Goal: Task Accomplishment & Management: Use online tool/utility

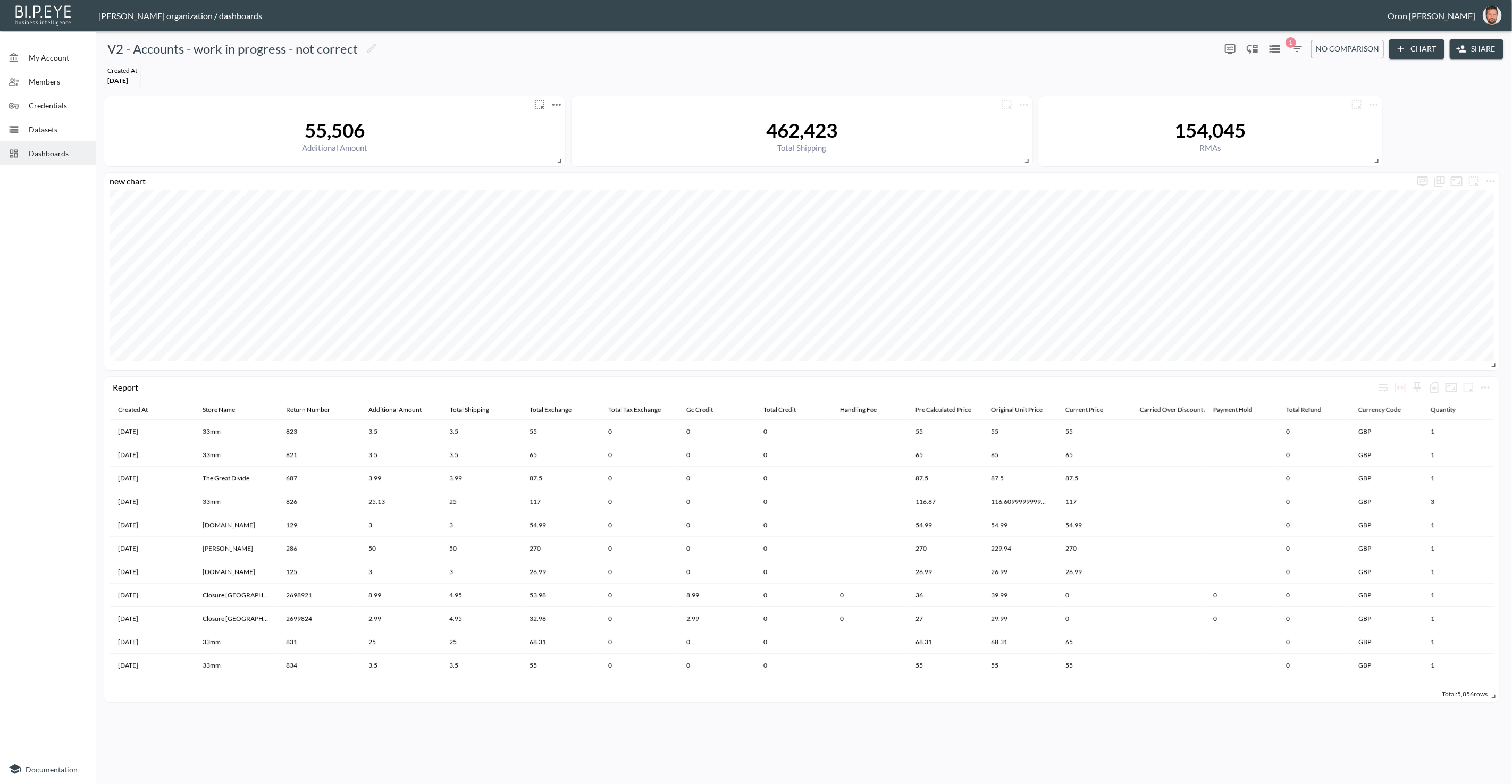
click at [558, 93] on div "Report Created At Store Name Return Number Additional Amount Total Shipping Tot…" at bounding box center [803, 399] width 1407 height 614
click at [558, 98] on icon "more" at bounding box center [557, 105] width 13 height 13
click at [581, 125] on li "Edit" at bounding box center [556, 124] width 83 height 19
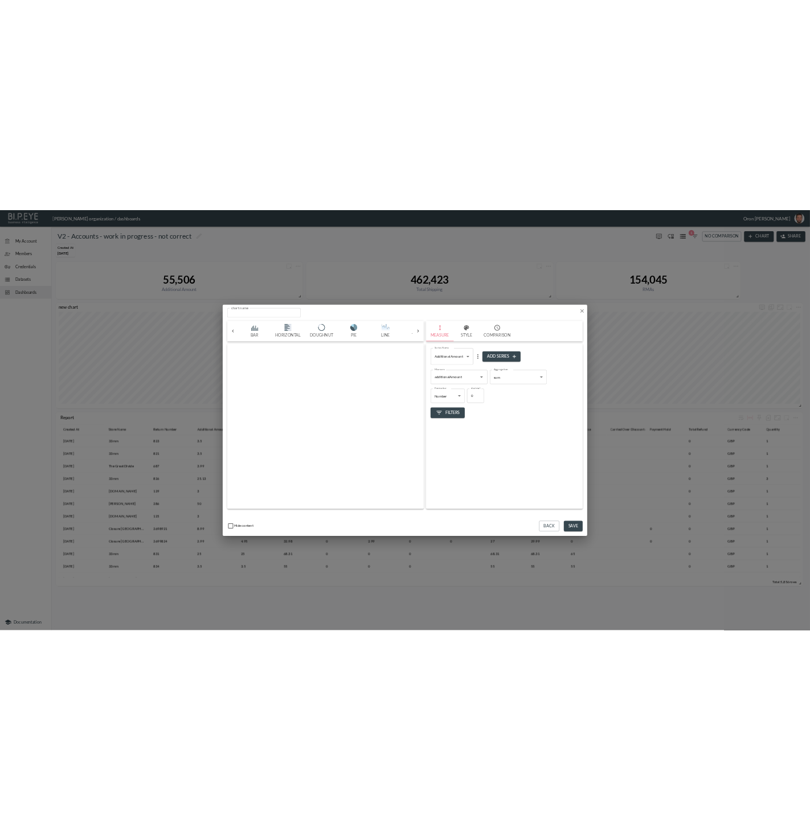
scroll to position [0, 60]
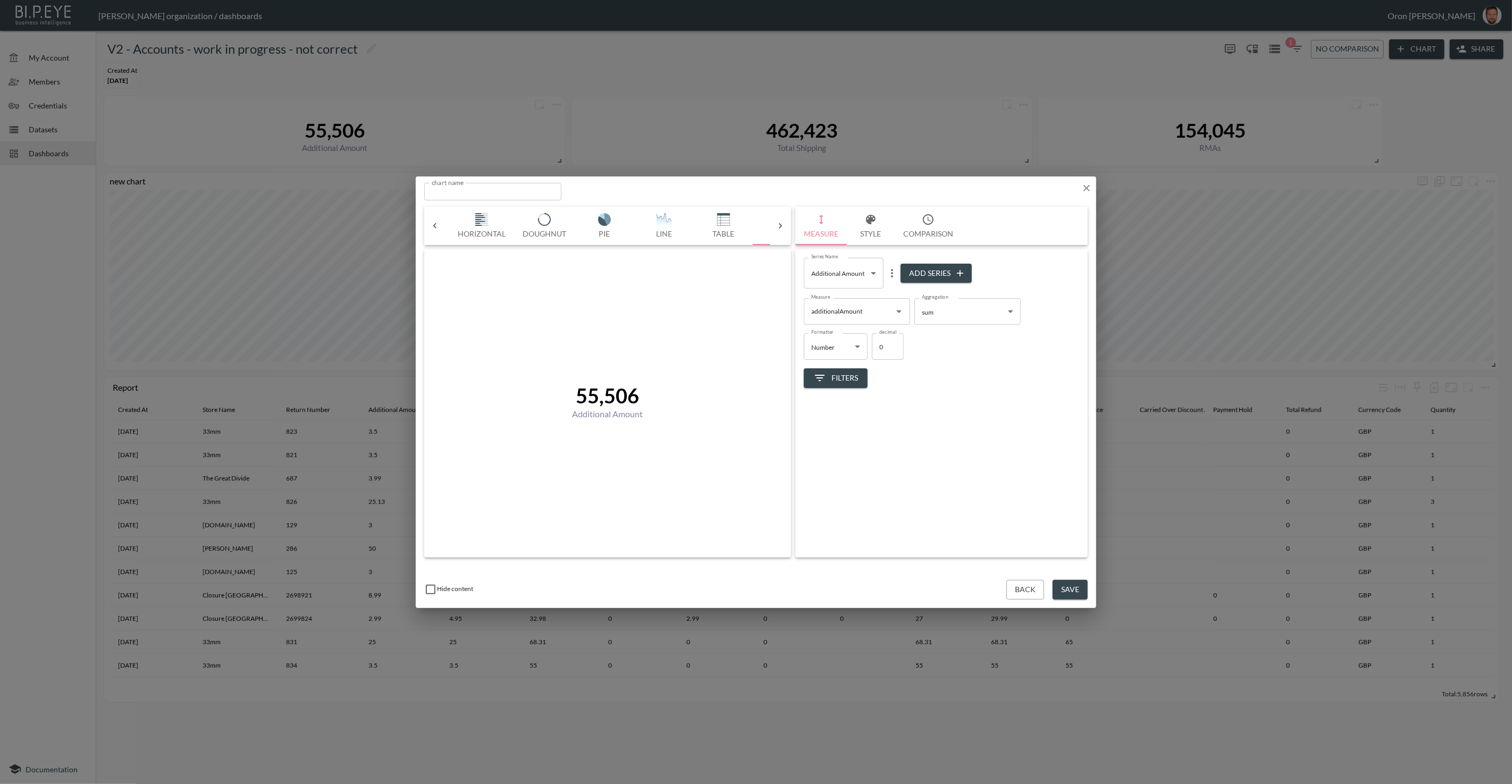
click at [1090, 189] on icon "button" at bounding box center [1086, 188] width 10 height 10
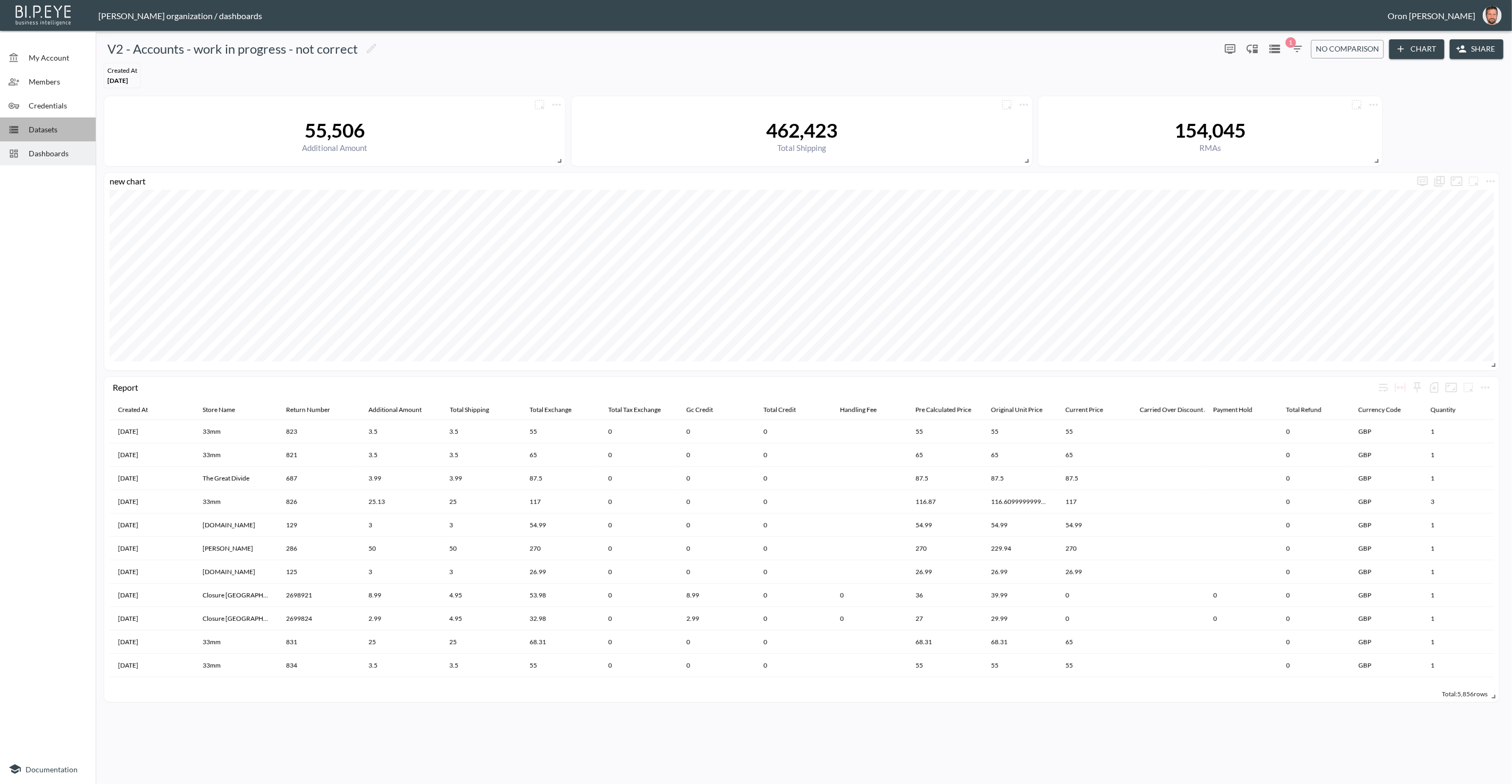
click at [14, 123] on div "Datasets" at bounding box center [48, 130] width 95 height 24
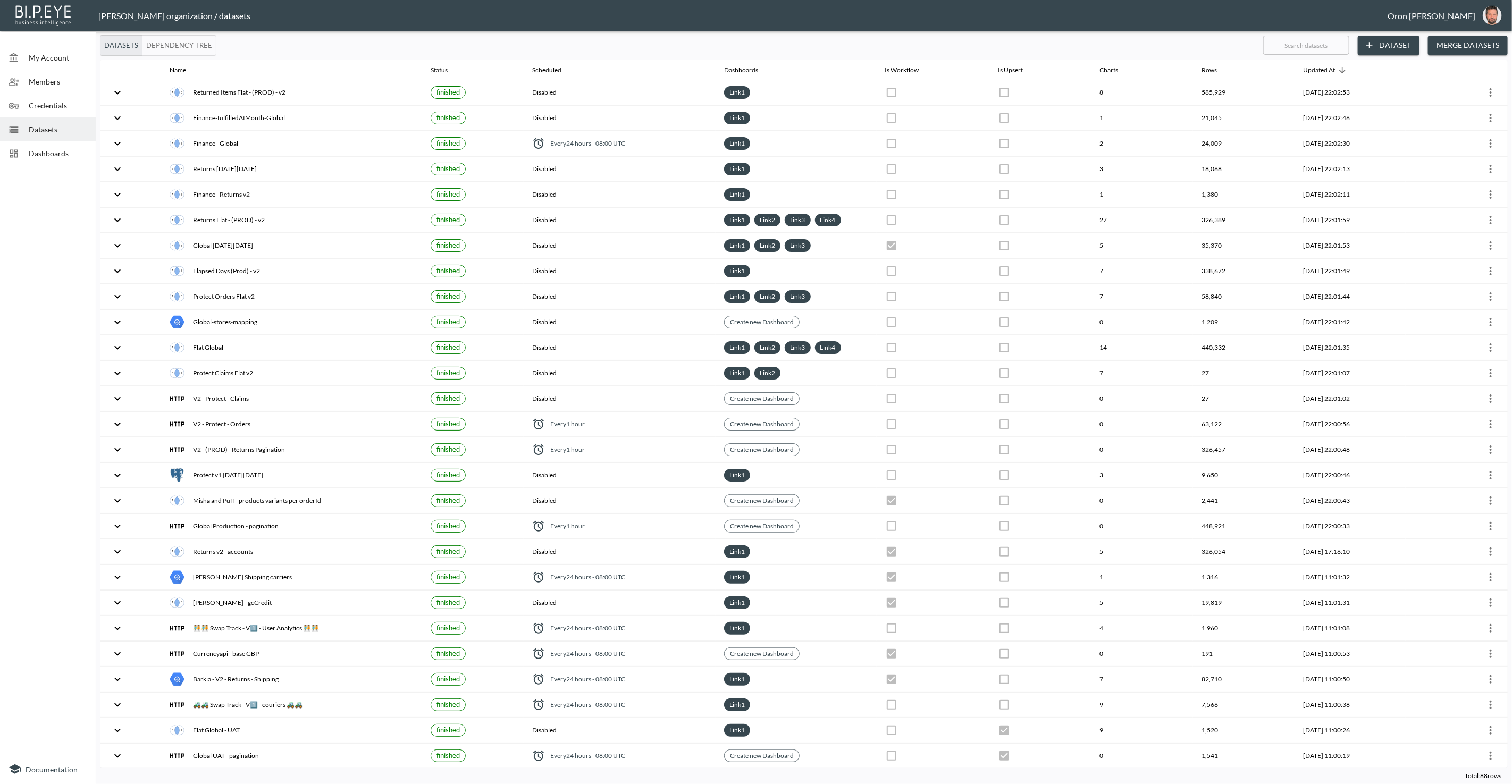
click at [1295, 41] on input "text" at bounding box center [1307, 45] width 86 height 26
type input "a"
checkbox input "true"
checkbox input "false"
checkbox input "true"
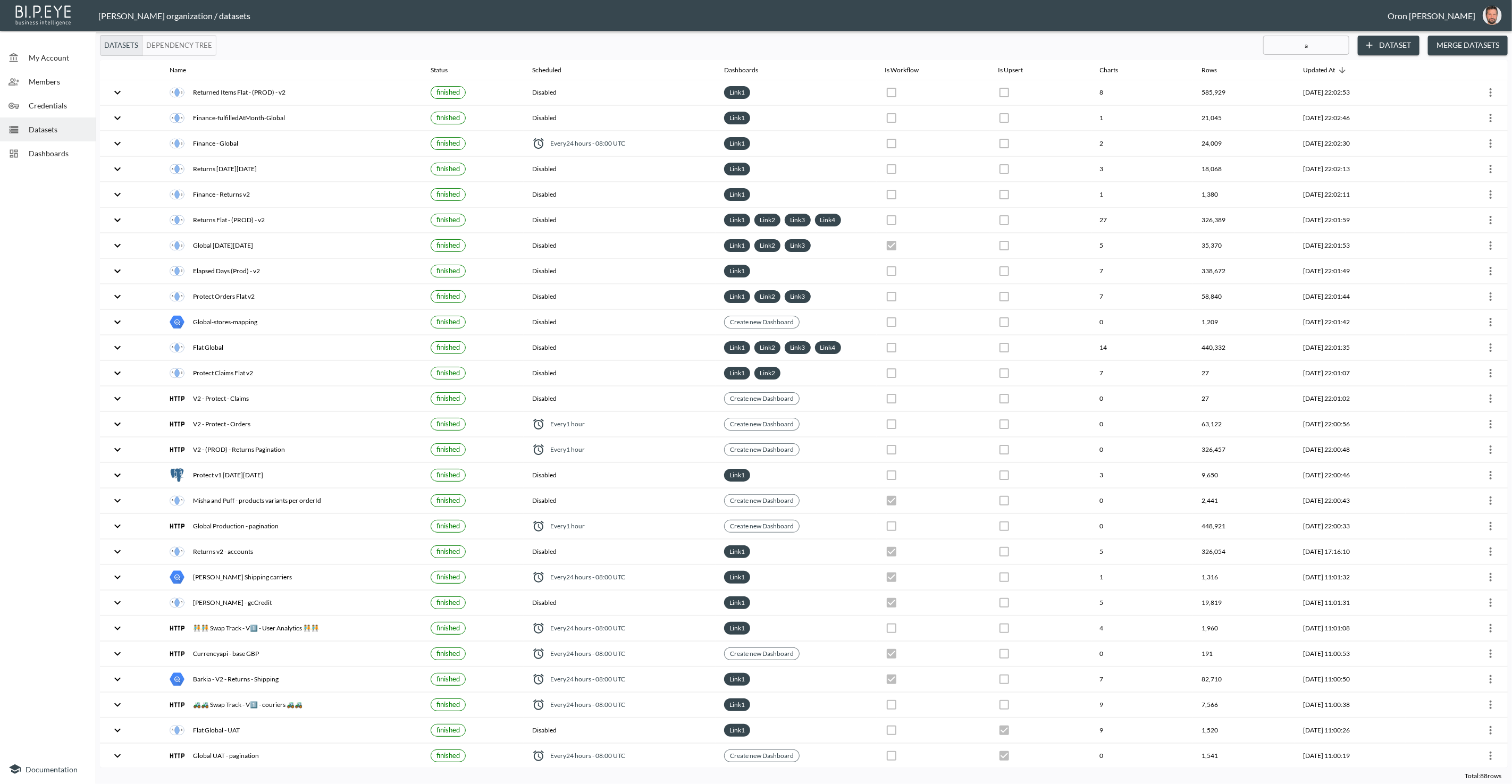
checkbox input "false"
checkbox input "true"
checkbox input "false"
checkbox input "true"
checkbox input "false"
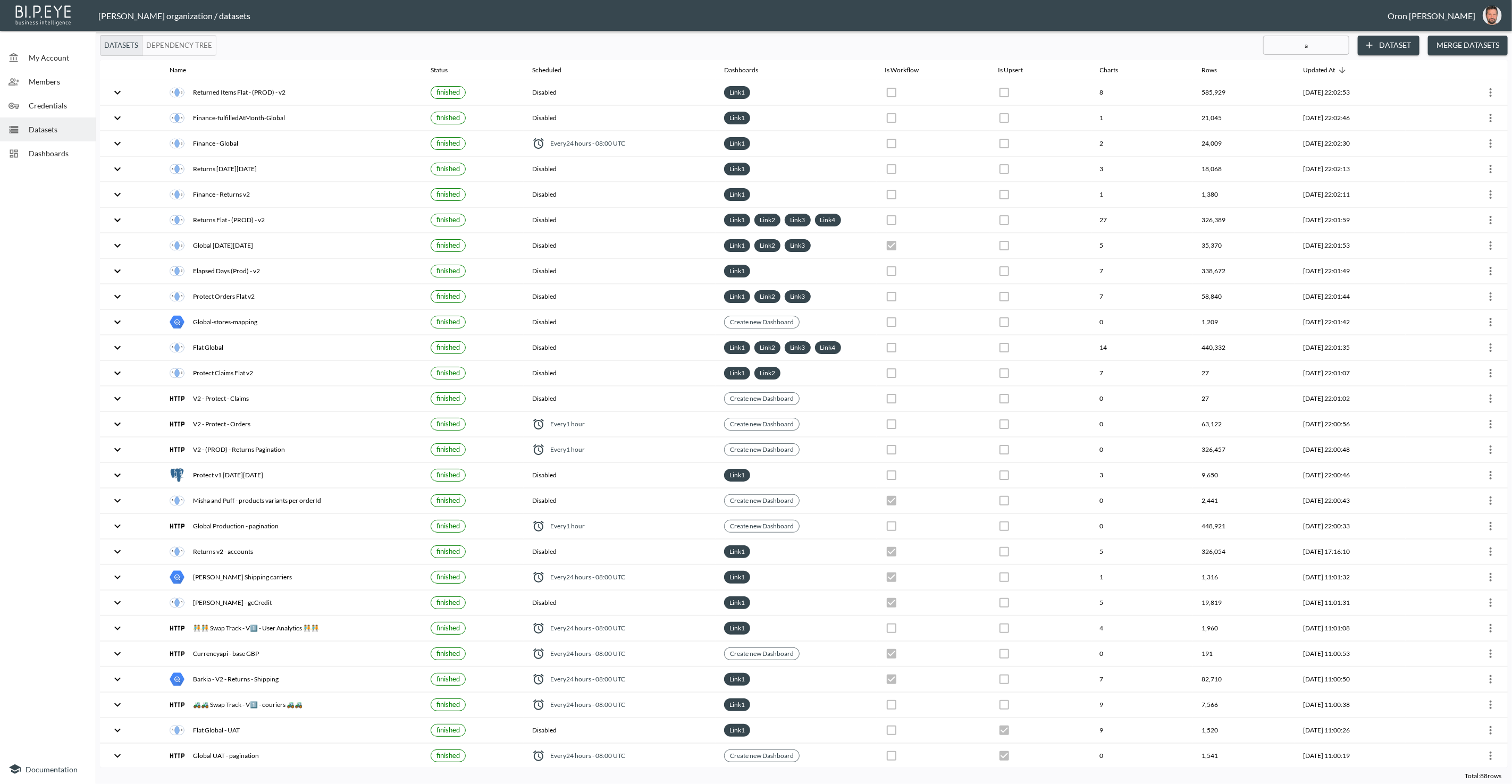
checkbox input "true"
checkbox input "false"
checkbox input "true"
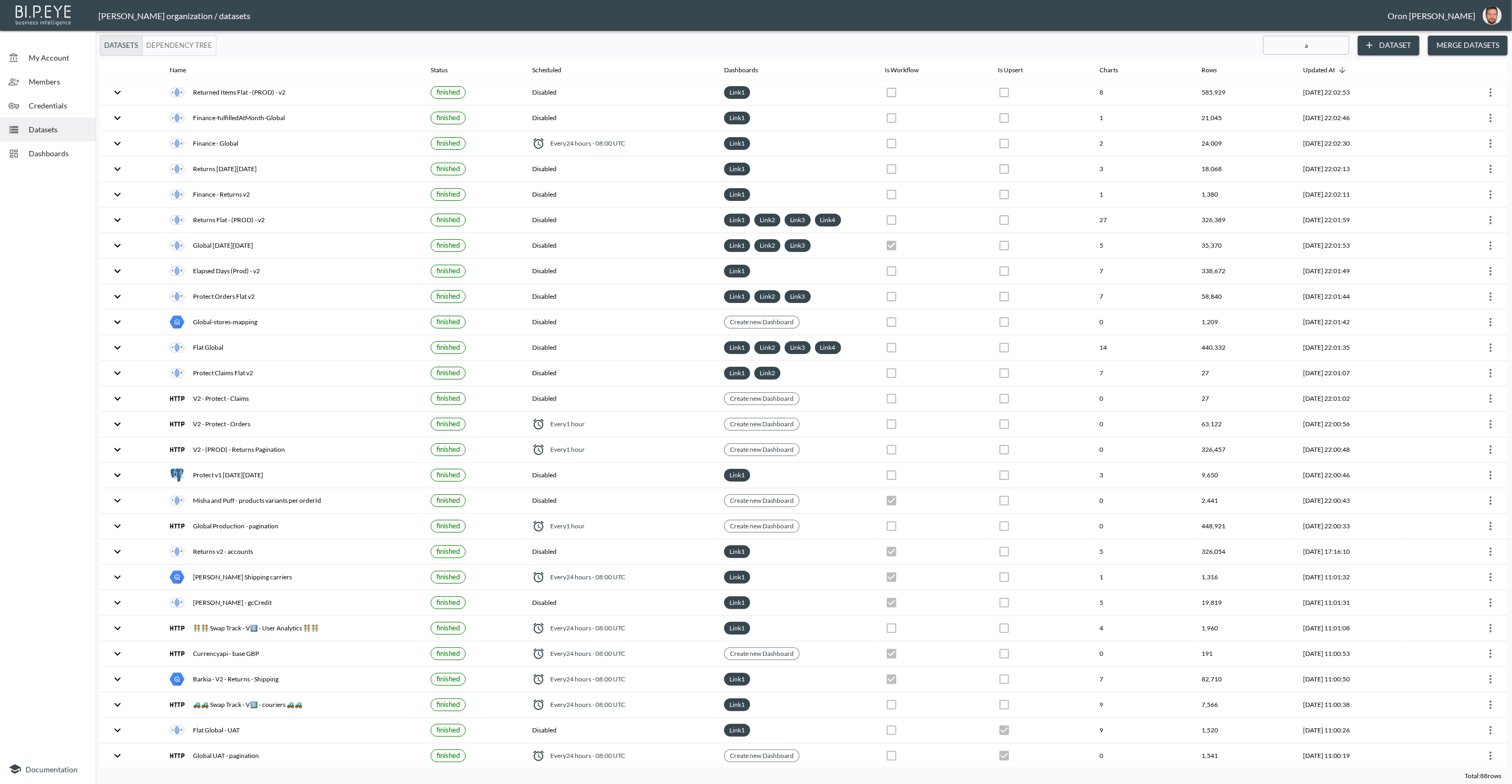
checkbox input "false"
checkbox input "true"
checkbox input "false"
checkbox input "true"
checkbox input "false"
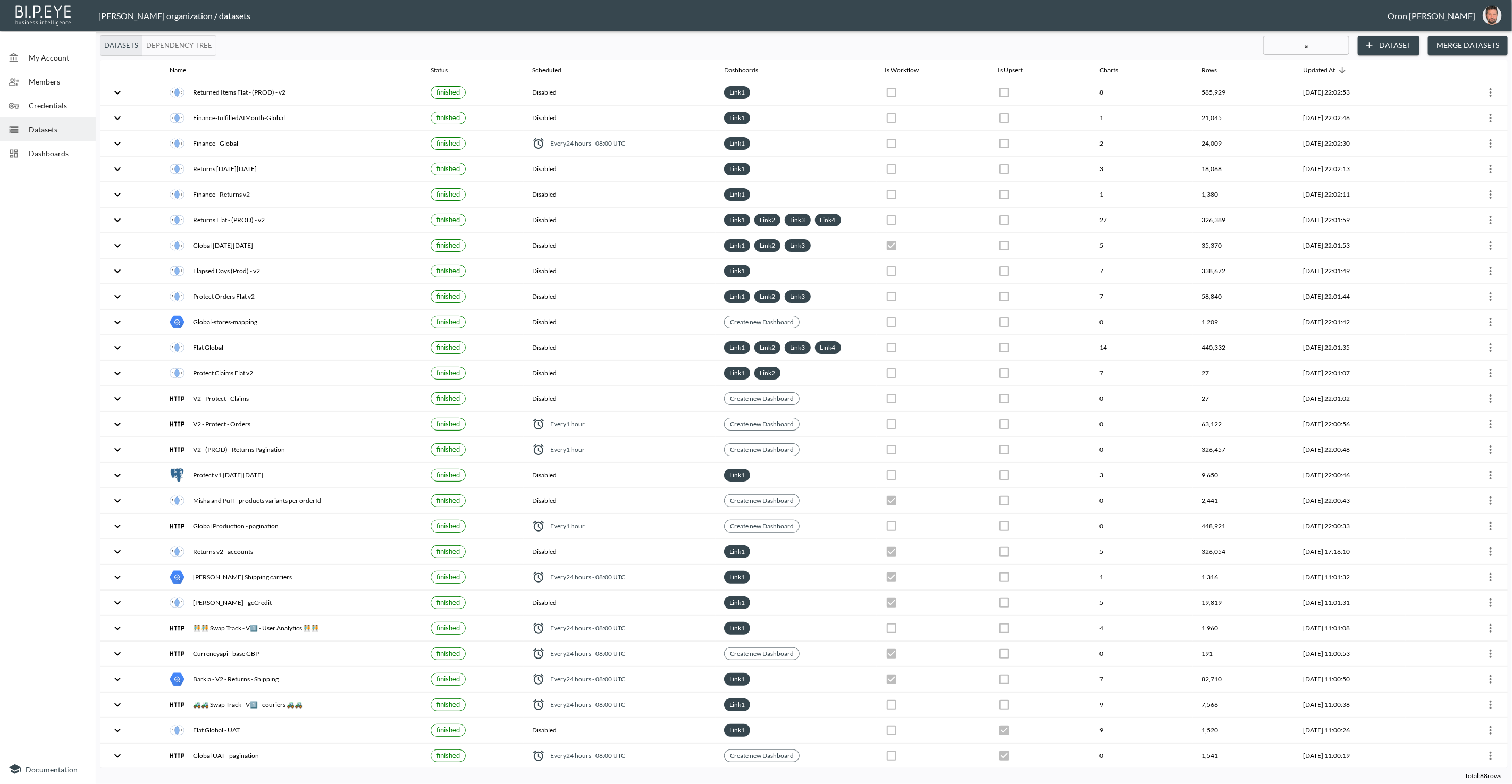
checkbox input "true"
checkbox input "false"
checkbox input "true"
checkbox input "false"
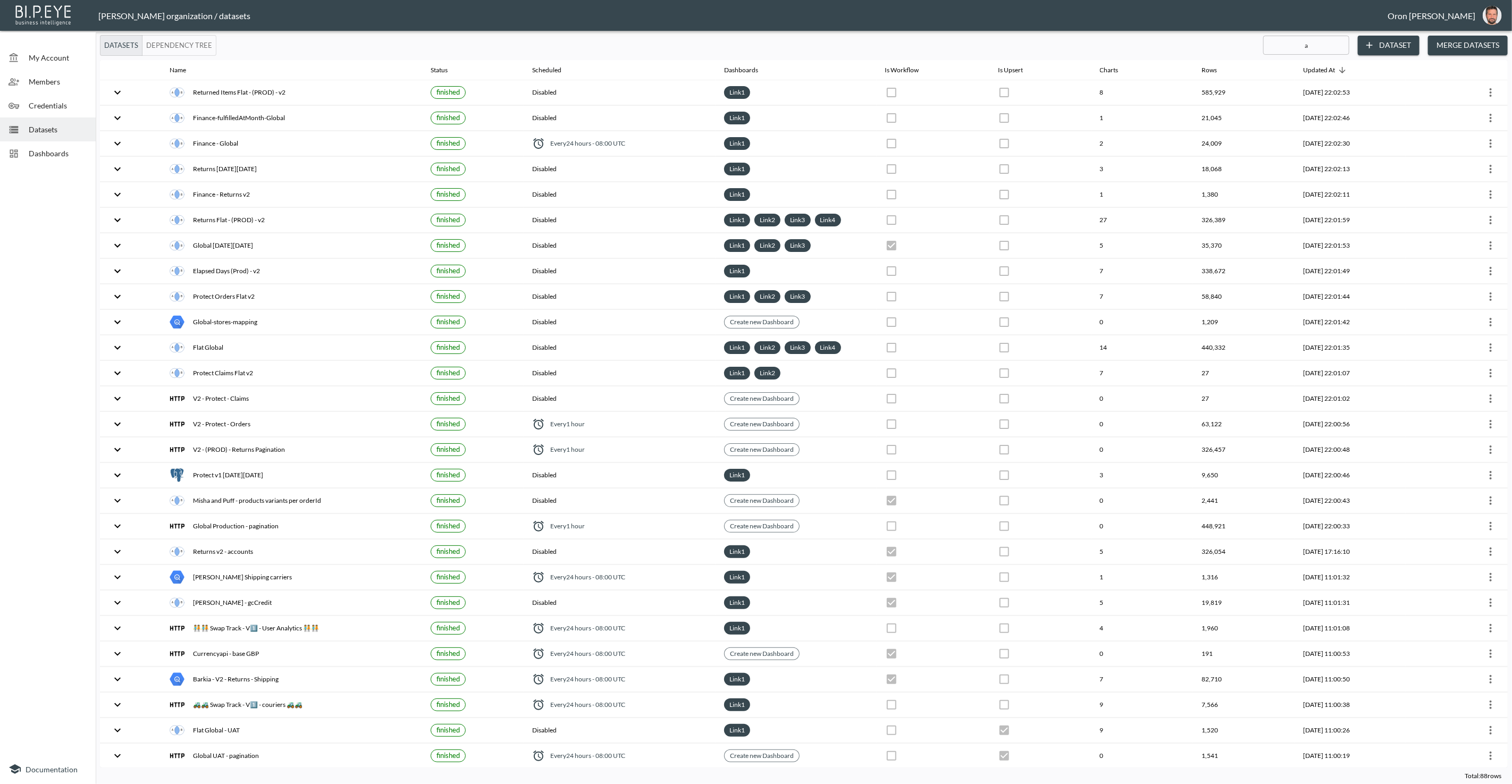
checkbox input "false"
checkbox input "true"
checkbox input "false"
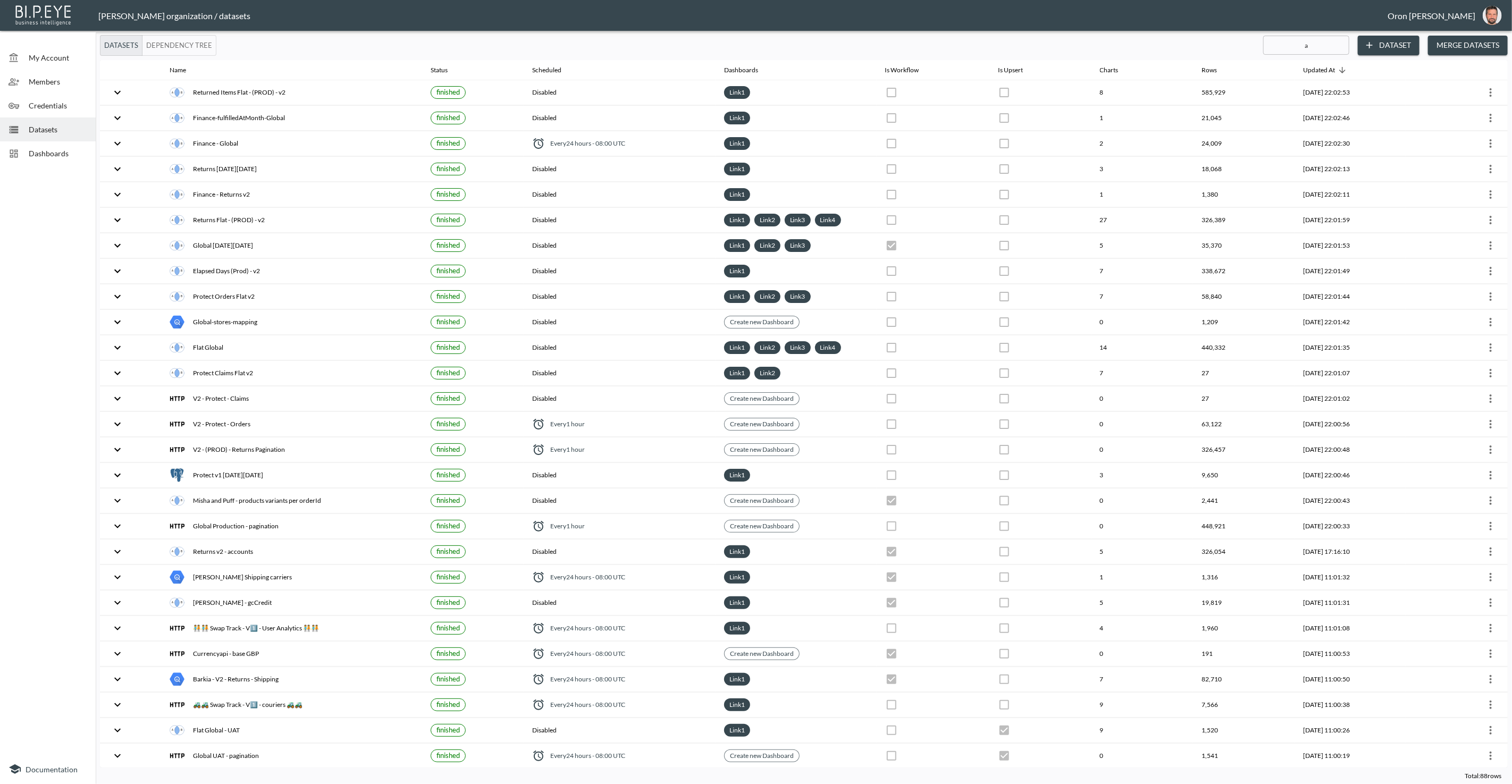
checkbox input "true"
checkbox input "false"
checkbox input "true"
checkbox input "false"
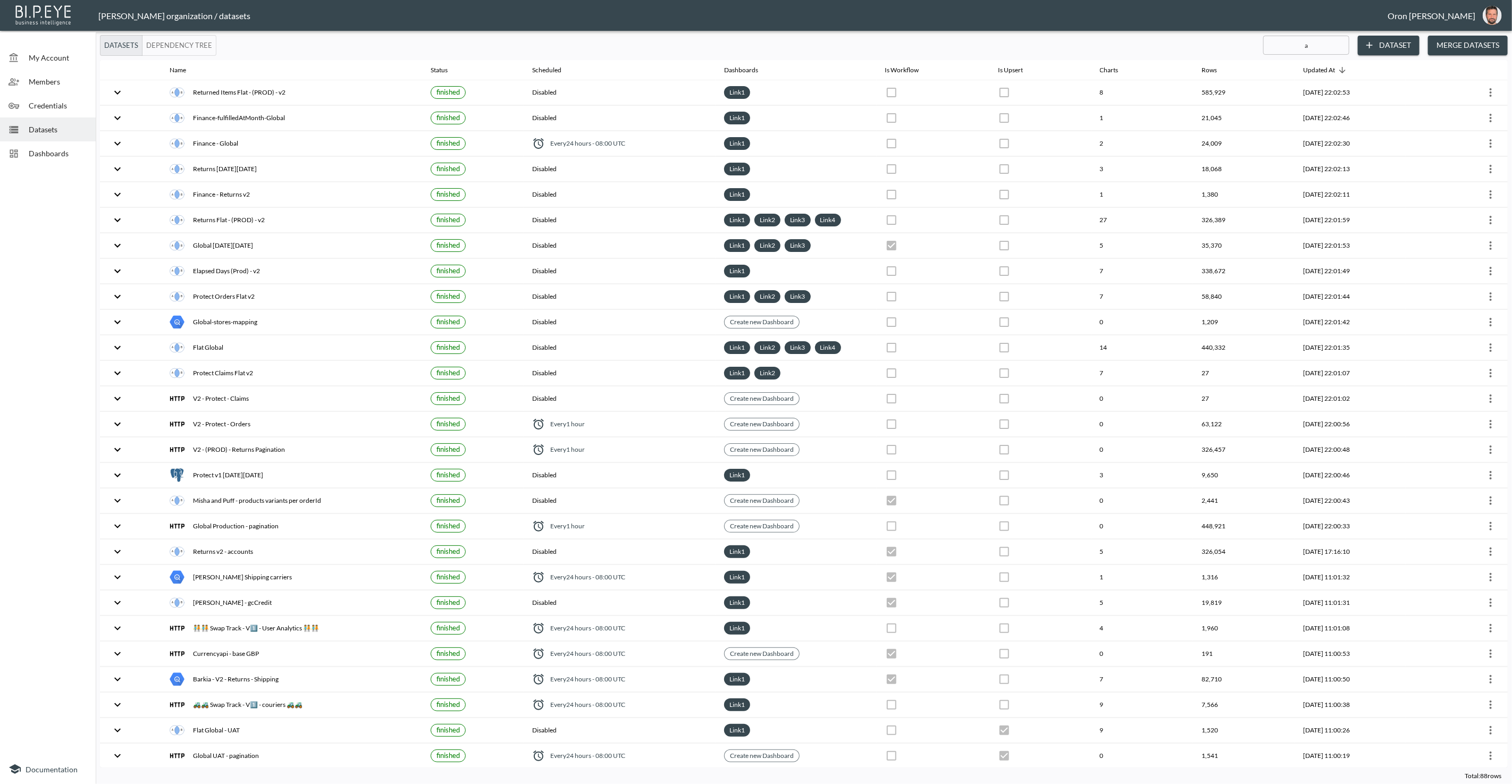
checkbox input "true"
checkbox input "false"
checkbox input "true"
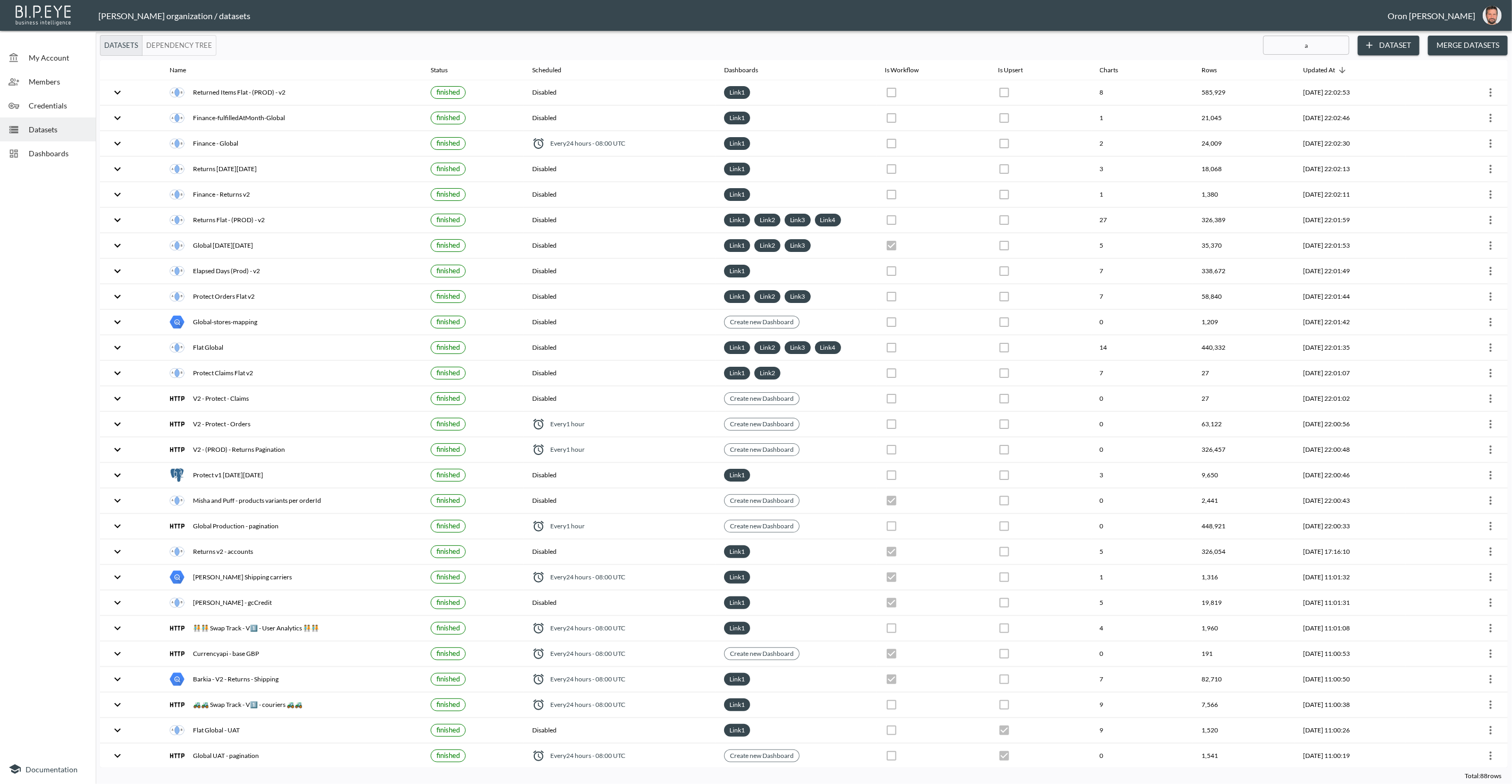
checkbox input "false"
checkbox input "true"
checkbox input "false"
checkbox input "true"
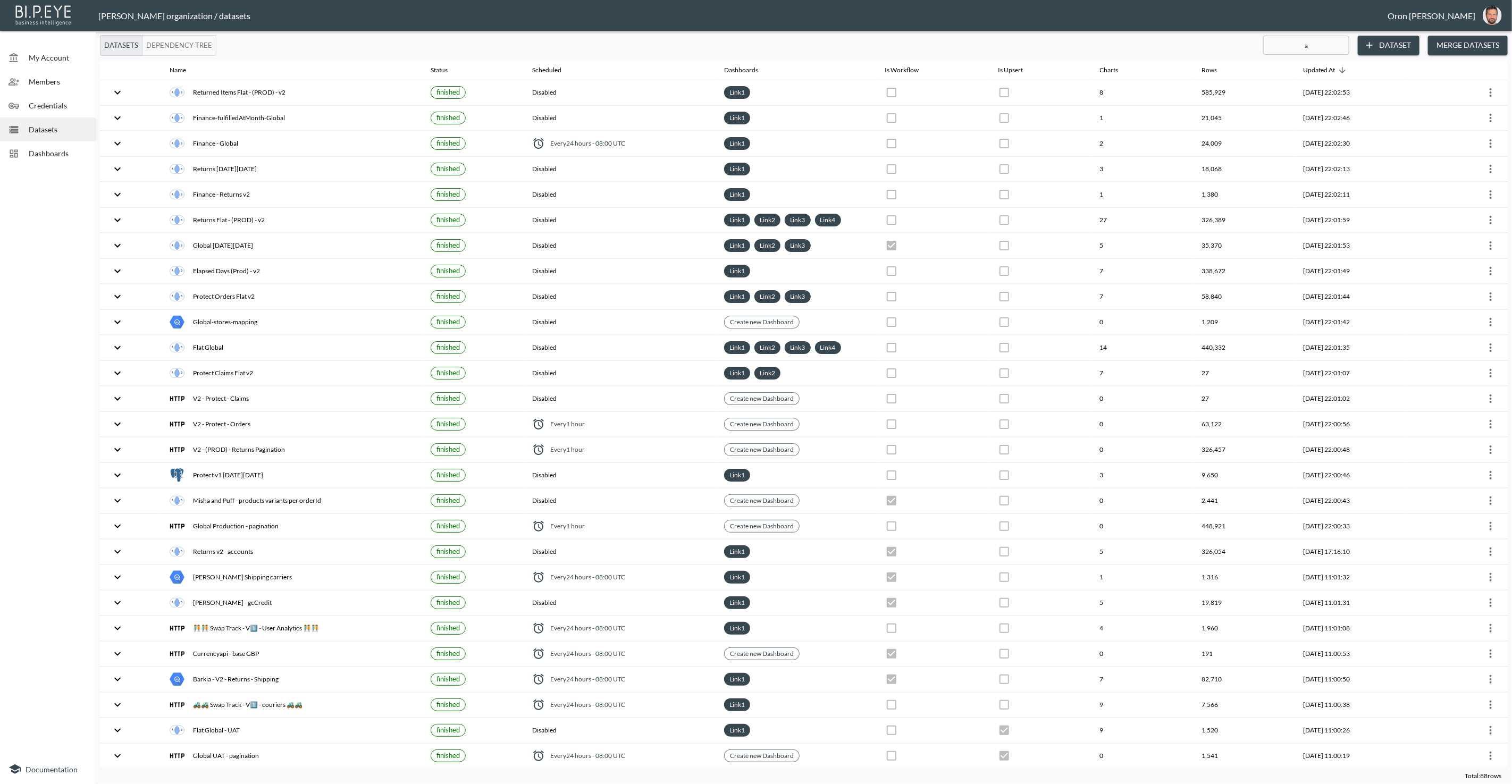
checkbox input "true"
checkbox input "false"
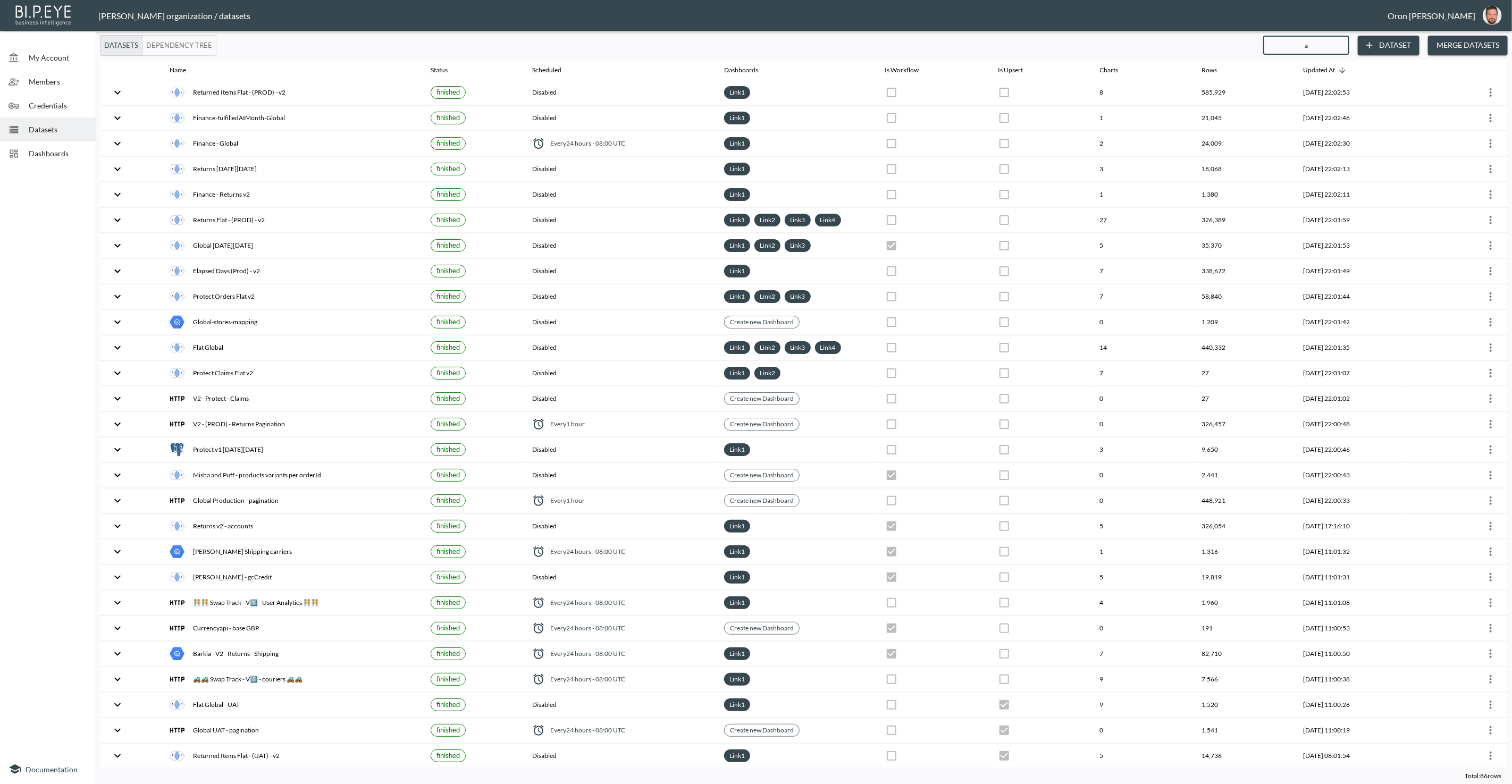
type input "ac"
checkbox input "true"
checkbox input "false"
checkbox input "true"
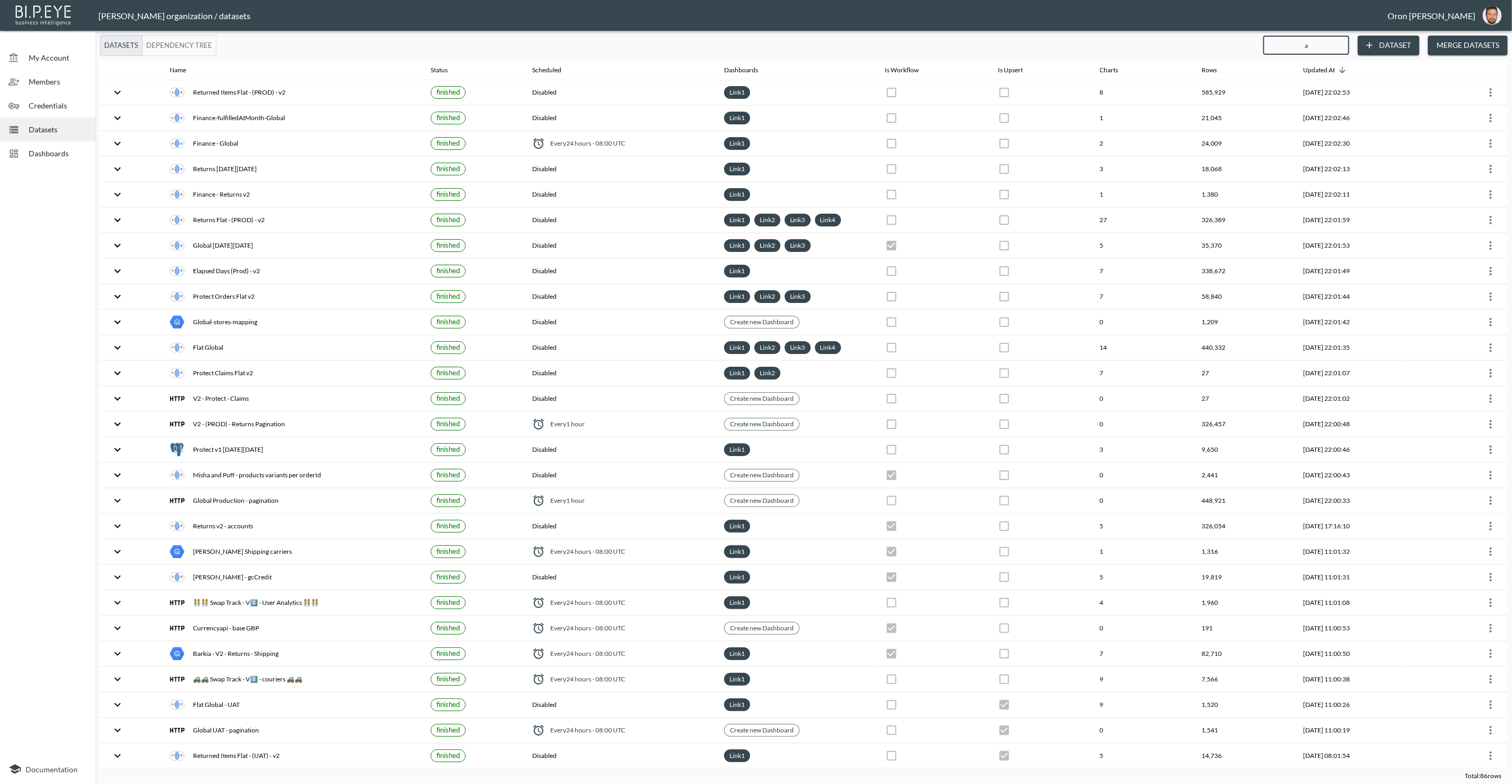
checkbox input "true"
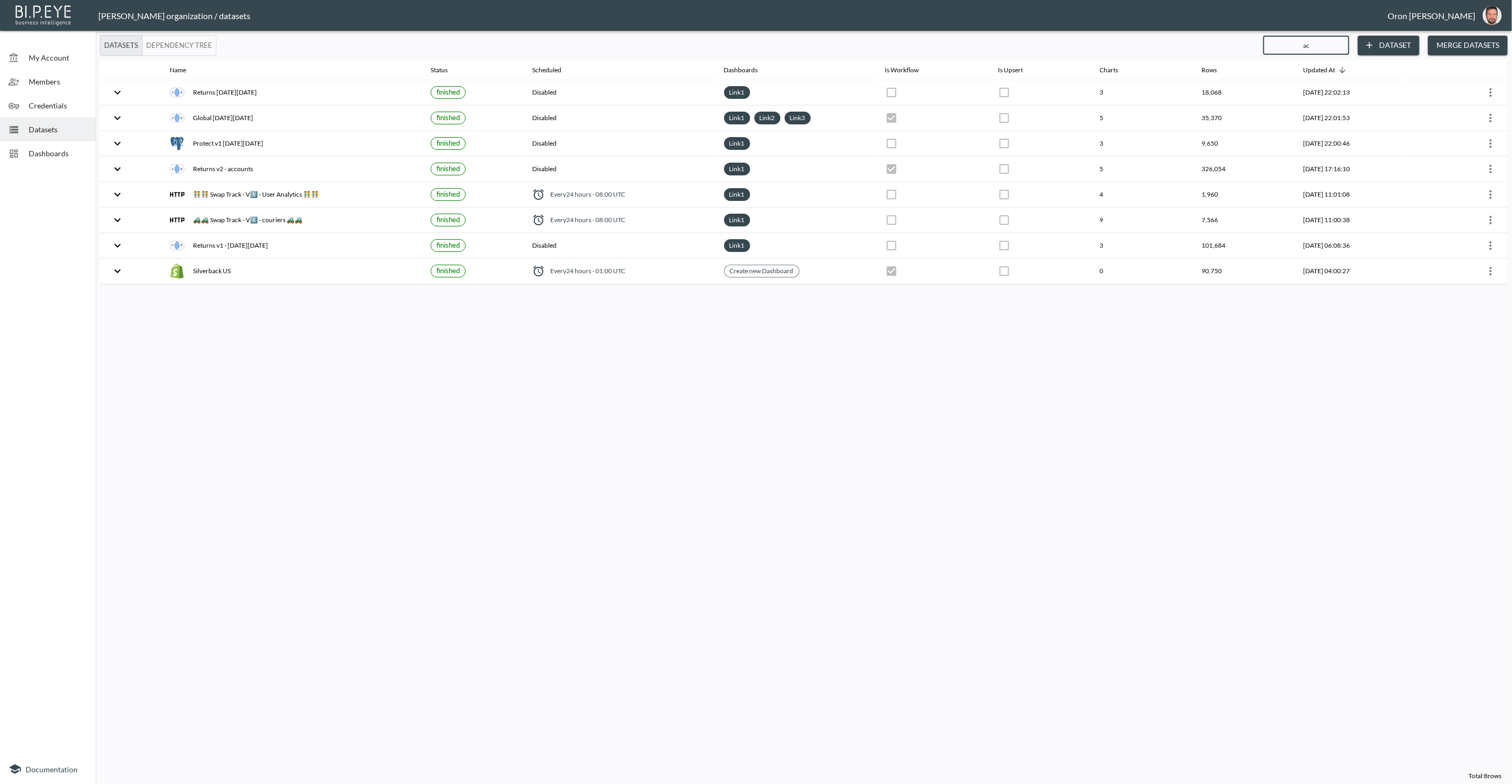
type input "acc"
checkbox input "true"
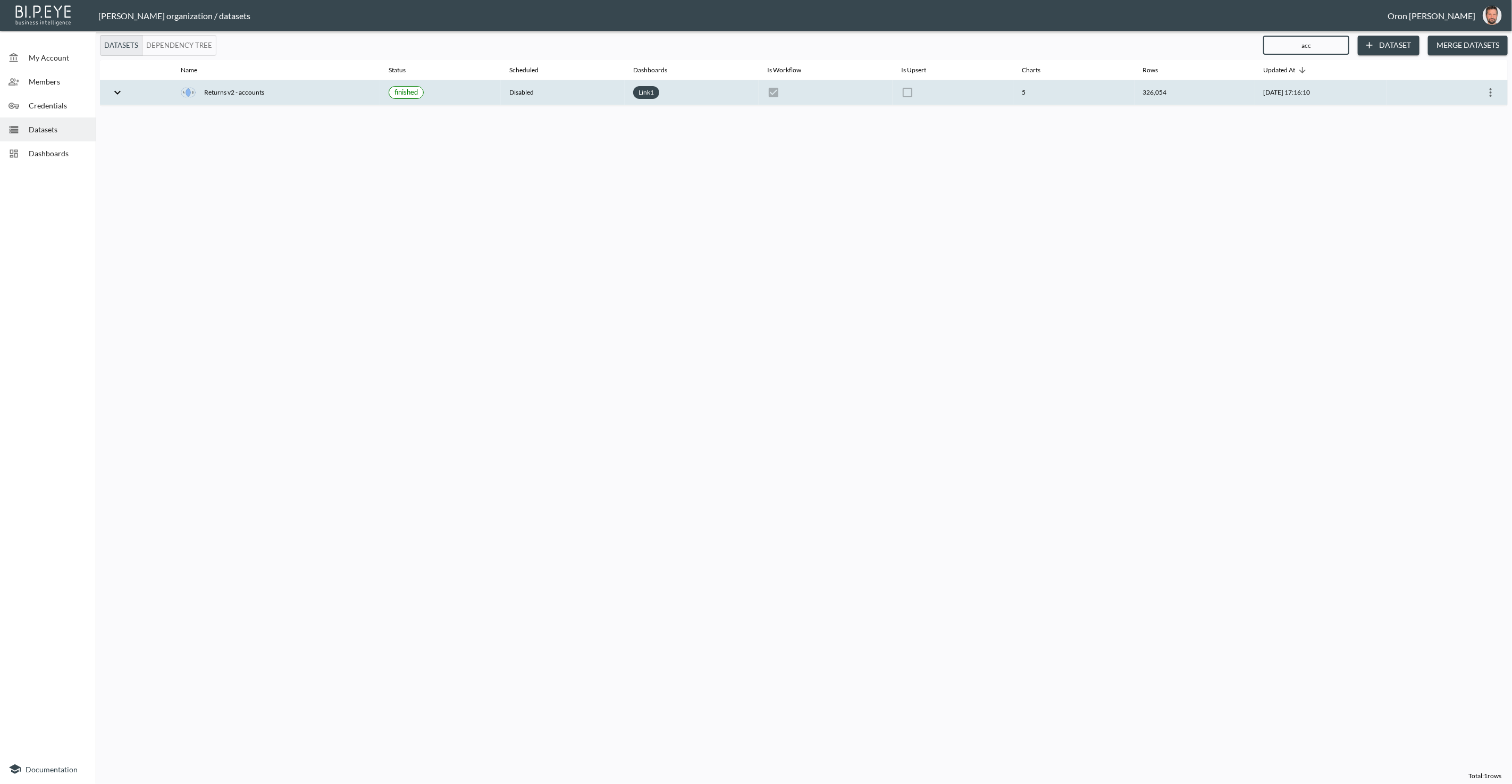
type input "acc"
click at [1487, 89] on icon "more" at bounding box center [1491, 92] width 13 height 13
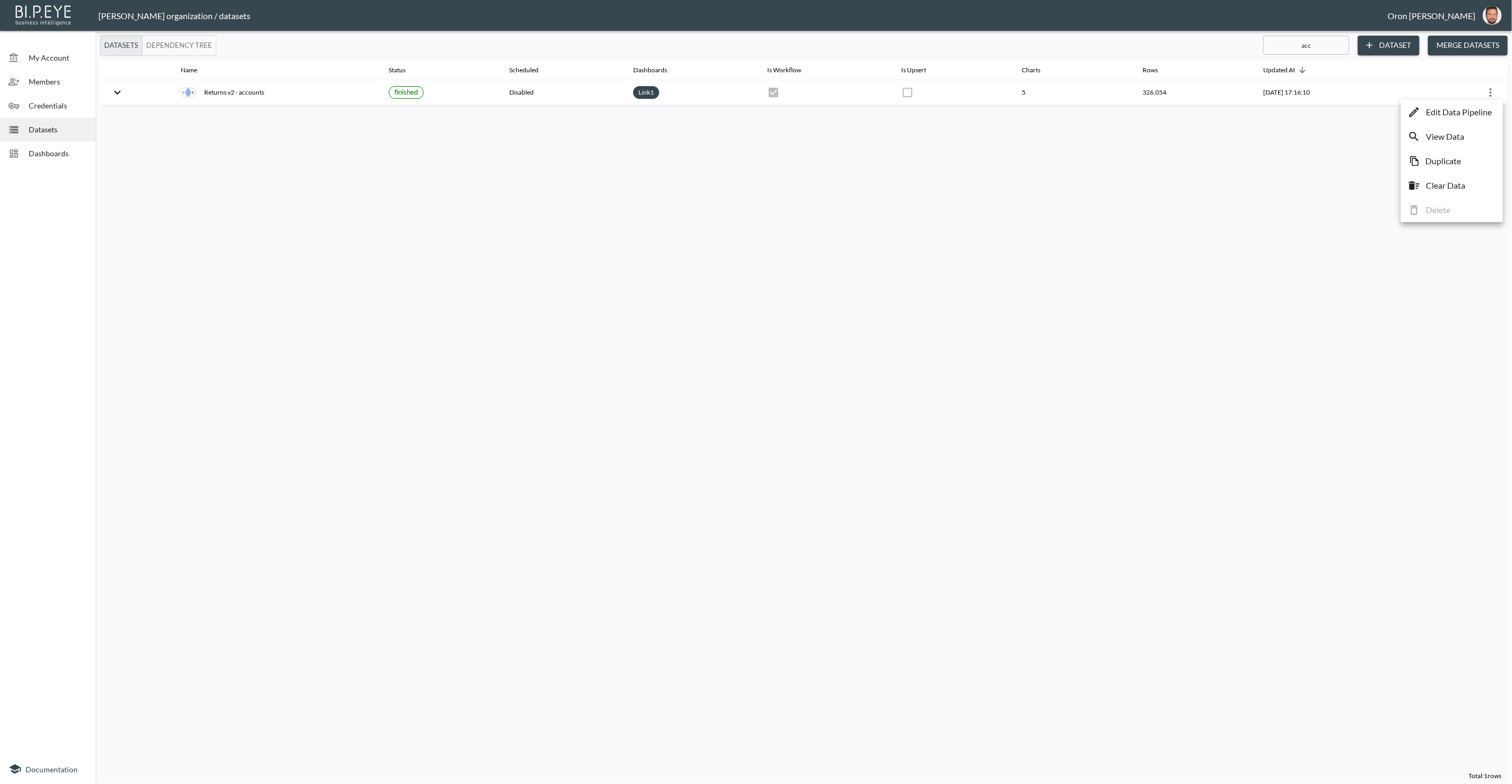
click at [1470, 109] on p "Edit Data Pipeline" at bounding box center [1459, 112] width 66 height 13
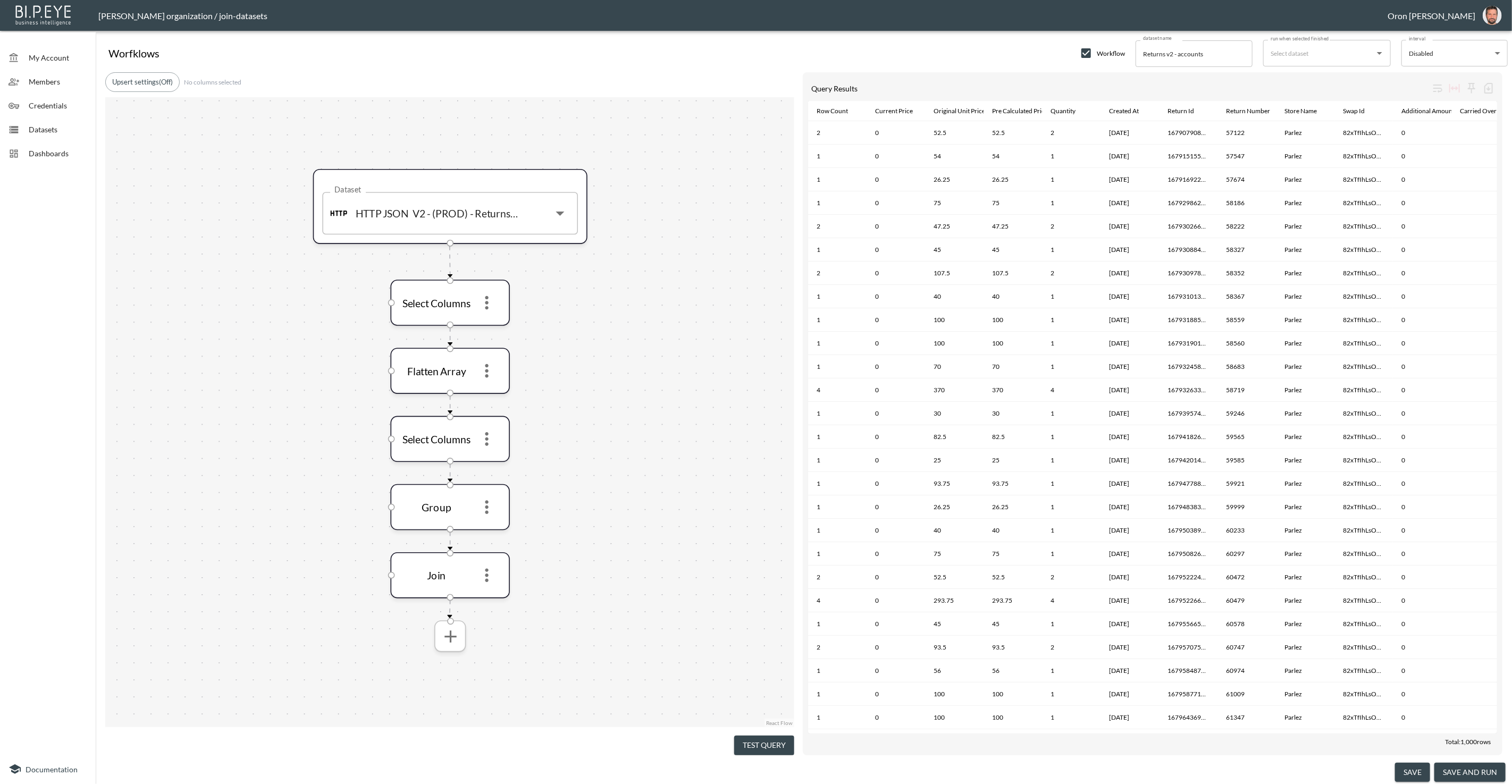
click at [444, 638] on icon "more" at bounding box center [450, 637] width 21 height 21
click at [442, 614] on li "Filters" at bounding box center [449, 616] width 109 height 19
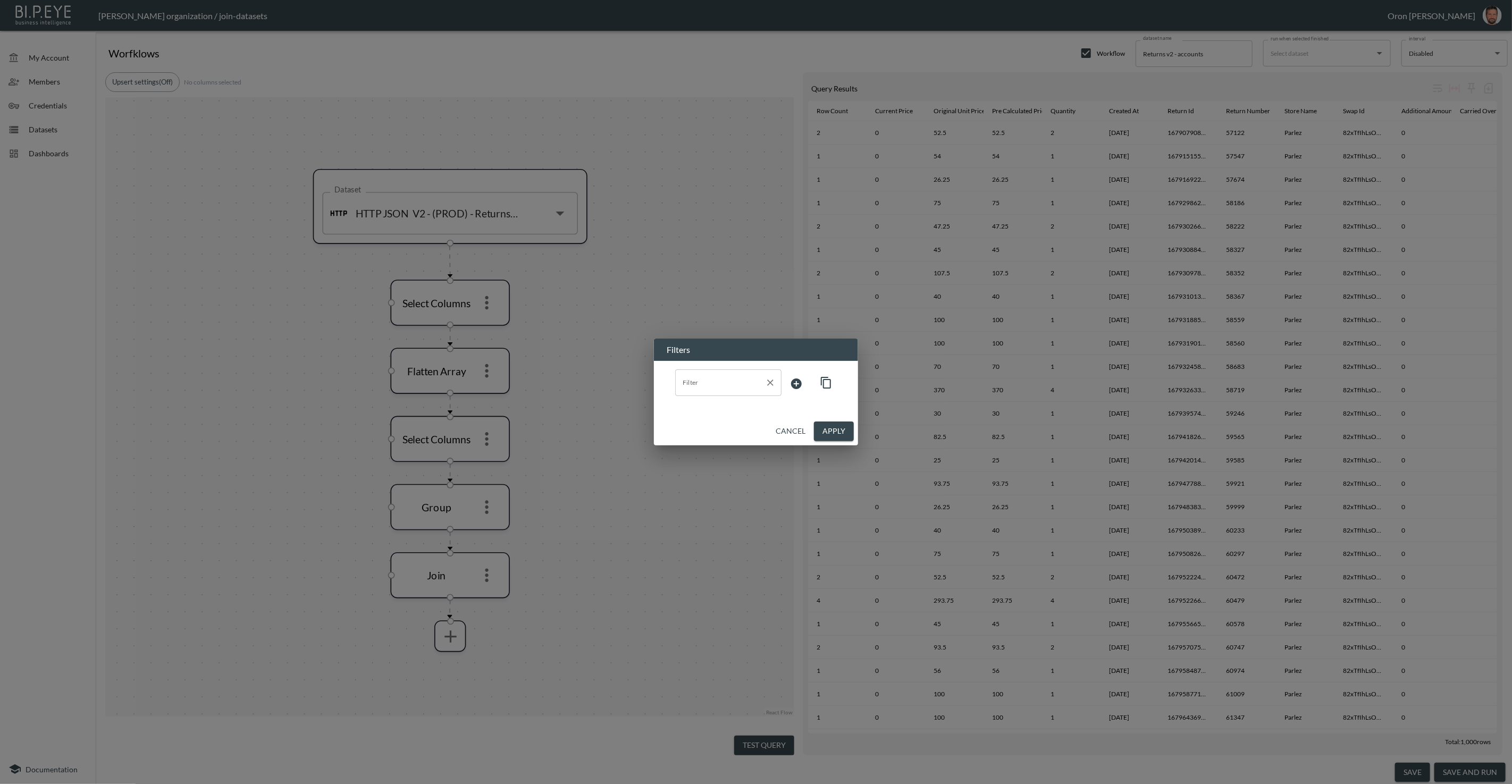
click at [726, 381] on input "Filter" at bounding box center [720, 383] width 81 height 17
click at [714, 406] on span "moneyBalance.additionalAmount" at bounding box center [728, 409] width 90 height 9
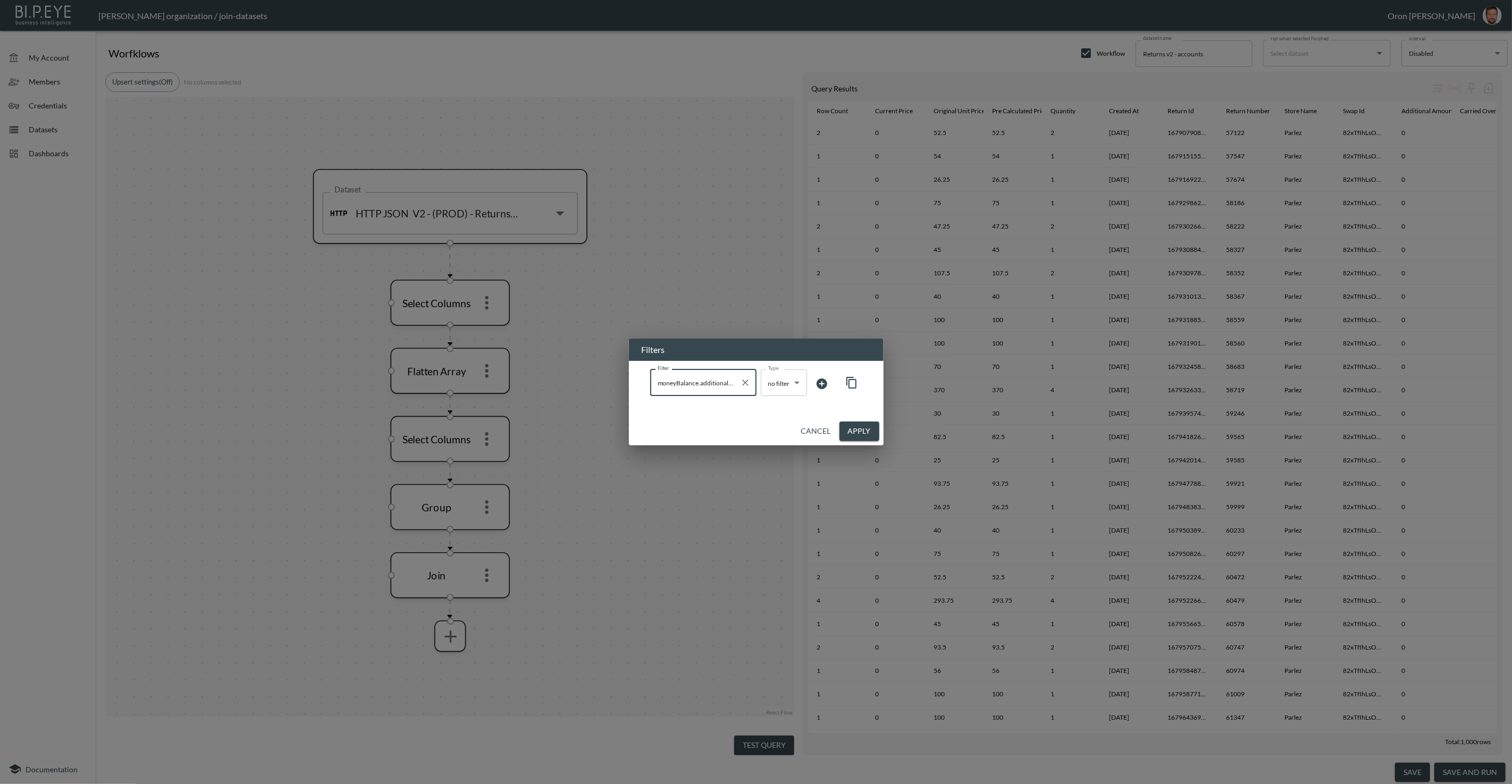
type input "moneyBalance.additionalAmount"
click at [794, 386] on body "BI.P.EYE, Interactive Analytics Dashboards - app [PERSON_NAME] organization / j…" at bounding box center [756, 392] width 1512 height 784
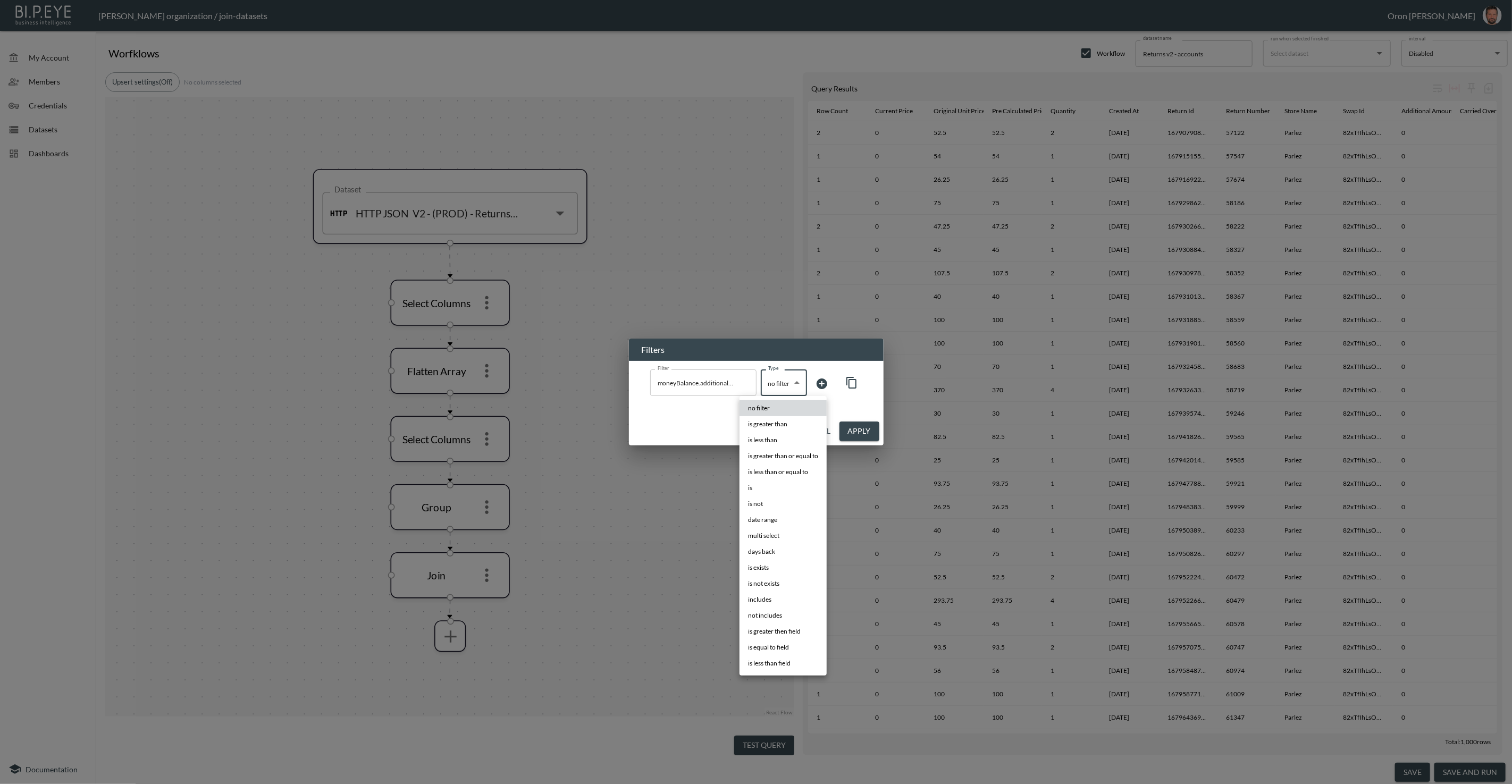
click at [784, 424] on span "is greater than" at bounding box center [768, 424] width 39 height 9
type input "is greater than"
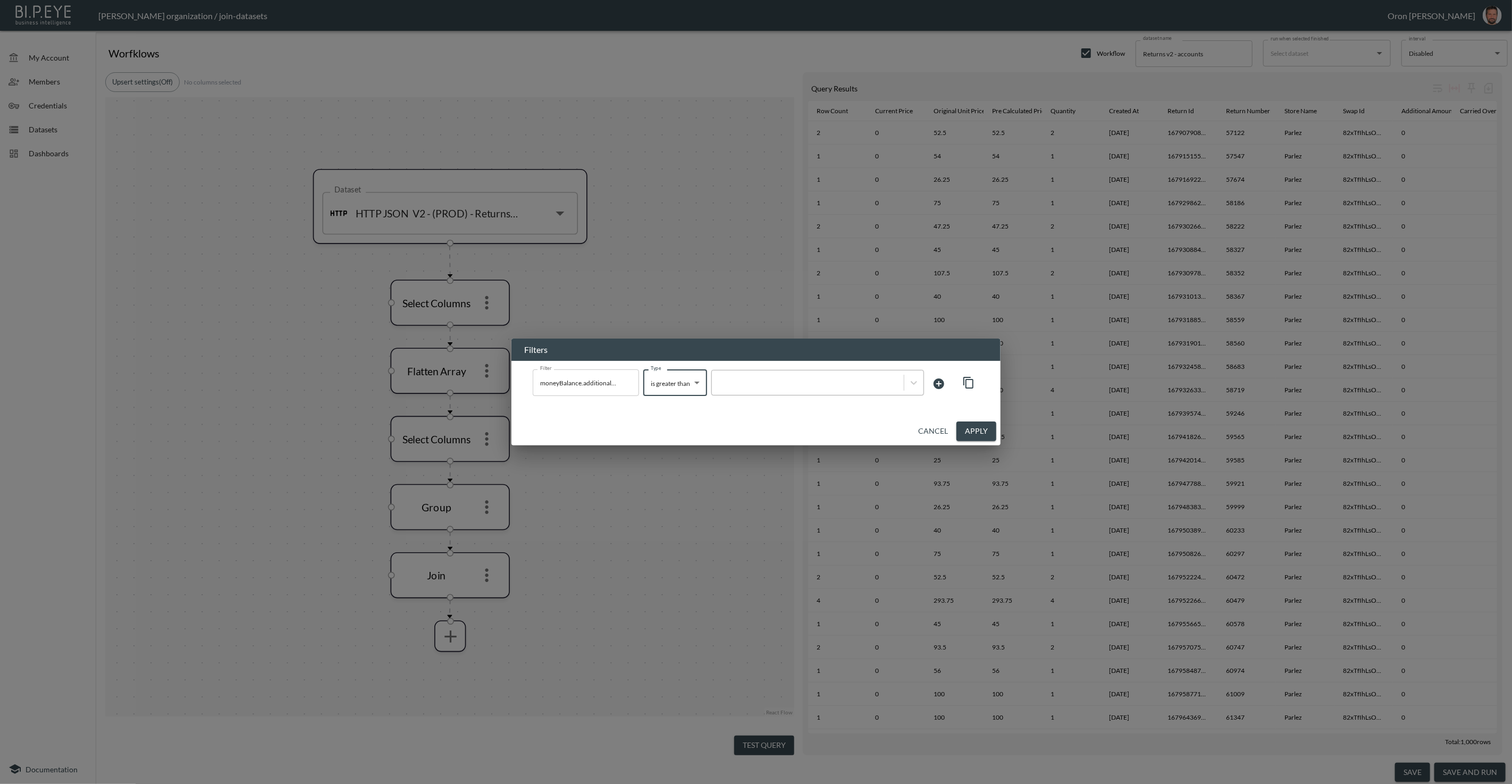
click at [812, 388] on div at bounding box center [808, 382] width 192 height 14
type input "0"
drag, startPoint x: 980, startPoint y: 425, endPoint x: 845, endPoint y: 745, distance: 347.3
click at [980, 425] on button "Apply" at bounding box center [976, 430] width 40 height 20
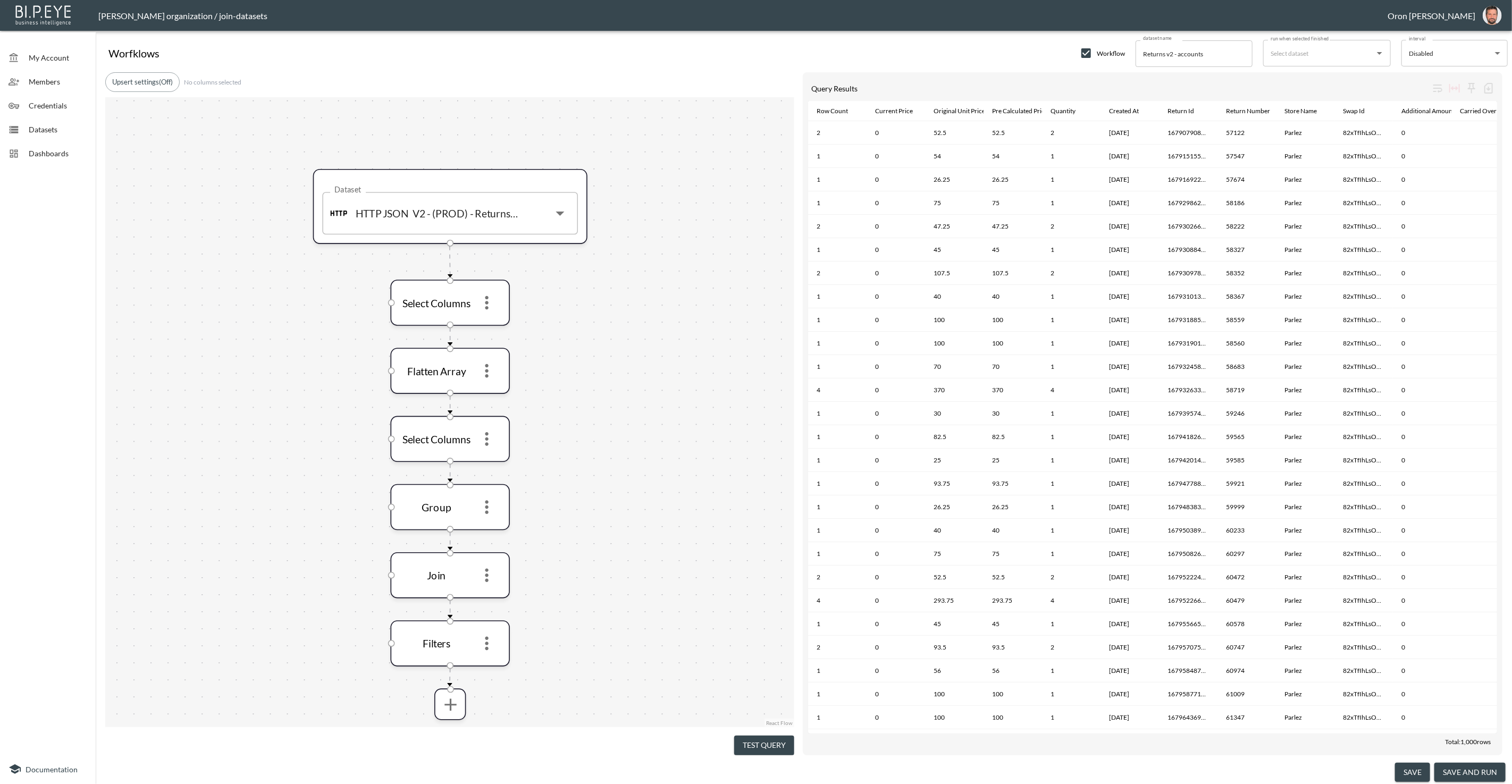
click at [777, 743] on button "Test Query" at bounding box center [764, 745] width 60 height 20
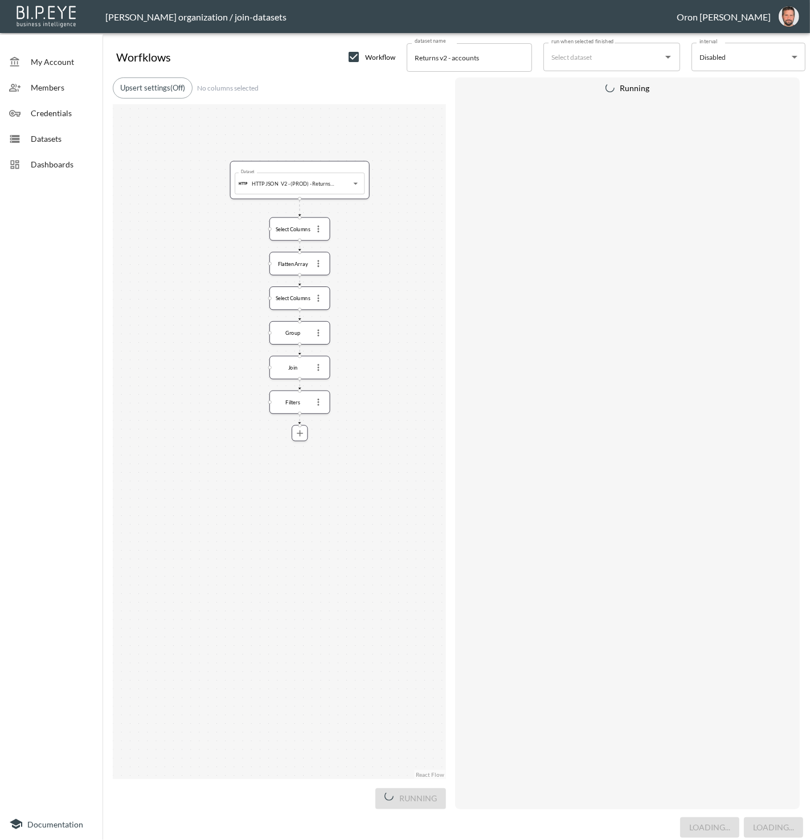
drag, startPoint x: 218, startPoint y: 483, endPoint x: 188, endPoint y: 454, distance: 41.9
click at [172, 442] on div "Dataset HTTP JSON V2 - (PROD) - Returns Pagination Dataset Select Columns Flatt…" at bounding box center [279, 441] width 333 height 675
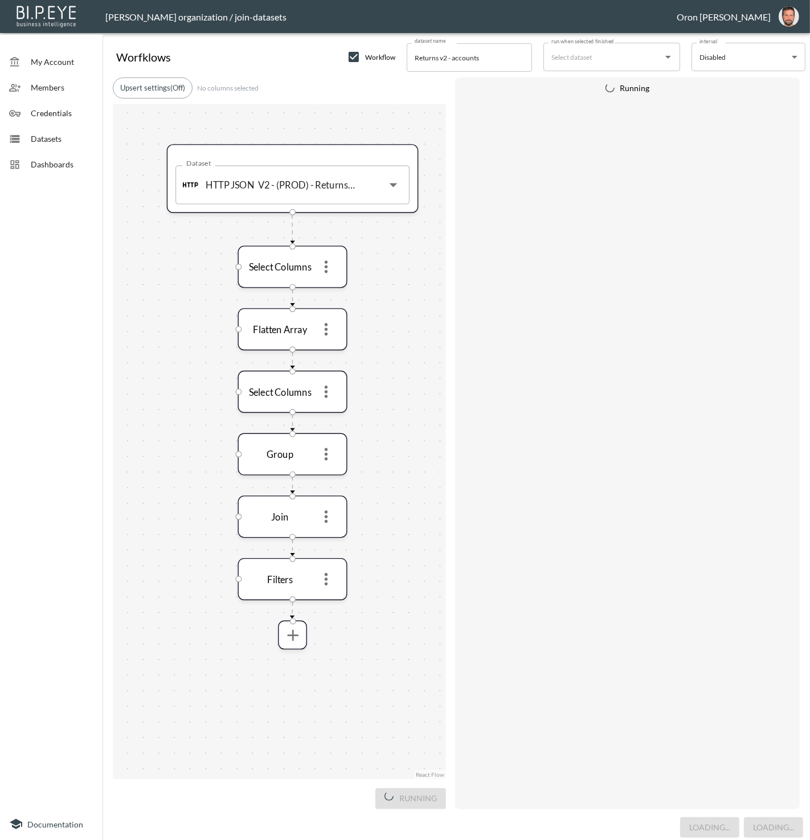
drag, startPoint x: 227, startPoint y: 265, endPoint x: 178, endPoint y: 511, distance: 250.6
click at [177, 514] on div "Dataset HTTP JSON V2 - (PROD) - Returns Pagination Dataset Select Columns Flatt…" at bounding box center [279, 441] width 333 height 675
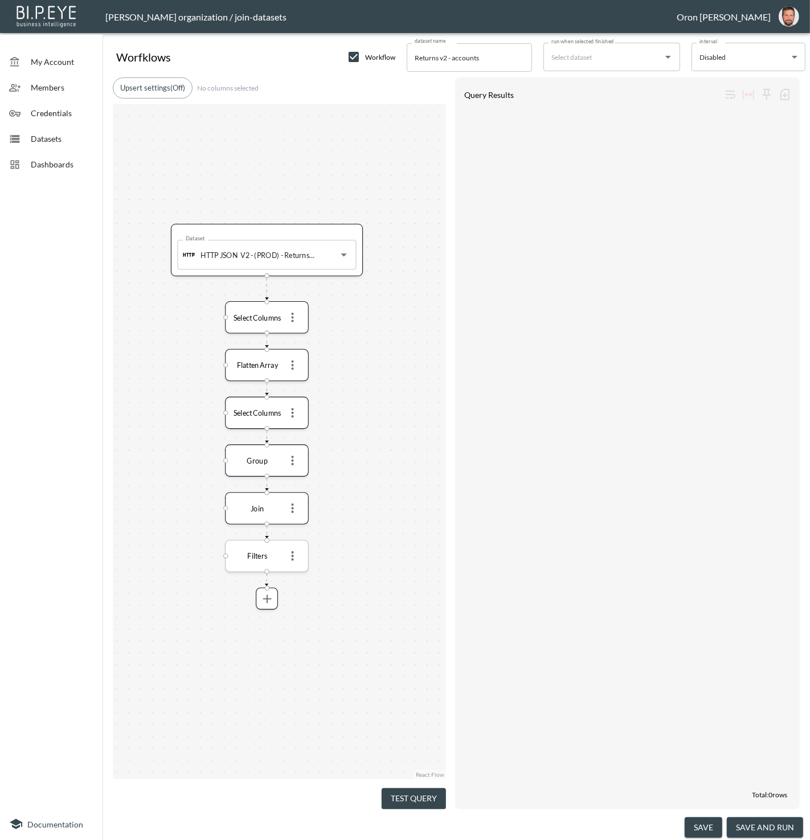
click at [295, 554] on icon "more" at bounding box center [292, 556] width 14 height 14
click at [291, 572] on p "Edit" at bounding box center [285, 578] width 16 height 14
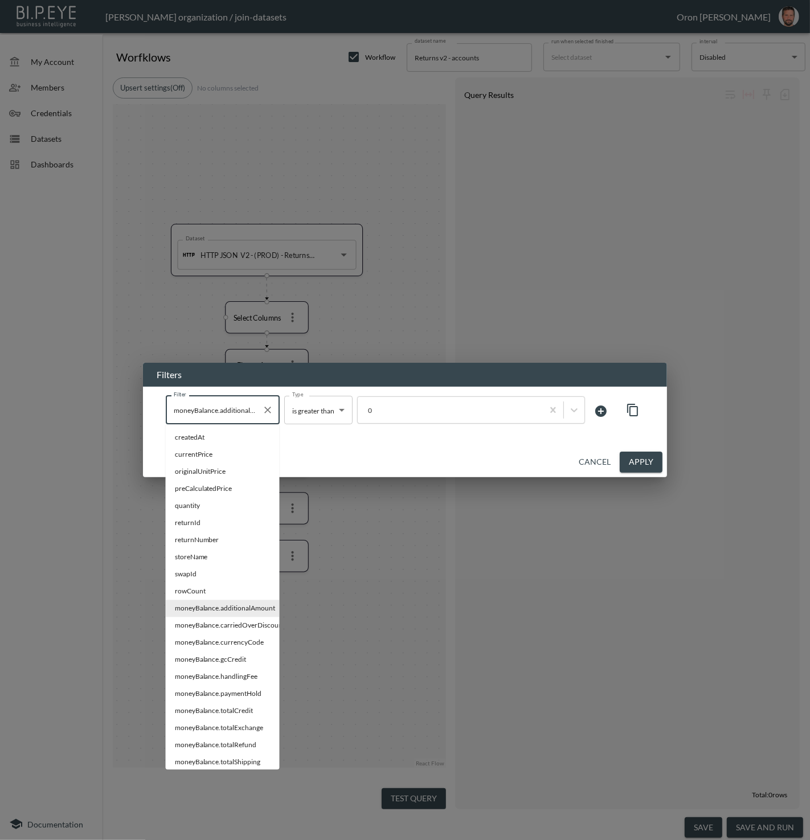
click at [242, 414] on input "moneyBalance.additionalAmount" at bounding box center [214, 410] width 87 height 18
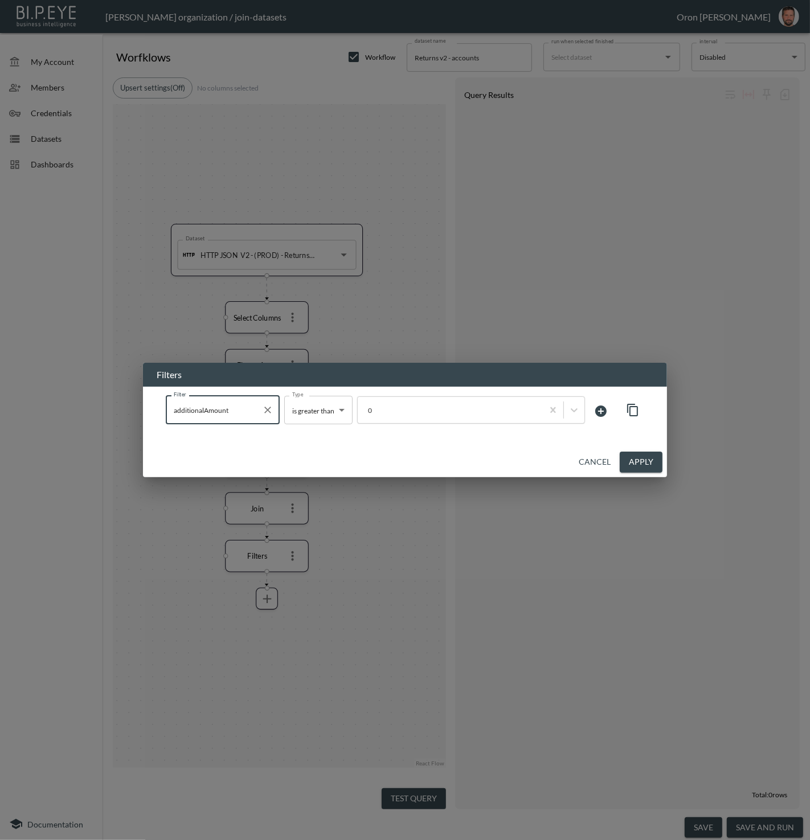
type input "additionalAmount"
click at [640, 463] on button "Apply" at bounding box center [640, 461] width 43 height 21
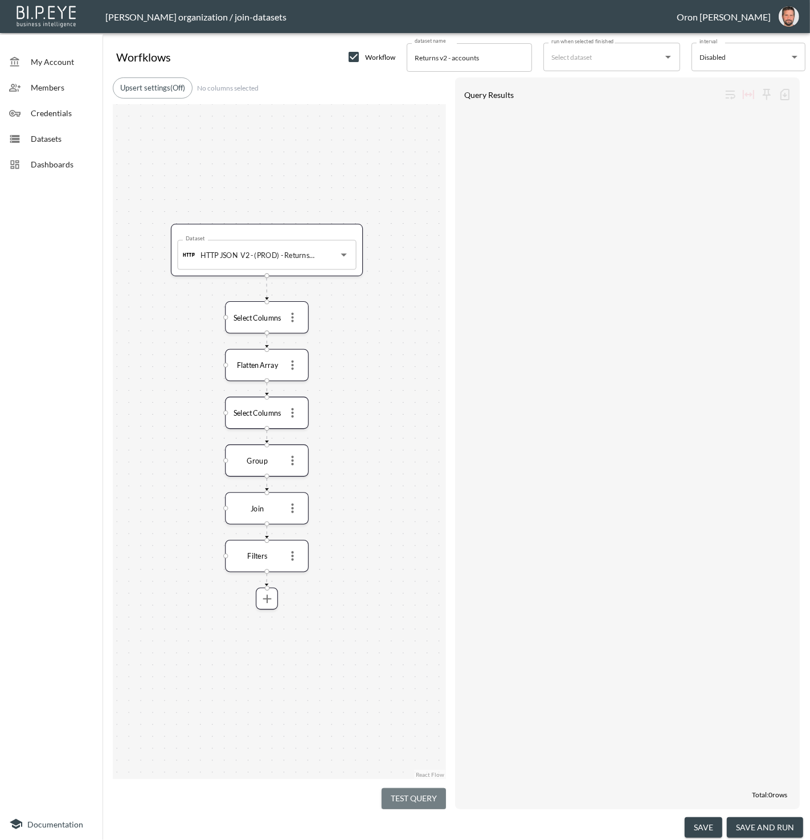
drag, startPoint x: 436, startPoint y: 791, endPoint x: 435, endPoint y: 778, distance: 13.1
click at [435, 791] on button "Test Query" at bounding box center [413, 798] width 64 height 21
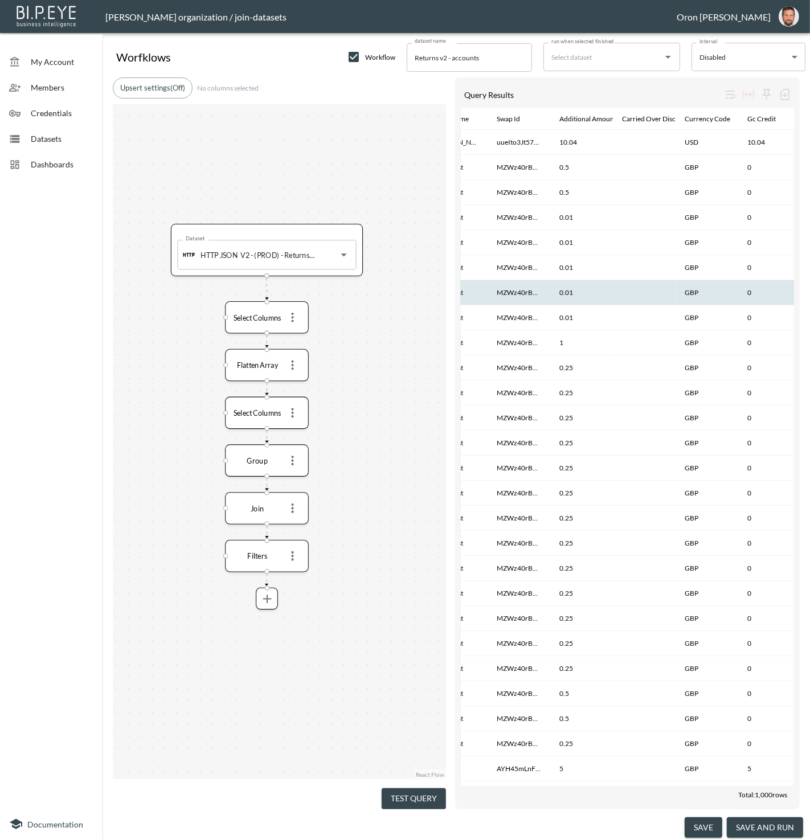
scroll to position [0, 536]
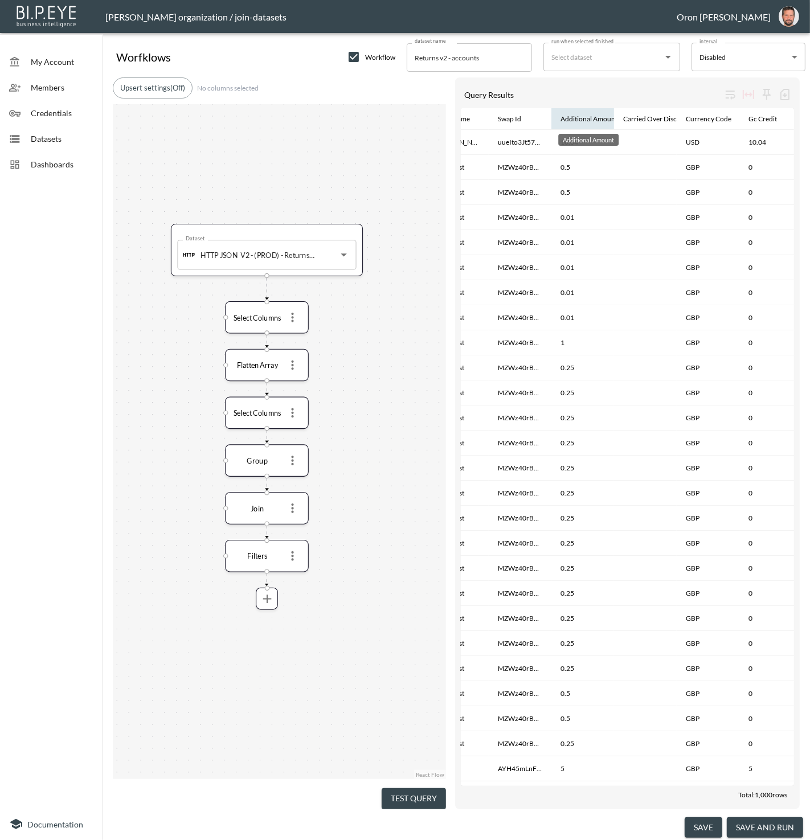
click at [575, 122] on div "Additional Amount" at bounding box center [588, 119] width 57 height 14
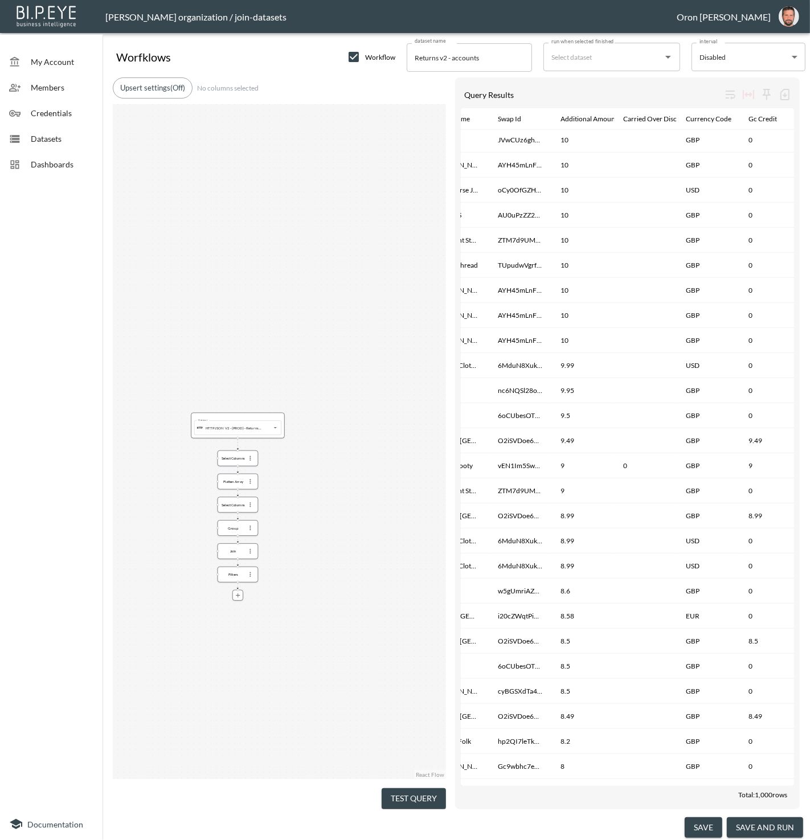
scroll to position [4509, 536]
click at [249, 574] on icon "more" at bounding box center [249, 574] width 1 height 5
click at [249, 588] on p "Edit" at bounding box center [241, 592] width 16 height 14
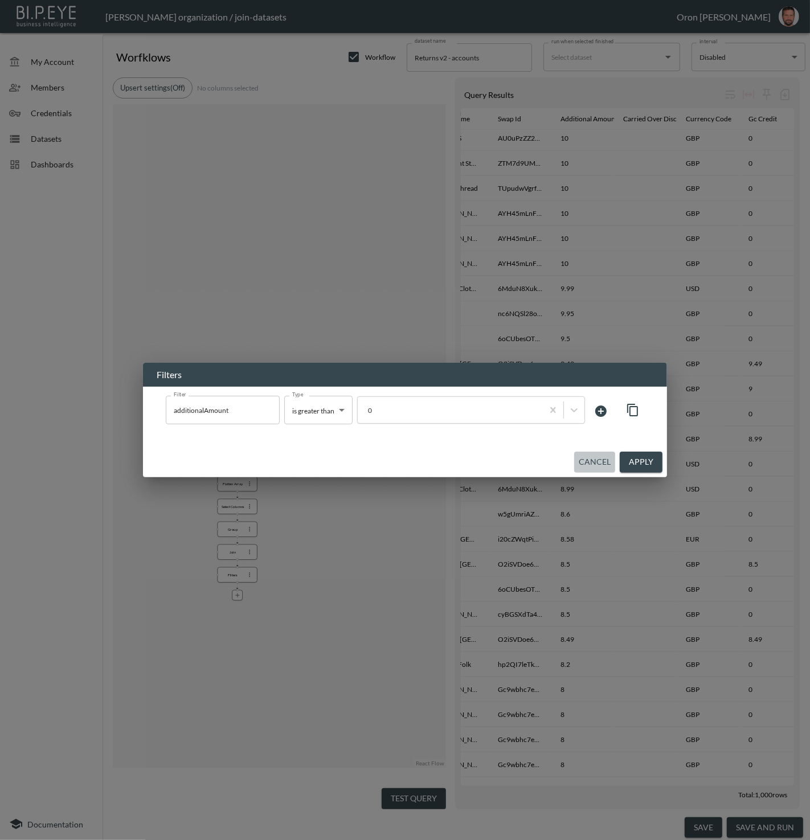
click at [585, 460] on button "Cancel" at bounding box center [594, 461] width 41 height 21
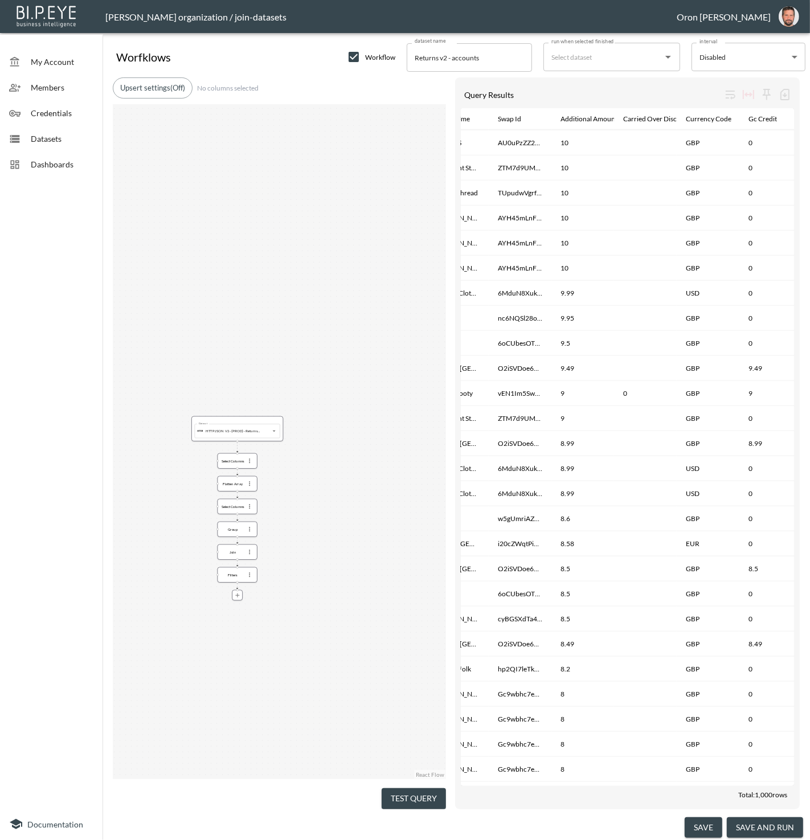
scroll to position [4502, 536]
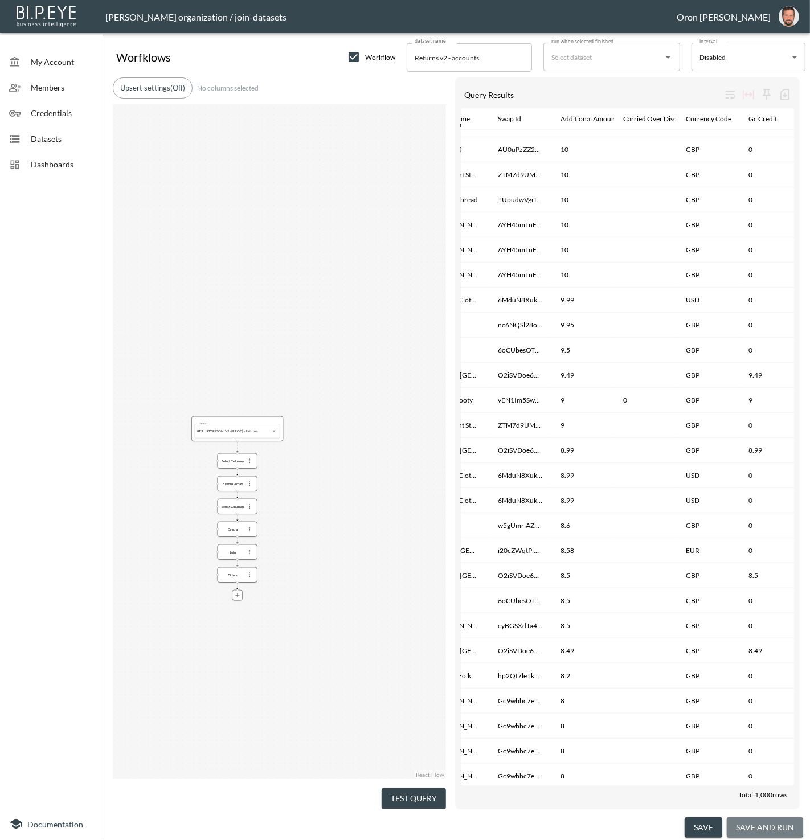
click at [750, 823] on button "save and run" at bounding box center [764, 827] width 76 height 21
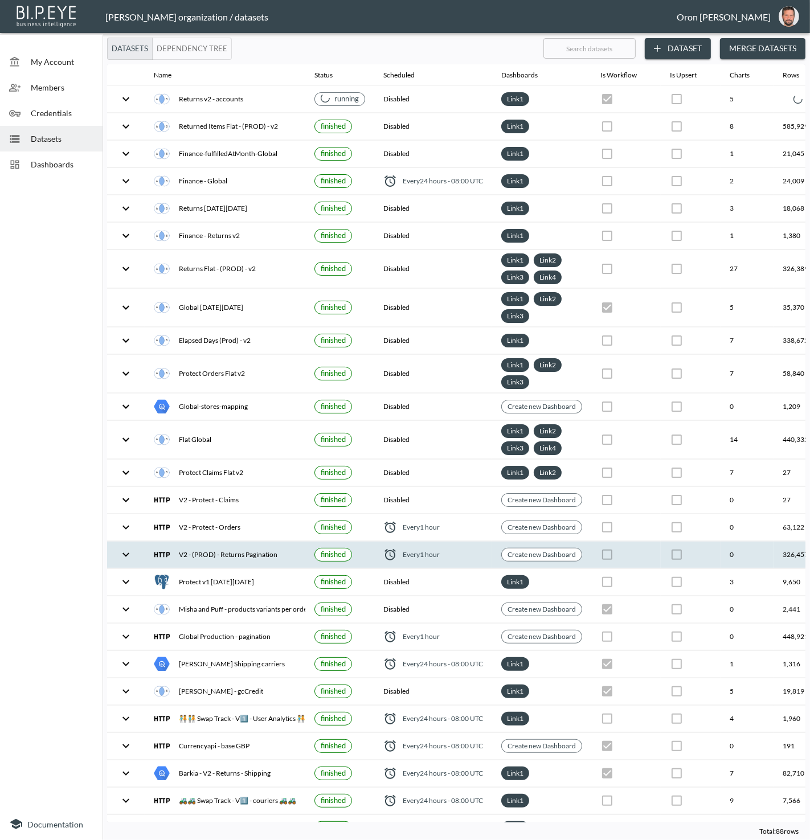
scroll to position [1, 0]
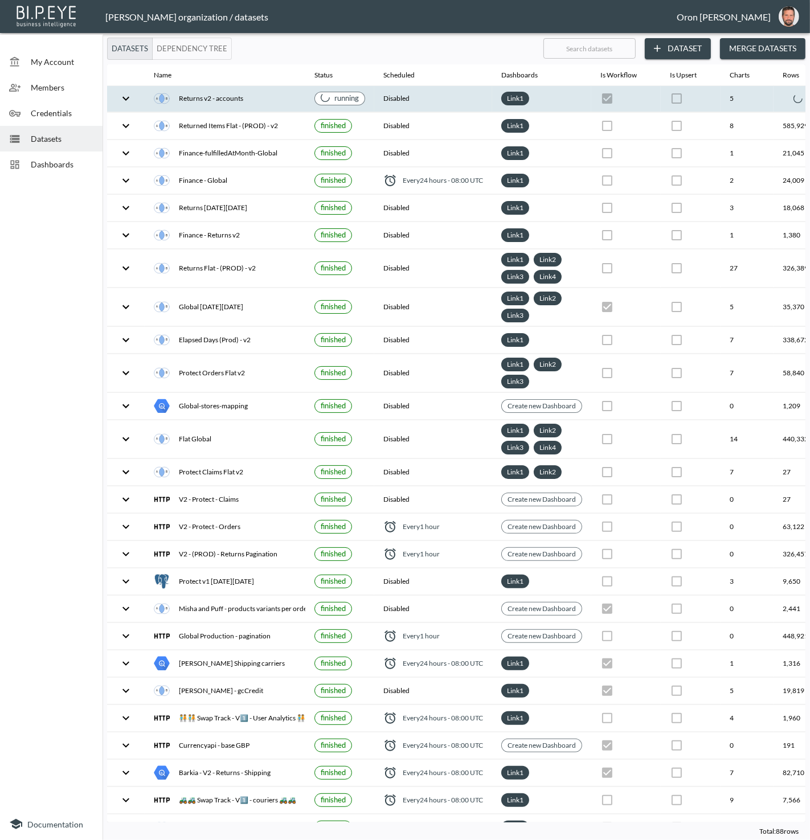
click at [443, 92] on th "Disabled" at bounding box center [433, 98] width 118 height 27
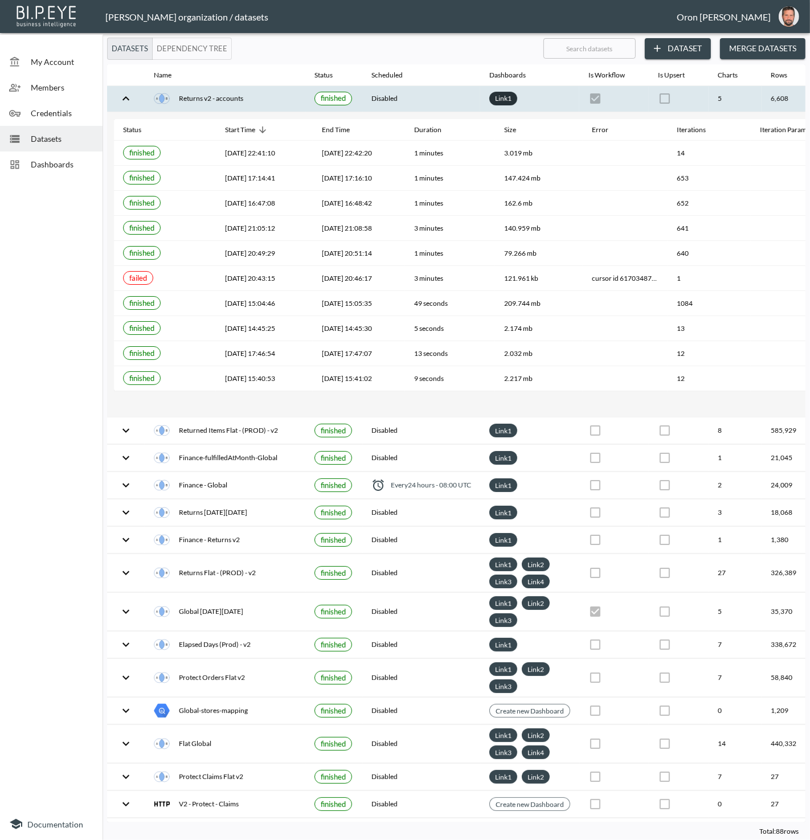
click at [506, 101] on link "Link 1" at bounding box center [502, 98] width 21 height 13
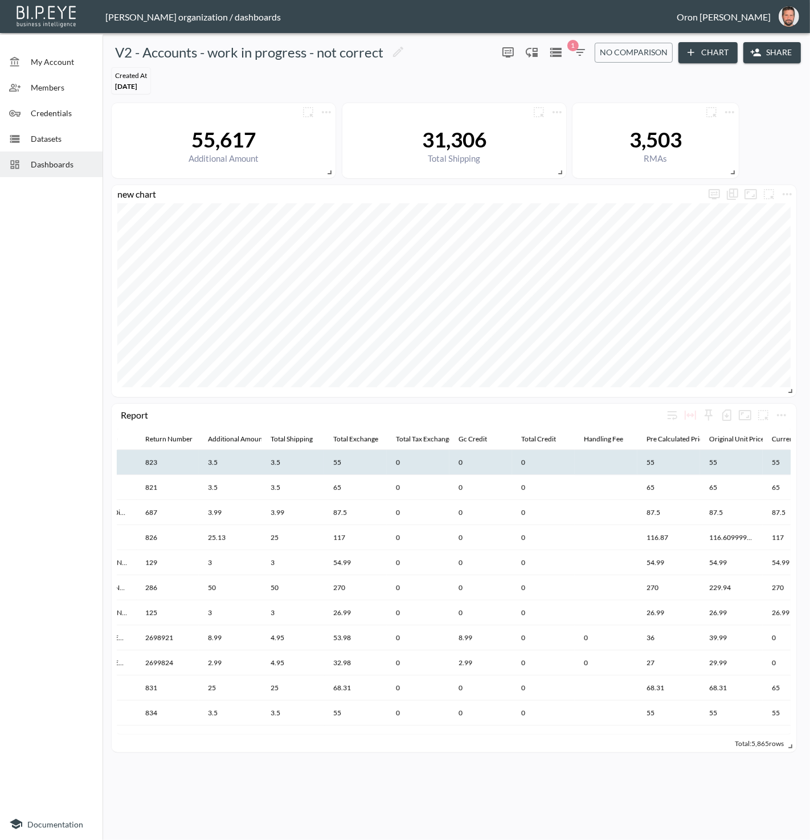
scroll to position [0, 6]
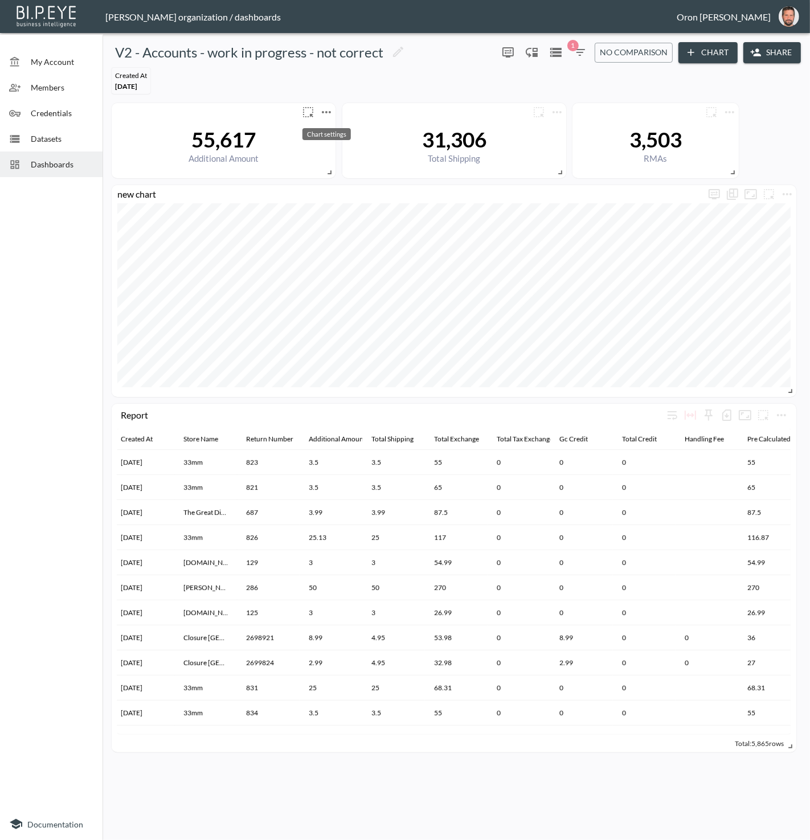
click at [326, 108] on icon "more" at bounding box center [326, 112] width 14 height 14
click at [318, 132] on p "Edit" at bounding box center [313, 133] width 16 height 14
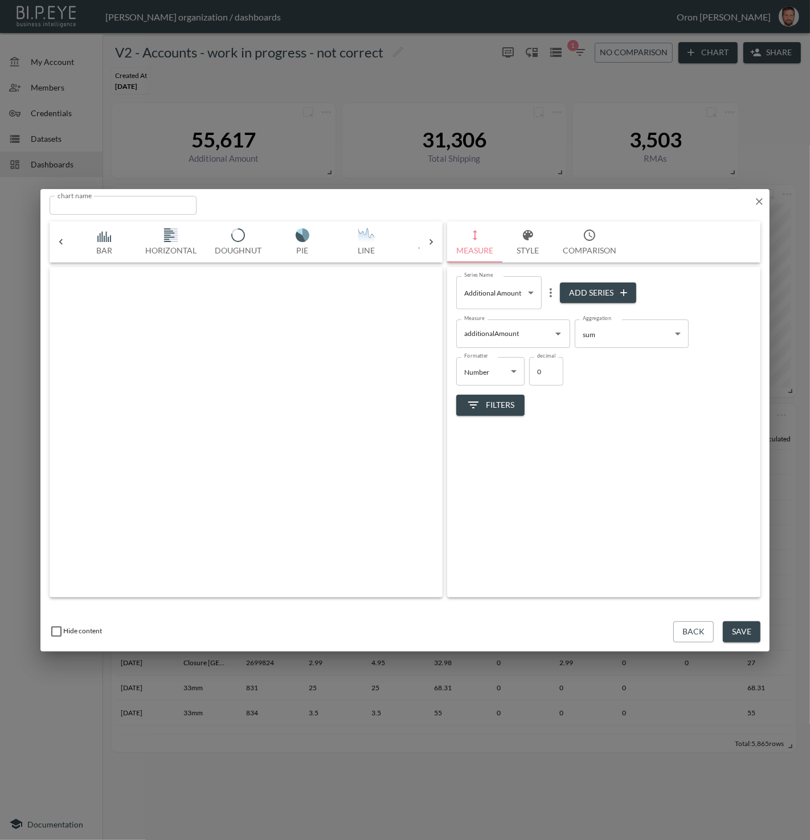
scroll to position [0, 60]
click at [552, 288] on icon "more" at bounding box center [551, 293] width 14 height 14
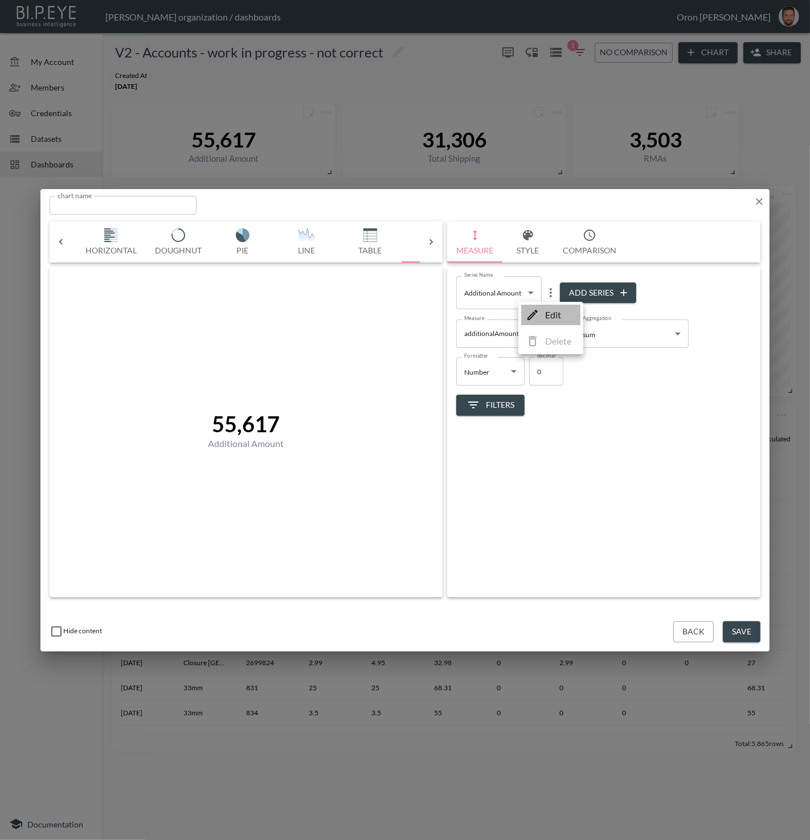
click at [545, 309] on p "Edit" at bounding box center [553, 315] width 16 height 14
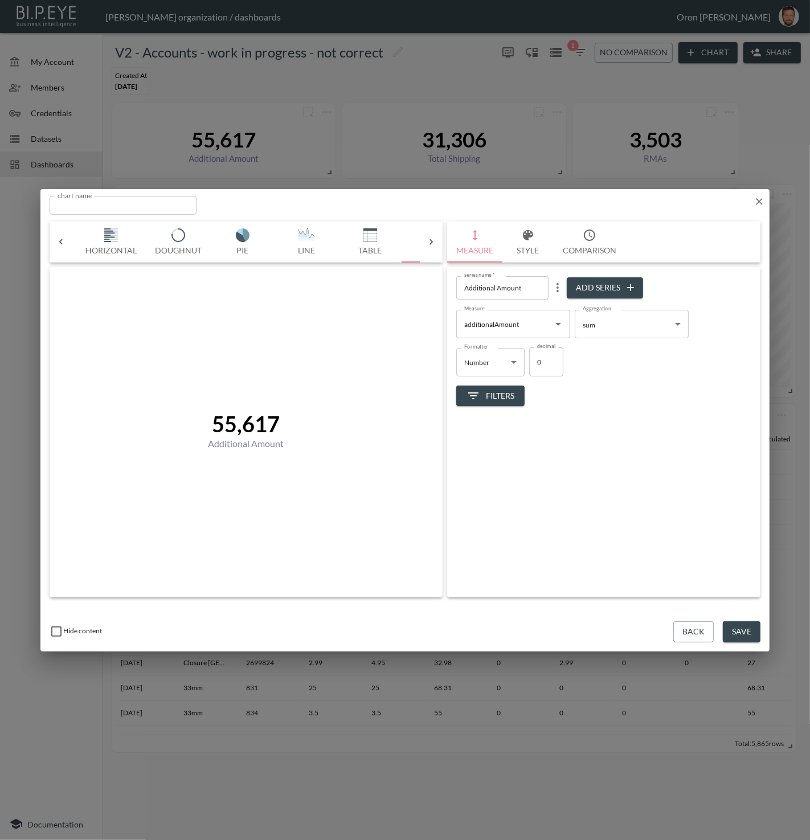
click at [521, 291] on input "Additional Amount" at bounding box center [502, 287] width 92 height 23
type input "Additional Amount Including Shipping"
click at [745, 624] on button "Save" at bounding box center [741, 631] width 38 height 21
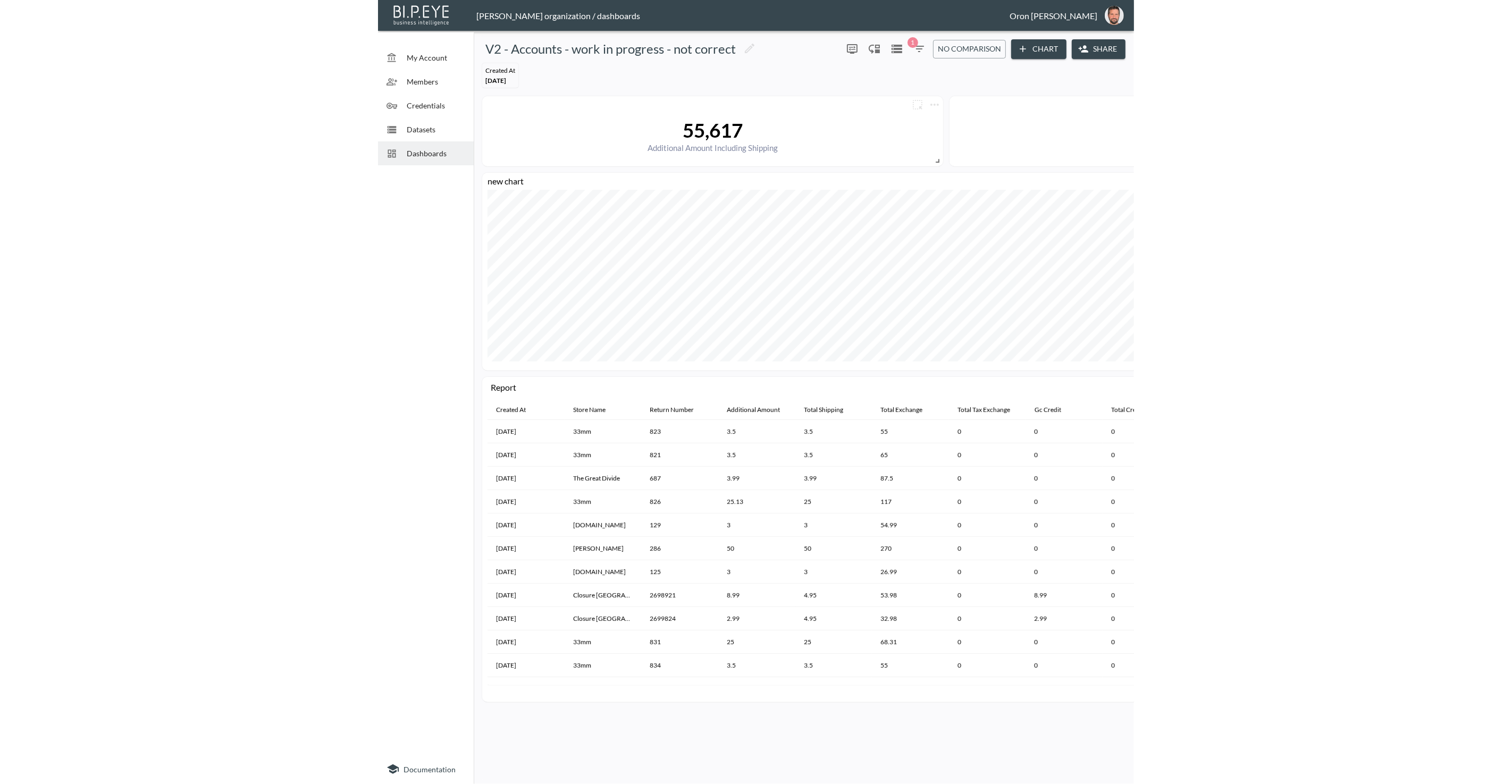
scroll to position [0, 0]
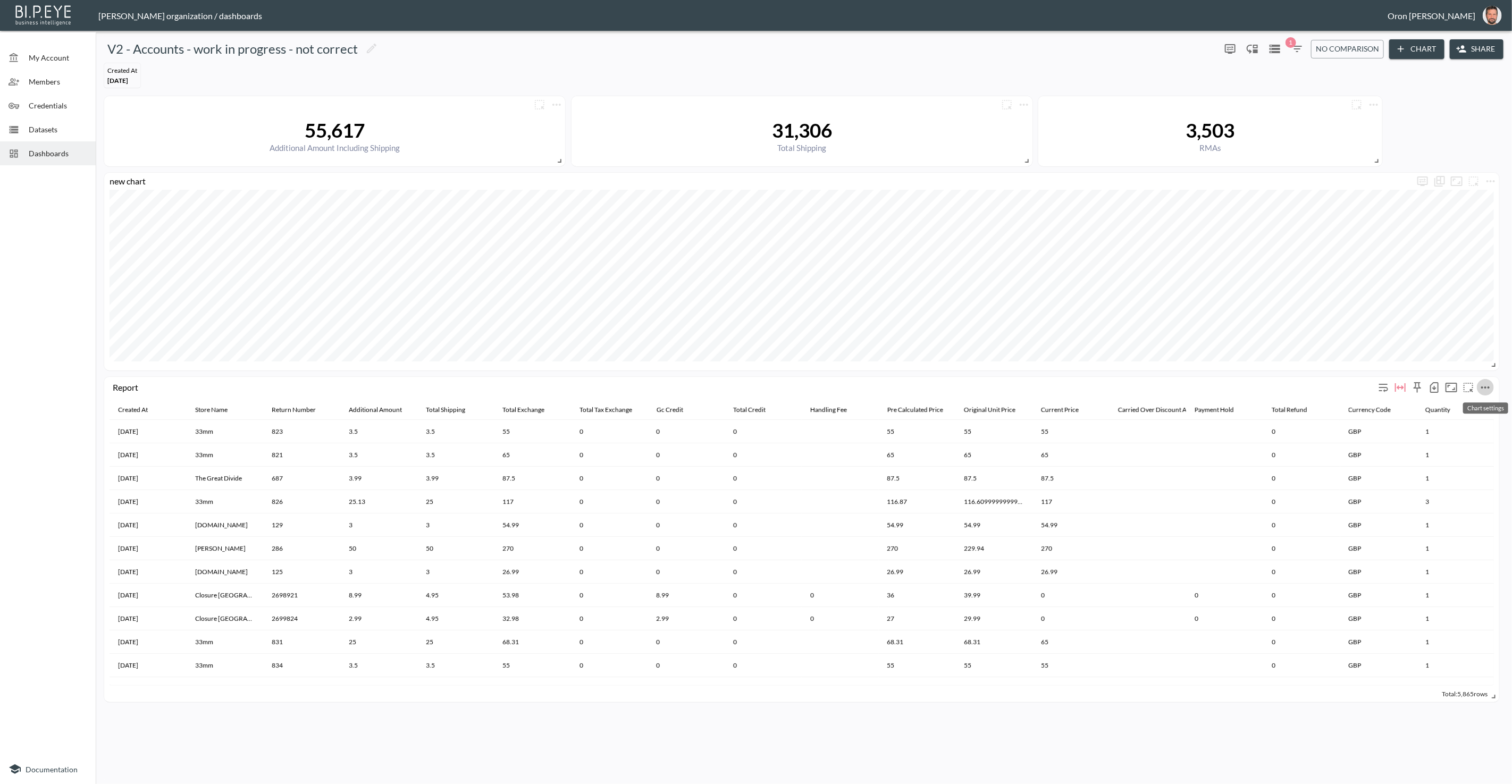
click at [1493, 385] on button "more" at bounding box center [1485, 387] width 17 height 17
click at [1473, 401] on li "Edit" at bounding box center [1459, 407] width 83 height 19
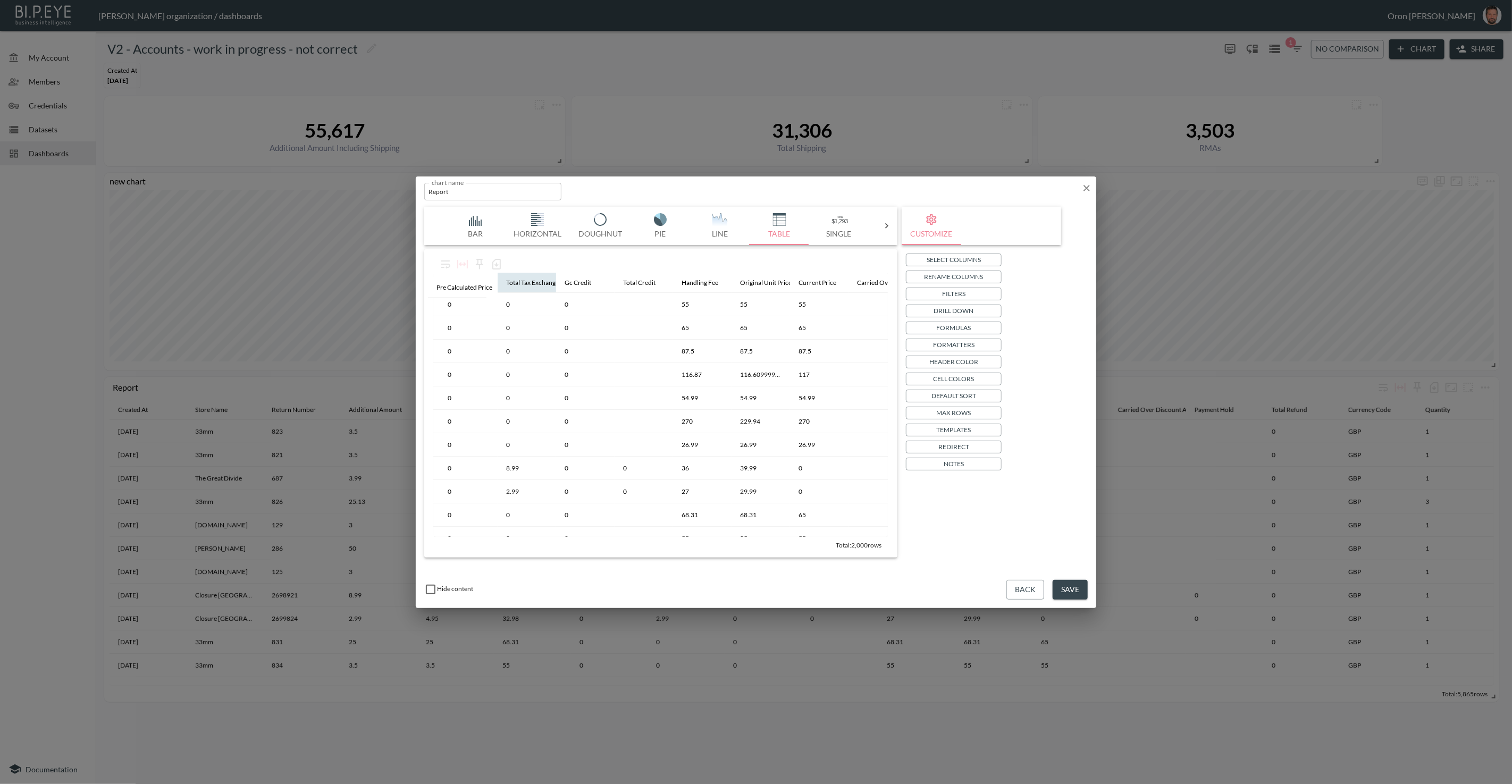
scroll to position [0, 332]
drag, startPoint x: 692, startPoint y: 283, endPoint x: 462, endPoint y: 288, distance: 230.1
drag, startPoint x: 776, startPoint y: 286, endPoint x: 540, endPoint y: 290, distance: 236.0
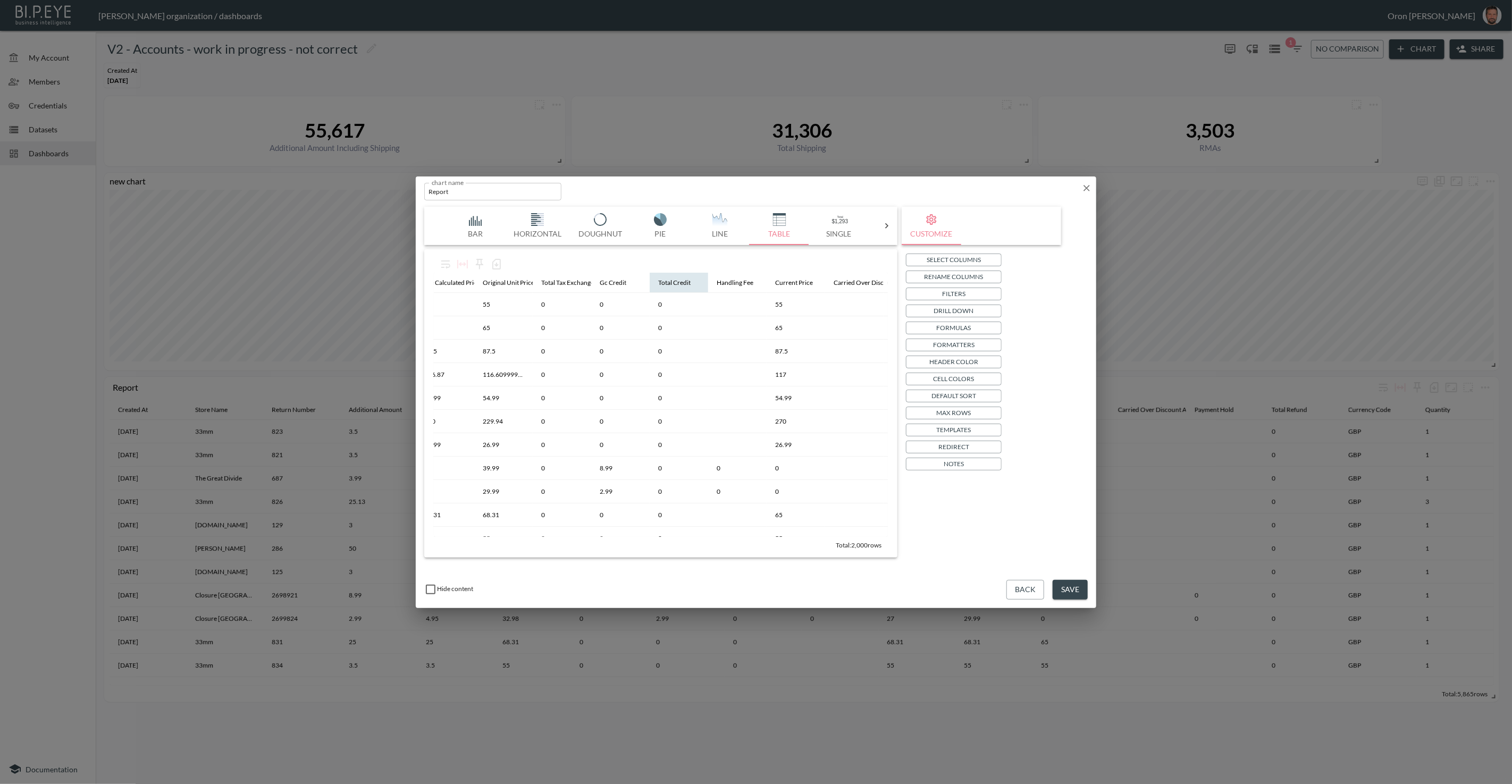
scroll to position [0, 371]
drag, startPoint x: 751, startPoint y: 286, endPoint x: 521, endPoint y: 285, distance: 230.0
drag, startPoint x: 679, startPoint y: 284, endPoint x: 558, endPoint y: 282, distance: 121.0
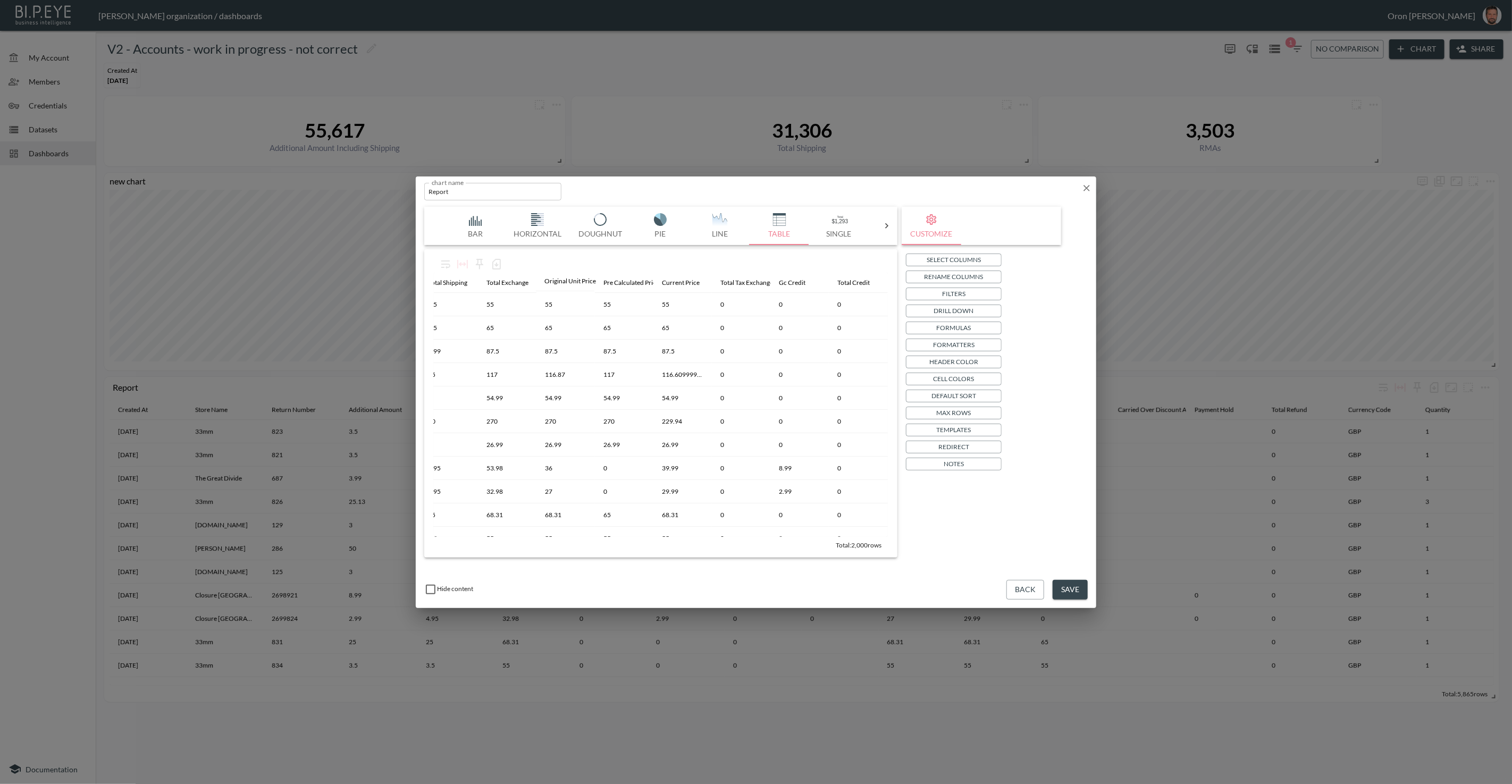
drag, startPoint x: 846, startPoint y: 278, endPoint x: 447, endPoint y: 284, distance: 399.0
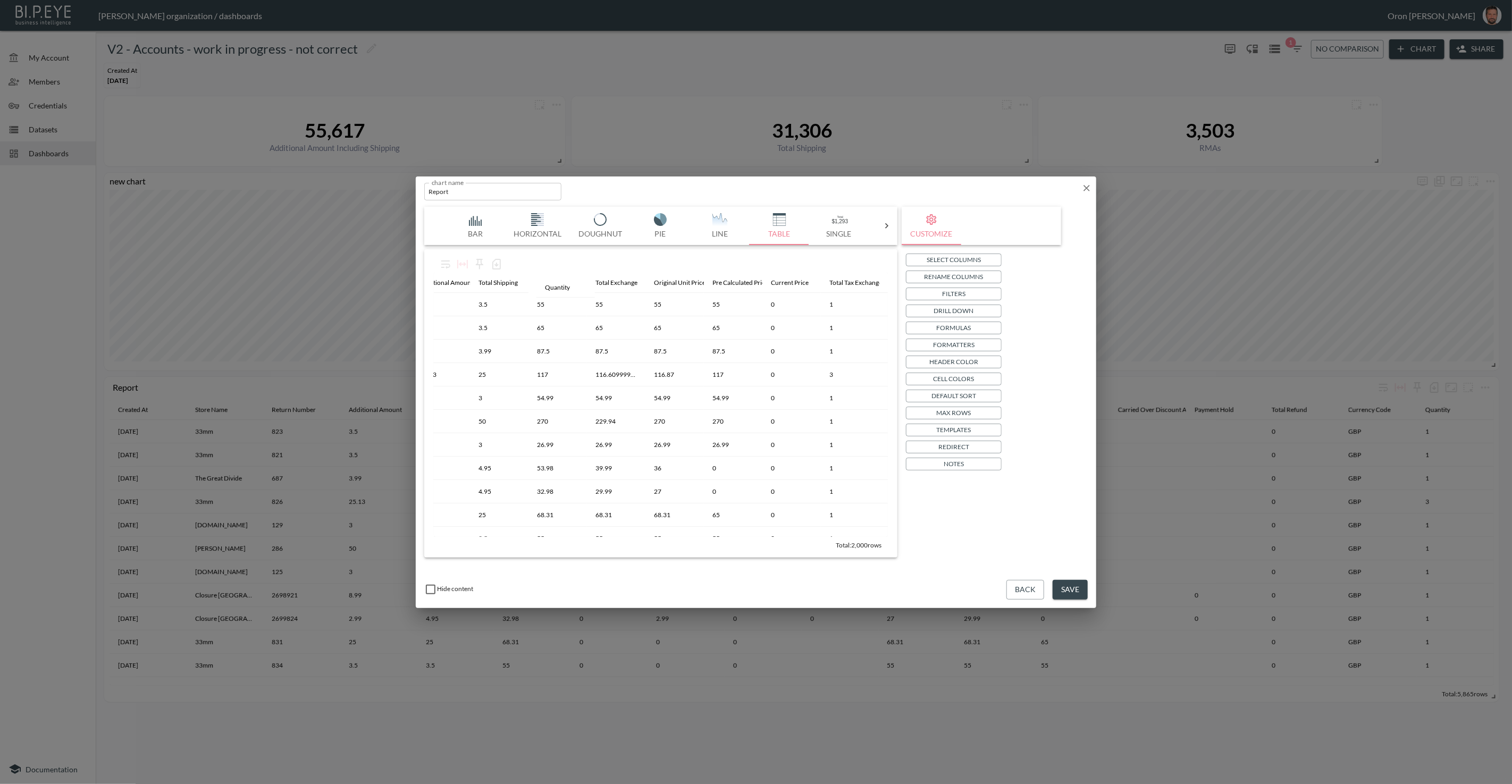
drag, startPoint x: 841, startPoint y: 285, endPoint x: 554, endPoint y: 289, distance: 287.0
drag, startPoint x: 654, startPoint y: 285, endPoint x: 843, endPoint y: 279, distance: 189.1
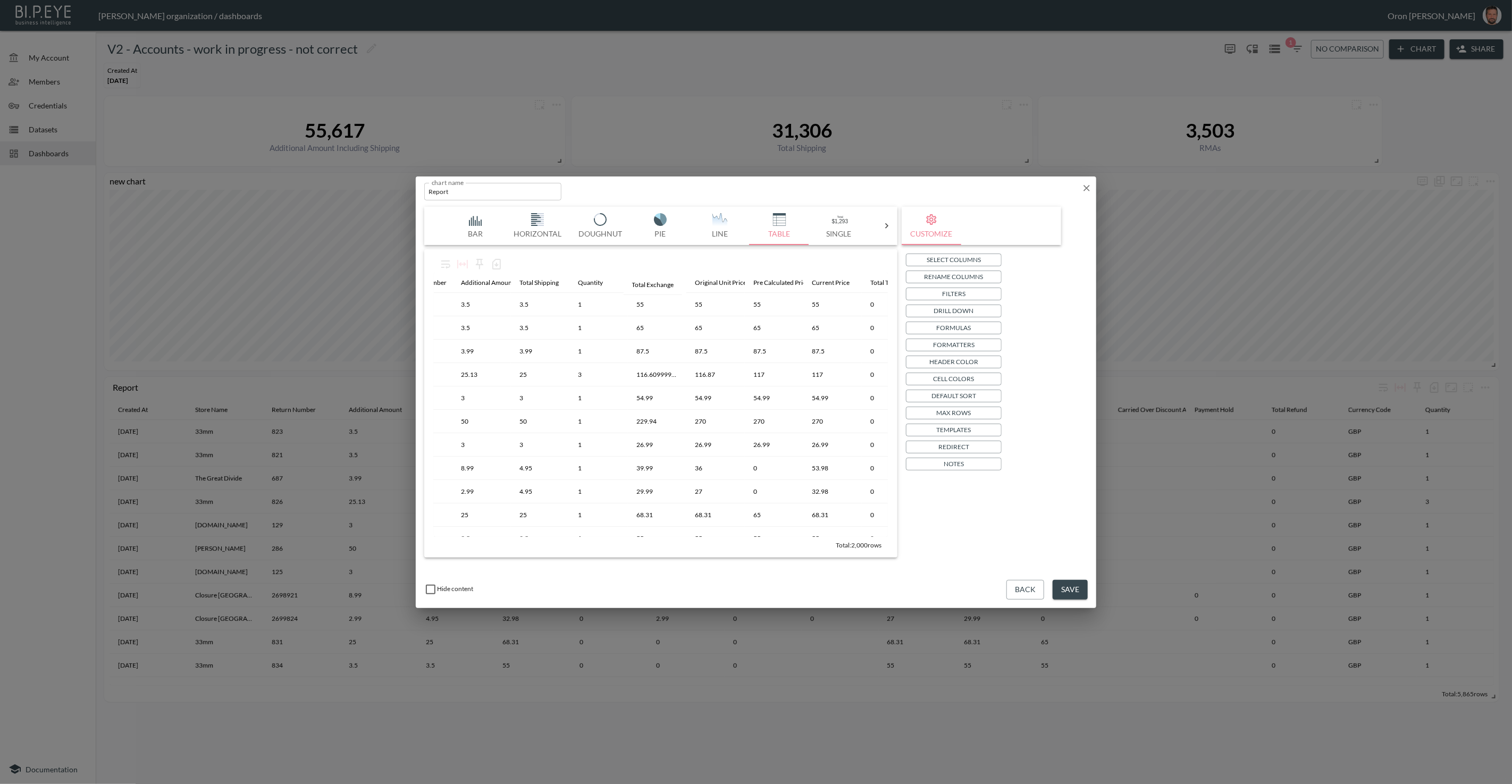
drag, startPoint x: 820, startPoint y: 282, endPoint x: 644, endPoint y: 285, distance: 176.0
drag, startPoint x: 716, startPoint y: 282, endPoint x: 607, endPoint y: 283, distance: 109.0
drag, startPoint x: 766, startPoint y: 277, endPoint x: 696, endPoint y: 279, distance: 70.0
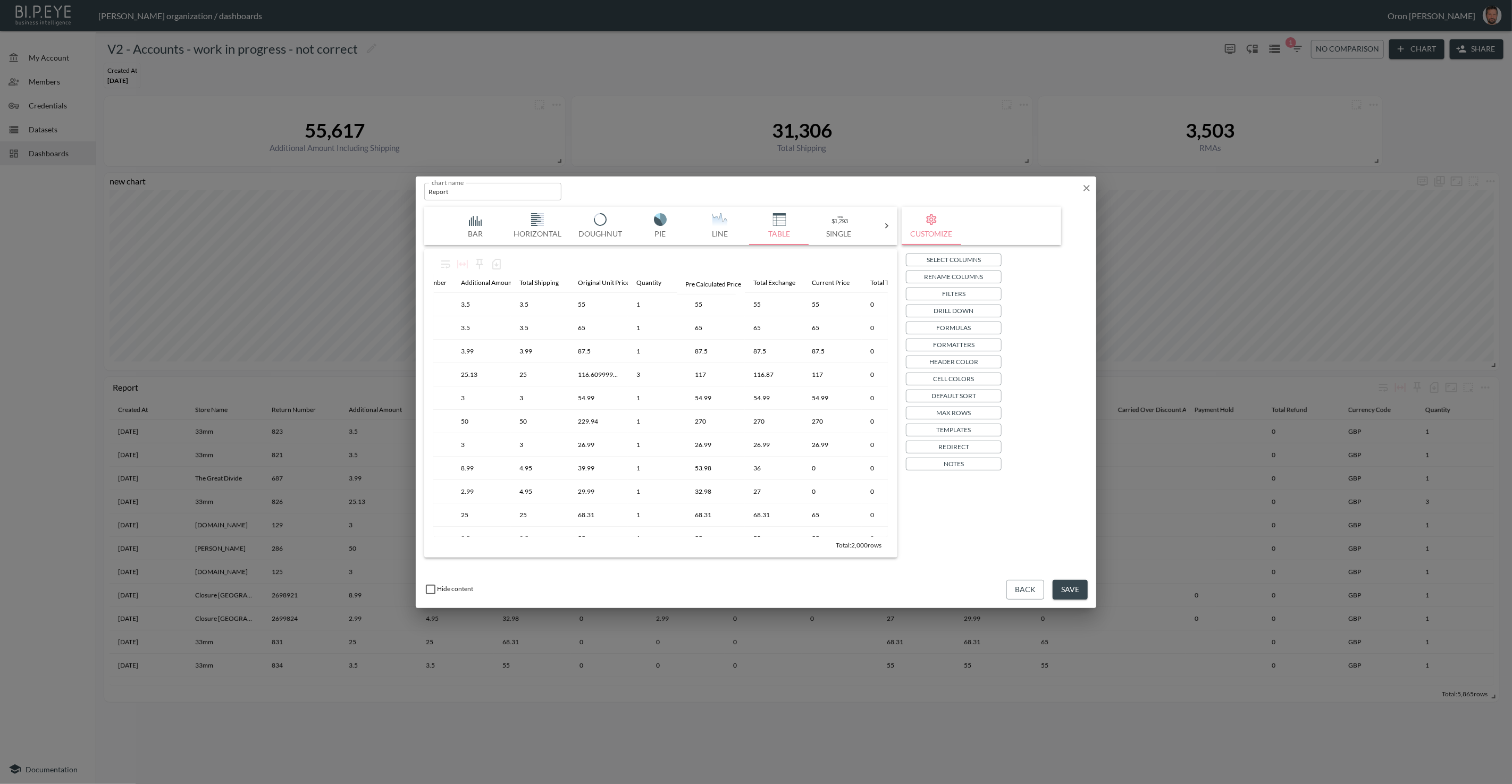
drag, startPoint x: 626, startPoint y: 276, endPoint x: 666, endPoint y: 275, distance: 40.0
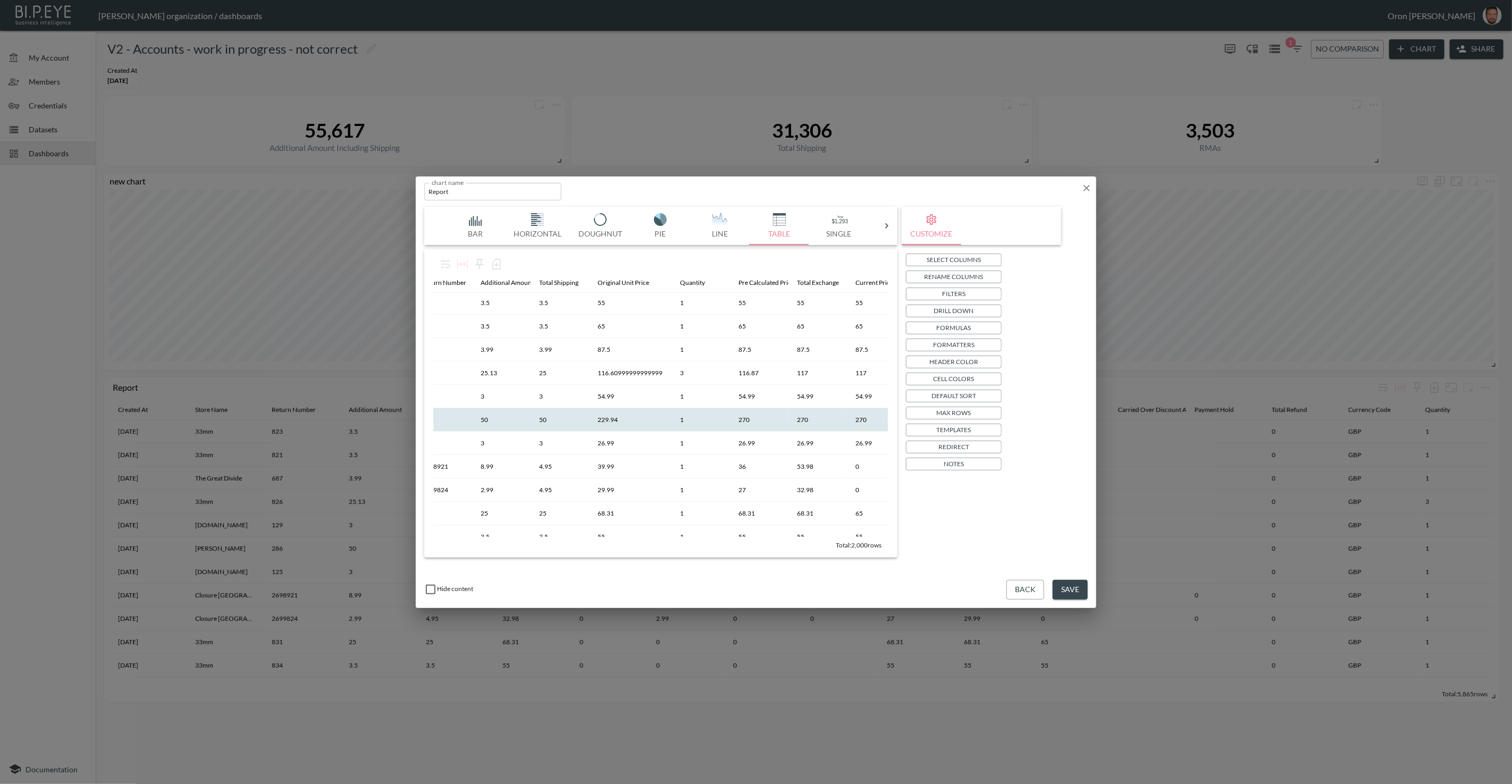
scroll to position [2, 137]
click at [1064, 588] on button "Save" at bounding box center [1070, 589] width 35 height 20
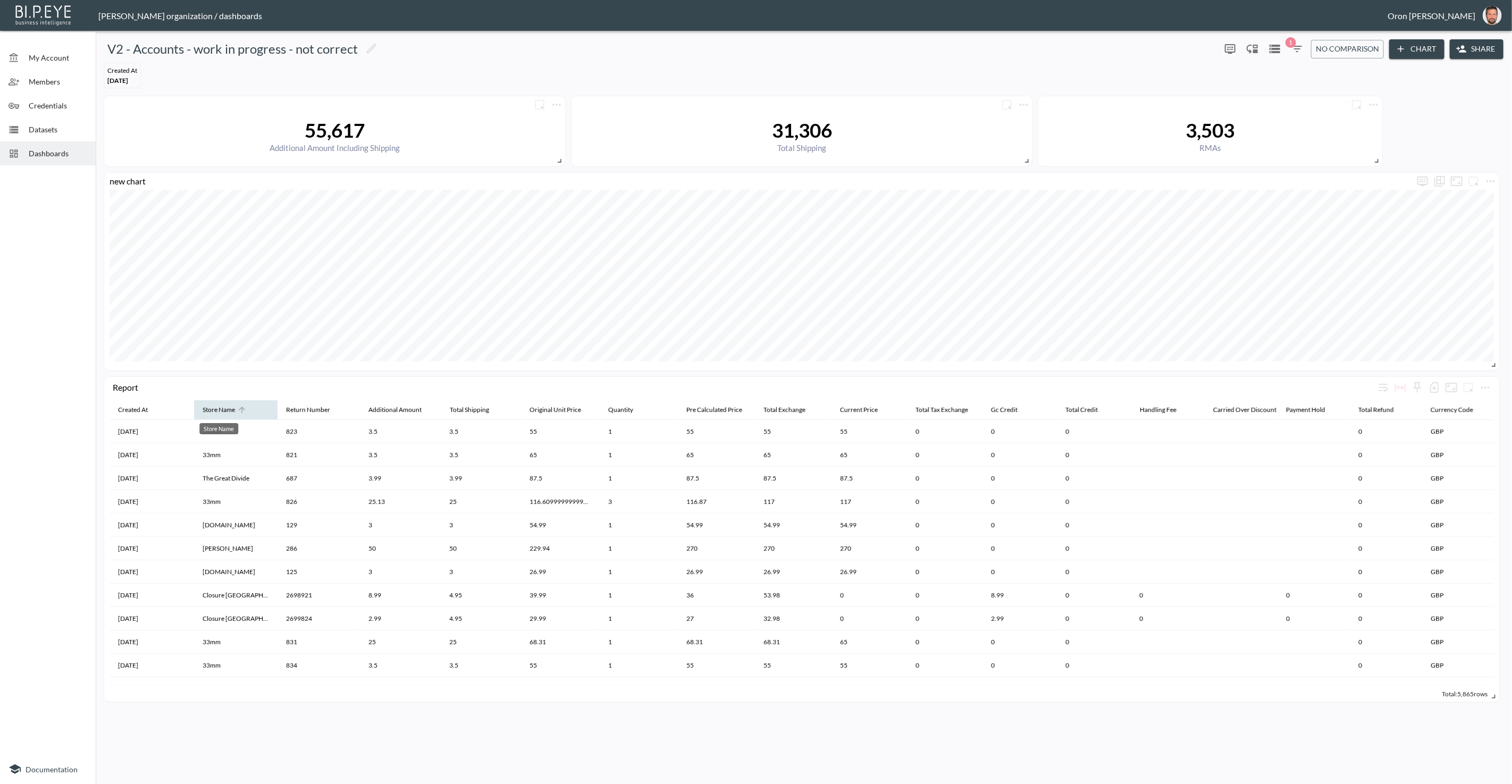
click at [221, 411] on div "Store Name" at bounding box center [219, 410] width 33 height 13
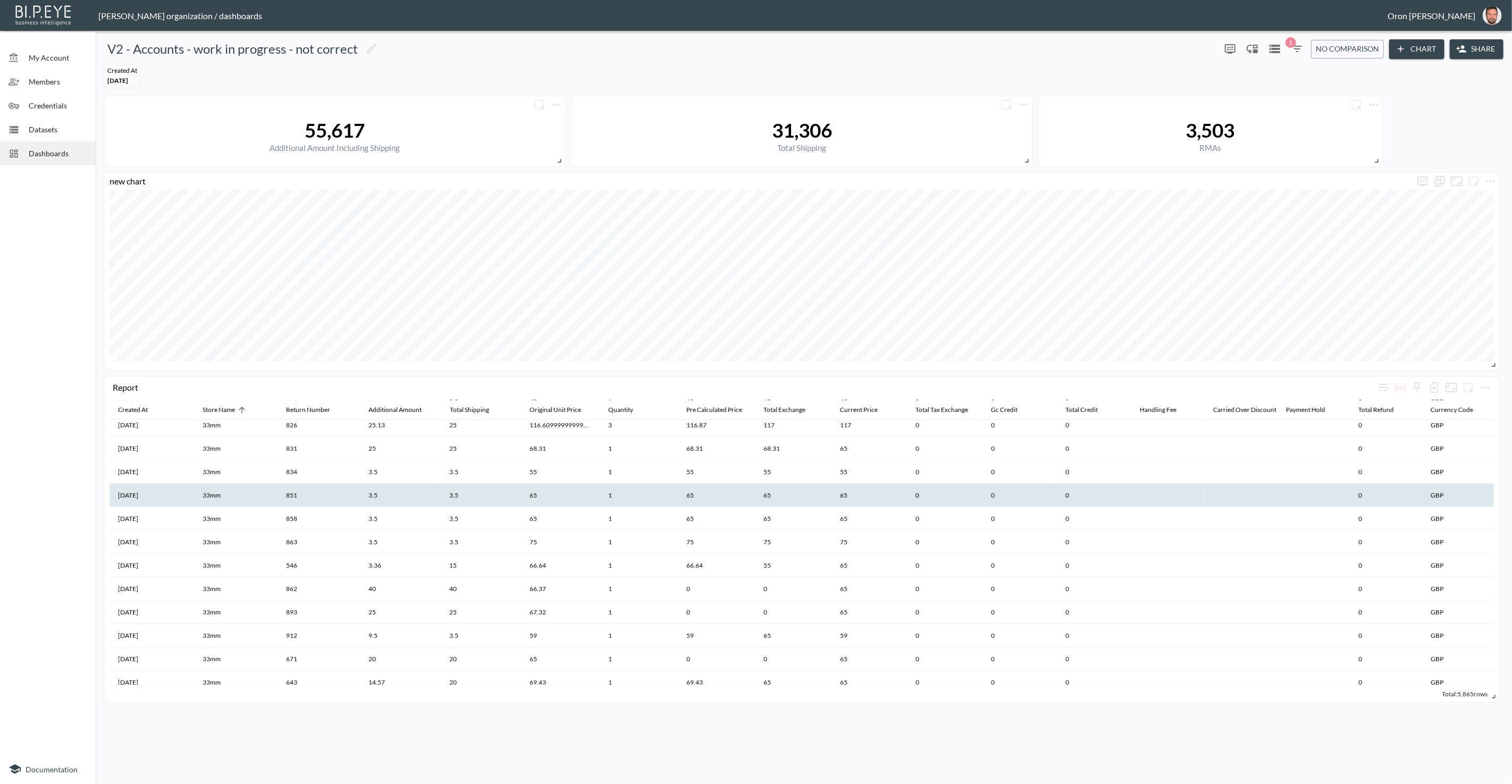
scroll to position [55, 0]
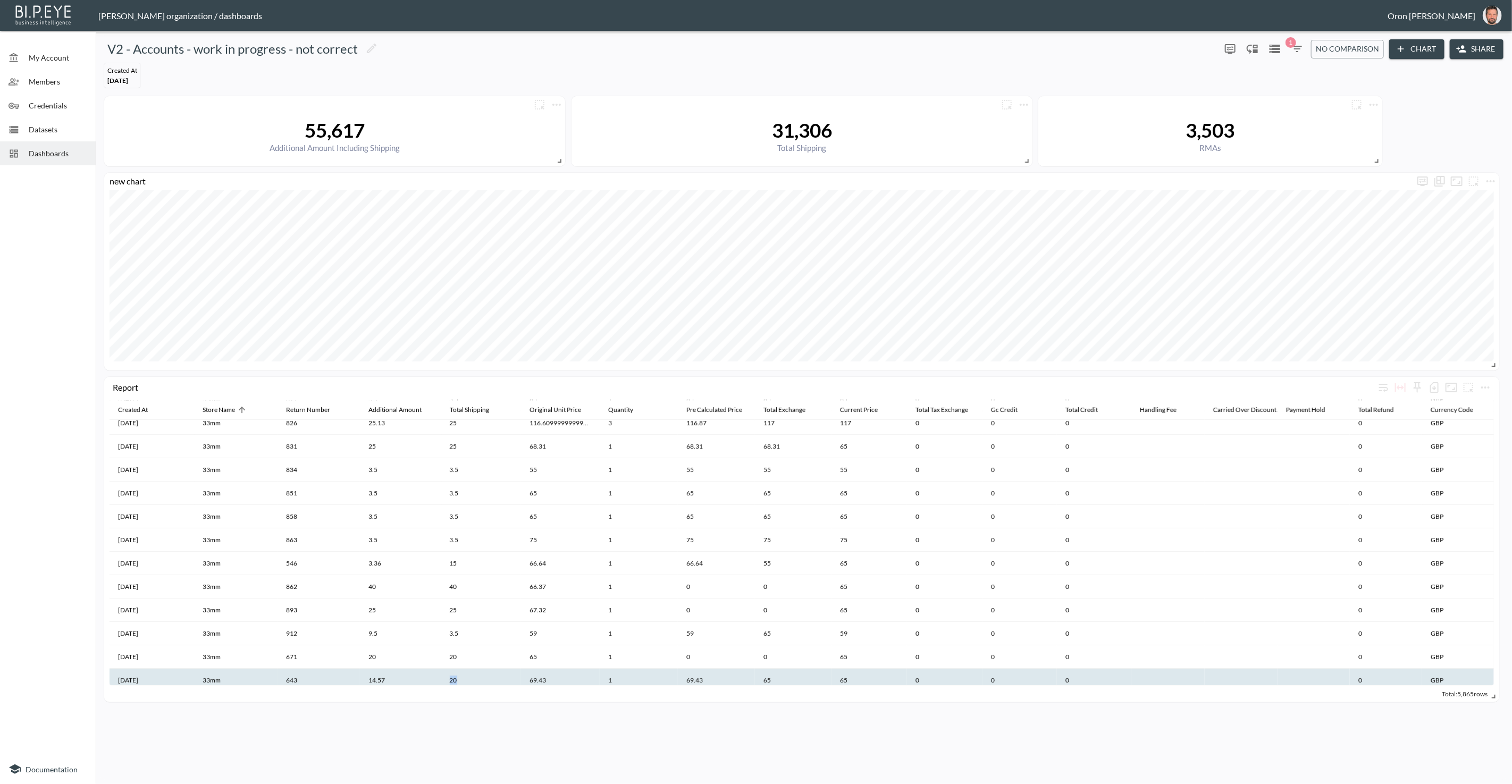
drag, startPoint x: 445, startPoint y: 678, endPoint x: 459, endPoint y: 678, distance: 14.0
click at [459, 678] on th "20" at bounding box center [481, 679] width 79 height 23
drag, startPoint x: 524, startPoint y: 678, endPoint x: 556, endPoint y: 678, distance: 32.0
click at [556, 678] on th "69.43" at bounding box center [560, 679] width 78 height 23
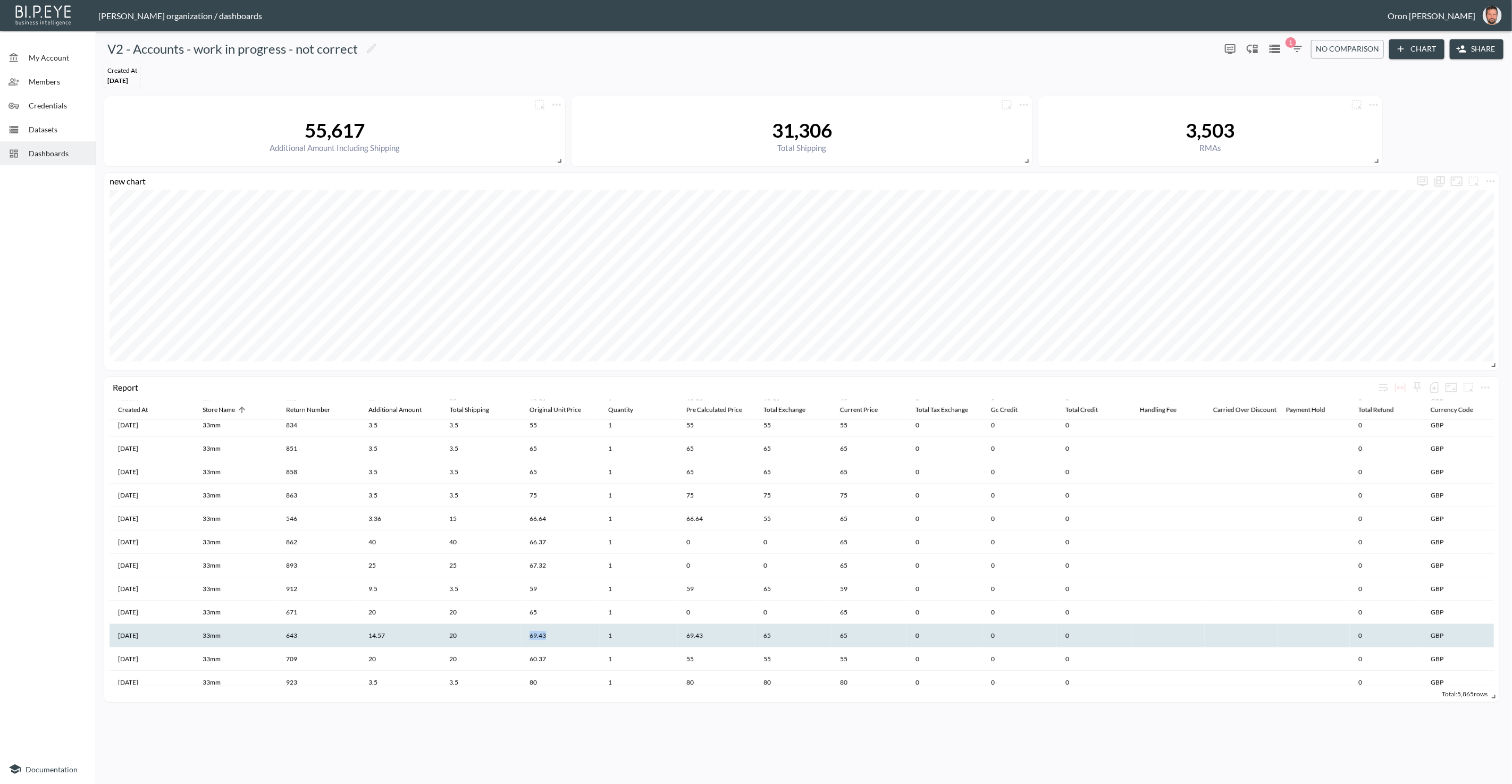
scroll to position [98, 0]
click at [766, 632] on th "65" at bounding box center [793, 637] width 77 height 23
click at [696, 638] on th "69.43" at bounding box center [716, 637] width 78 height 23
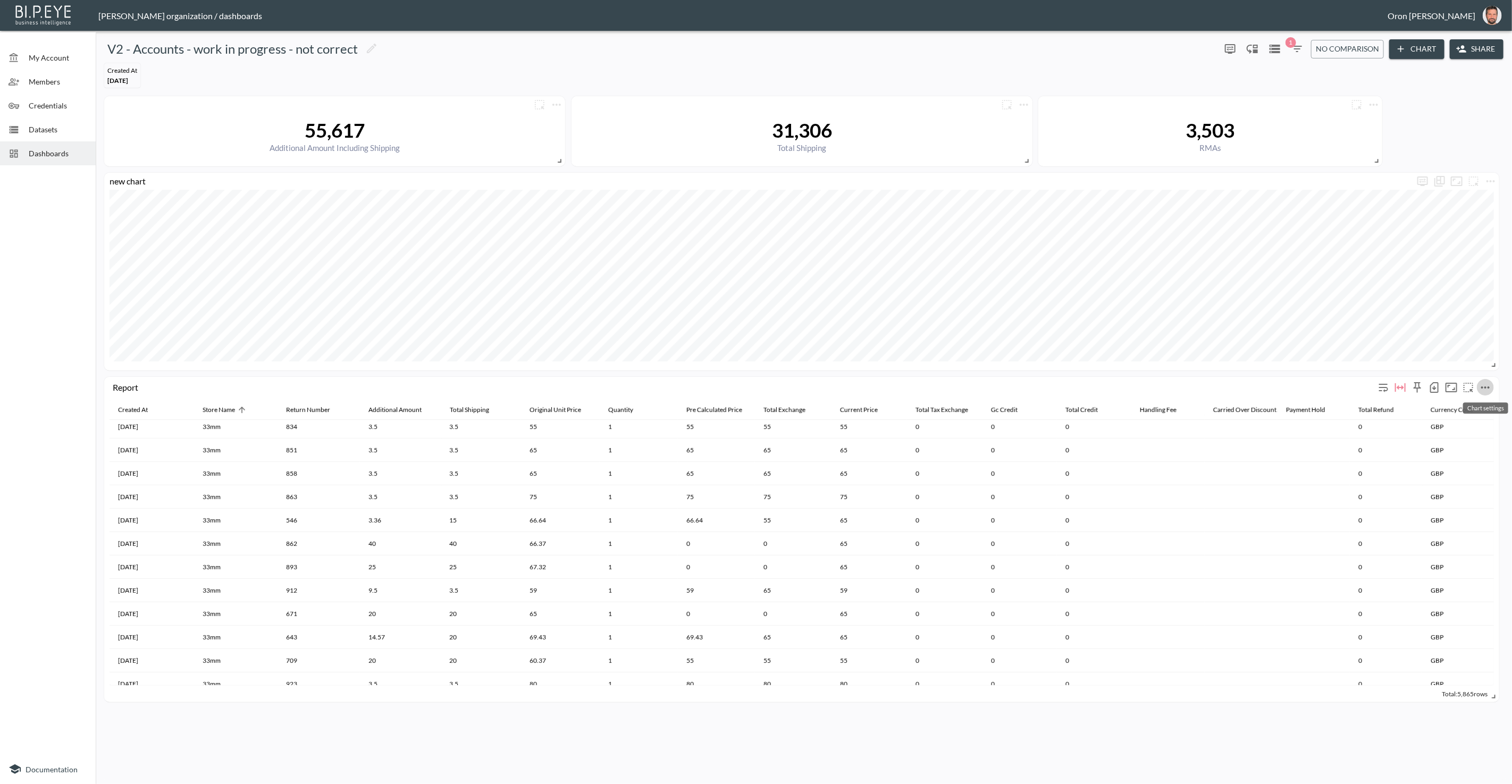
click at [1486, 385] on icon "more" at bounding box center [1486, 387] width 13 height 13
click at [1476, 401] on li "Edit" at bounding box center [1459, 407] width 83 height 19
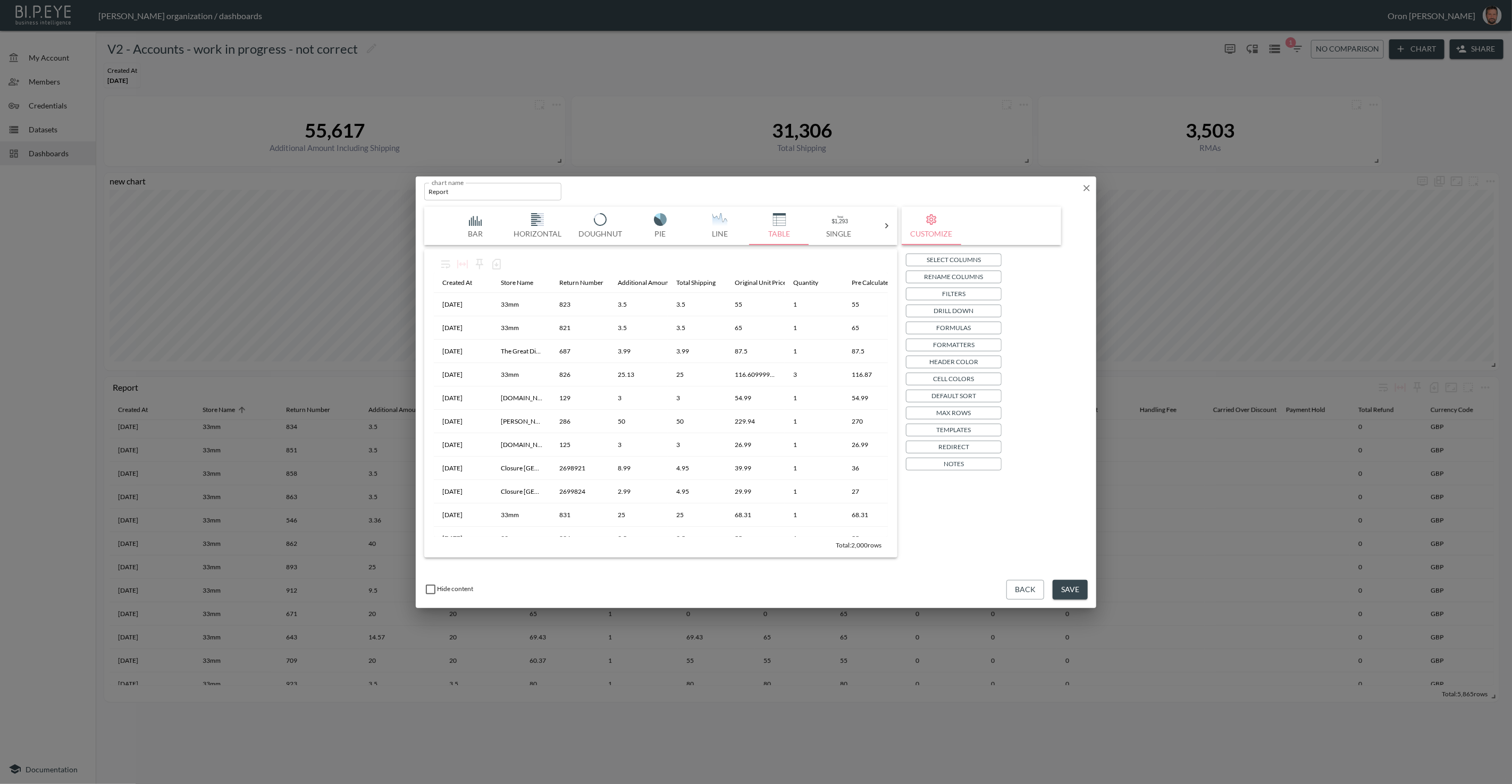
click at [976, 373] on button "Cell Colors" at bounding box center [954, 379] width 95 height 13
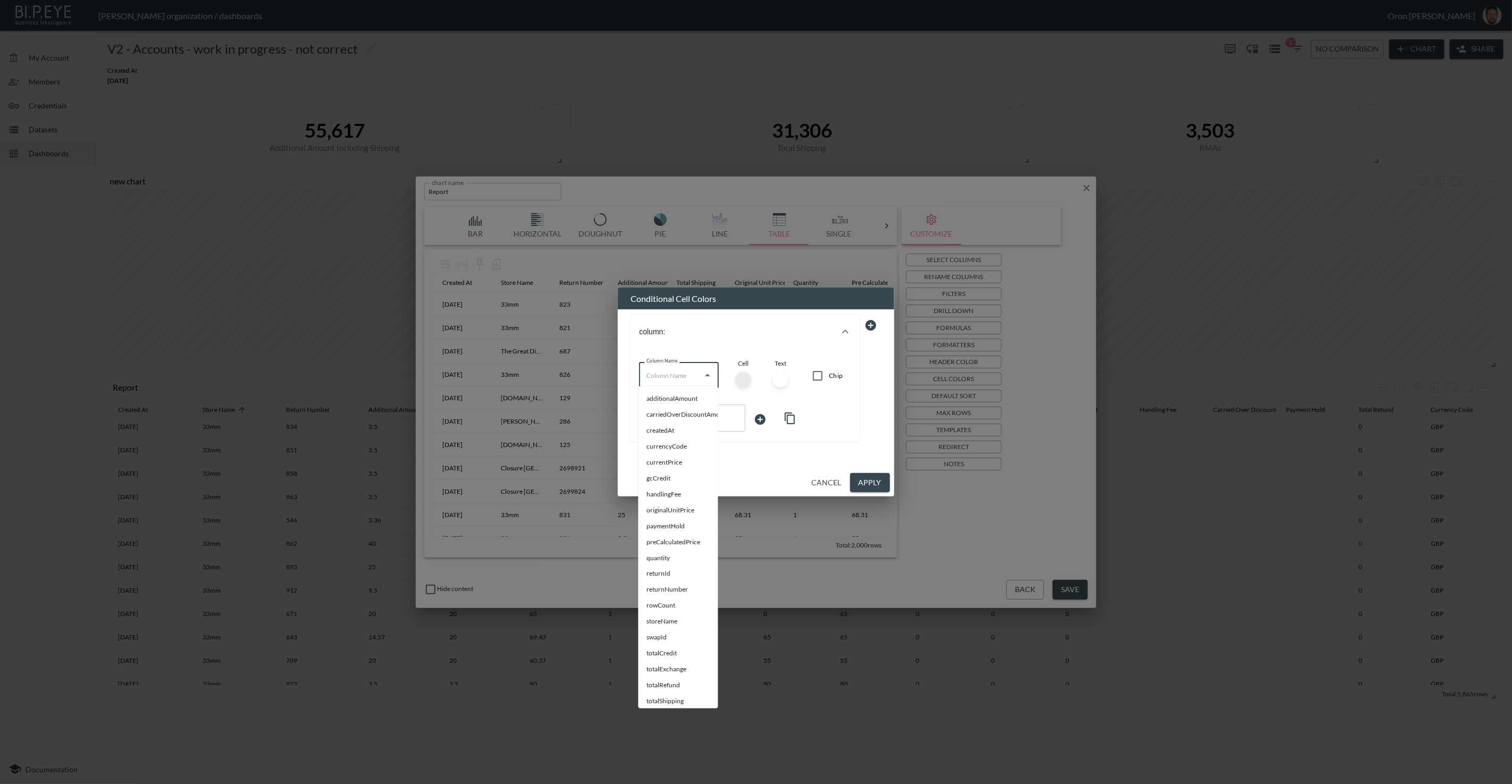
click at [677, 370] on input "Column Name" at bounding box center [671, 375] width 54 height 17
click at [676, 394] on li "additionalAmount" at bounding box center [678, 398] width 79 height 16
type input "additionalAmount"
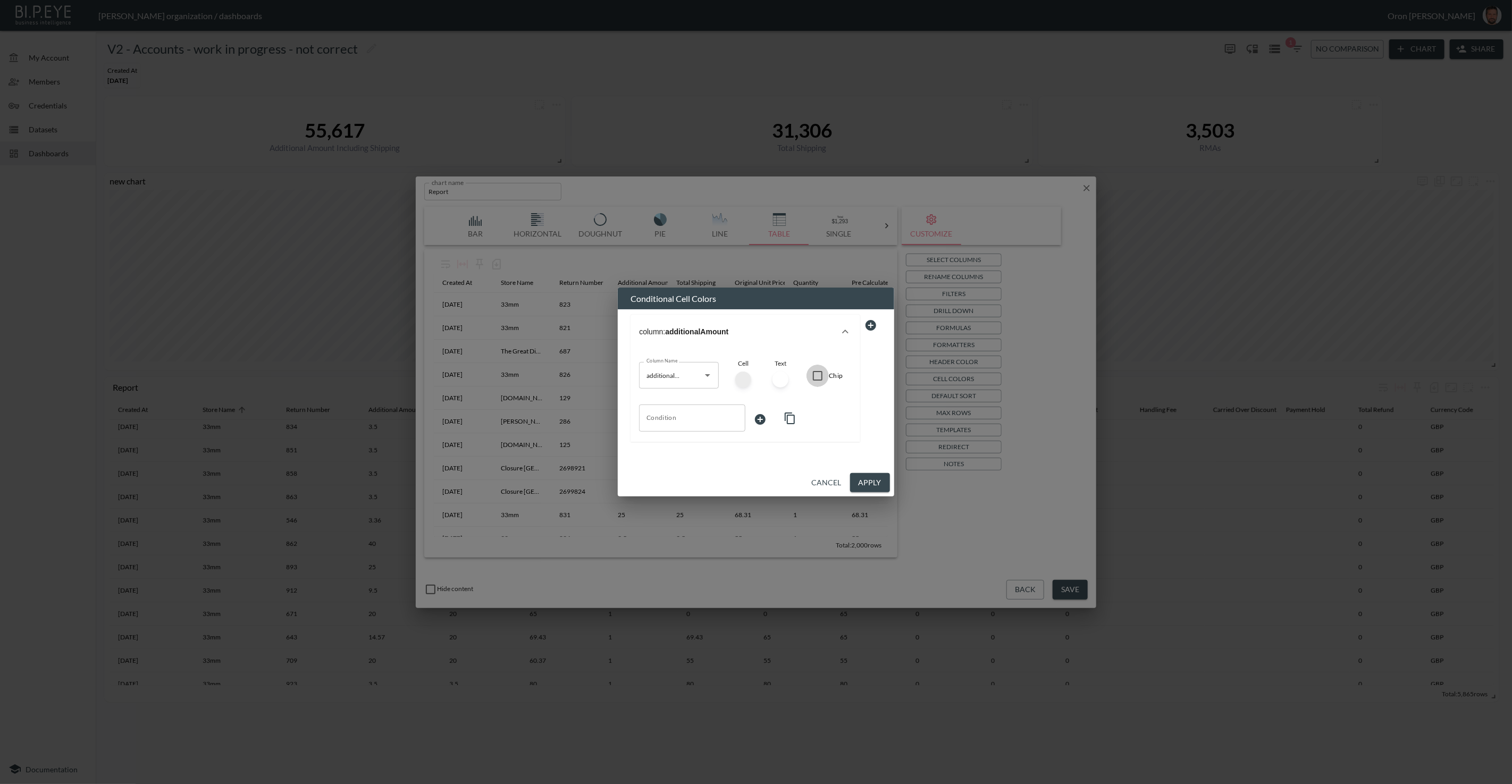
click at [824, 373] on input "Chip" at bounding box center [818, 376] width 22 height 22
checkbox input "true"
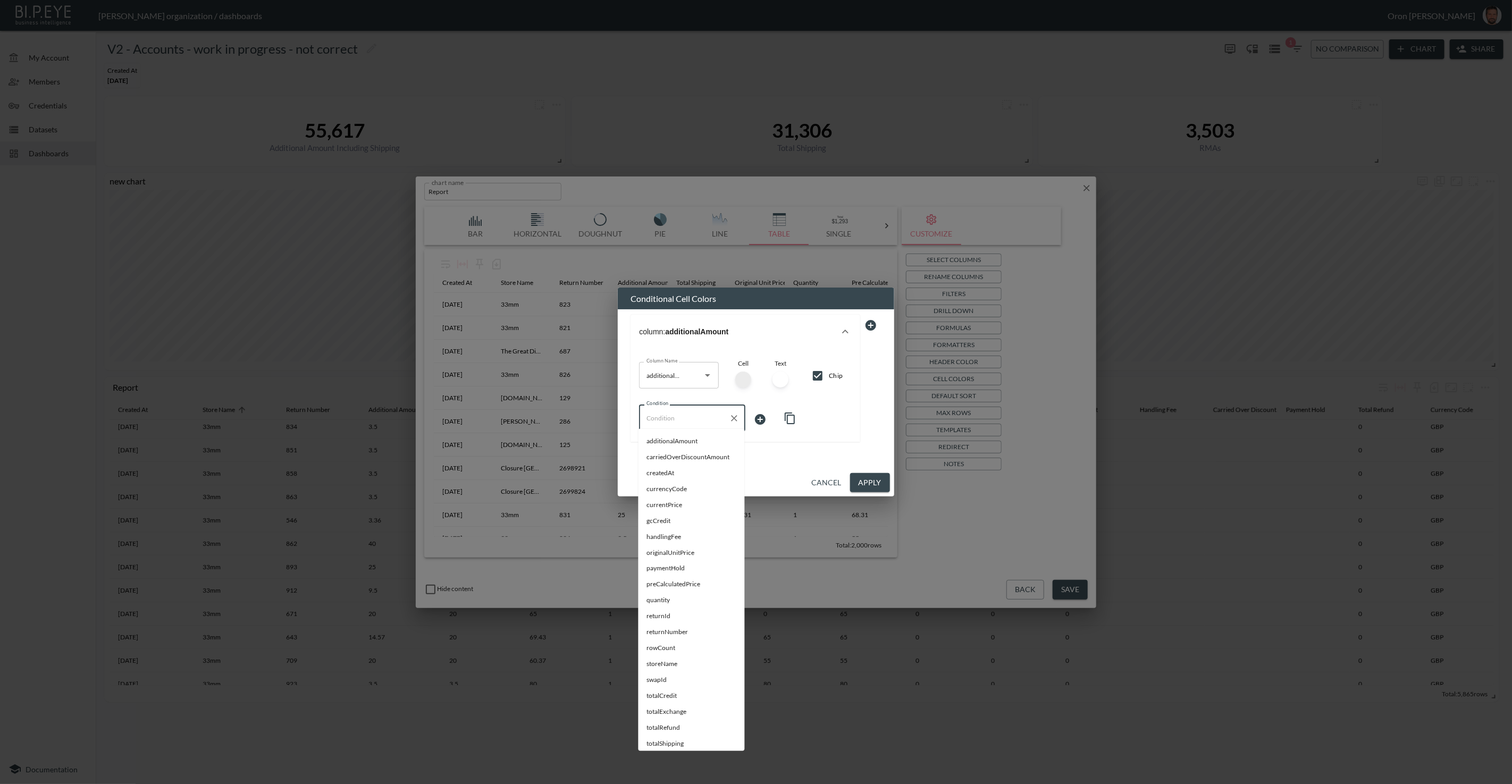
click at [694, 420] on input "Condition" at bounding box center [684, 417] width 81 height 17
click at [666, 707] on span "totalExchange" at bounding box center [692, 712] width 90 height 9
type input "totalExchange"
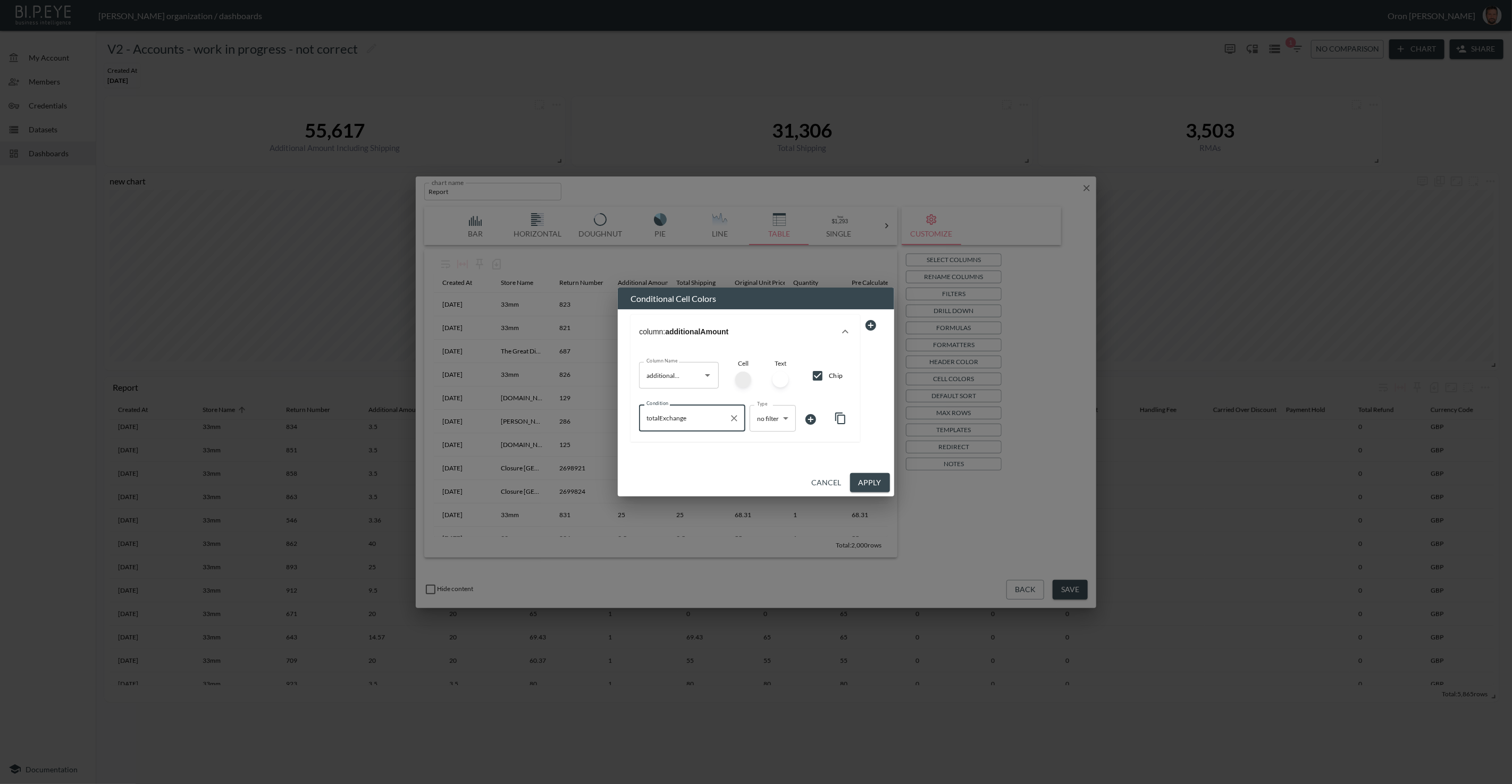
click at [778, 415] on body "BI.P.EYE, Interactive Analytics Dashboards - app [PERSON_NAME] organization / d…" at bounding box center [756, 392] width 1512 height 784
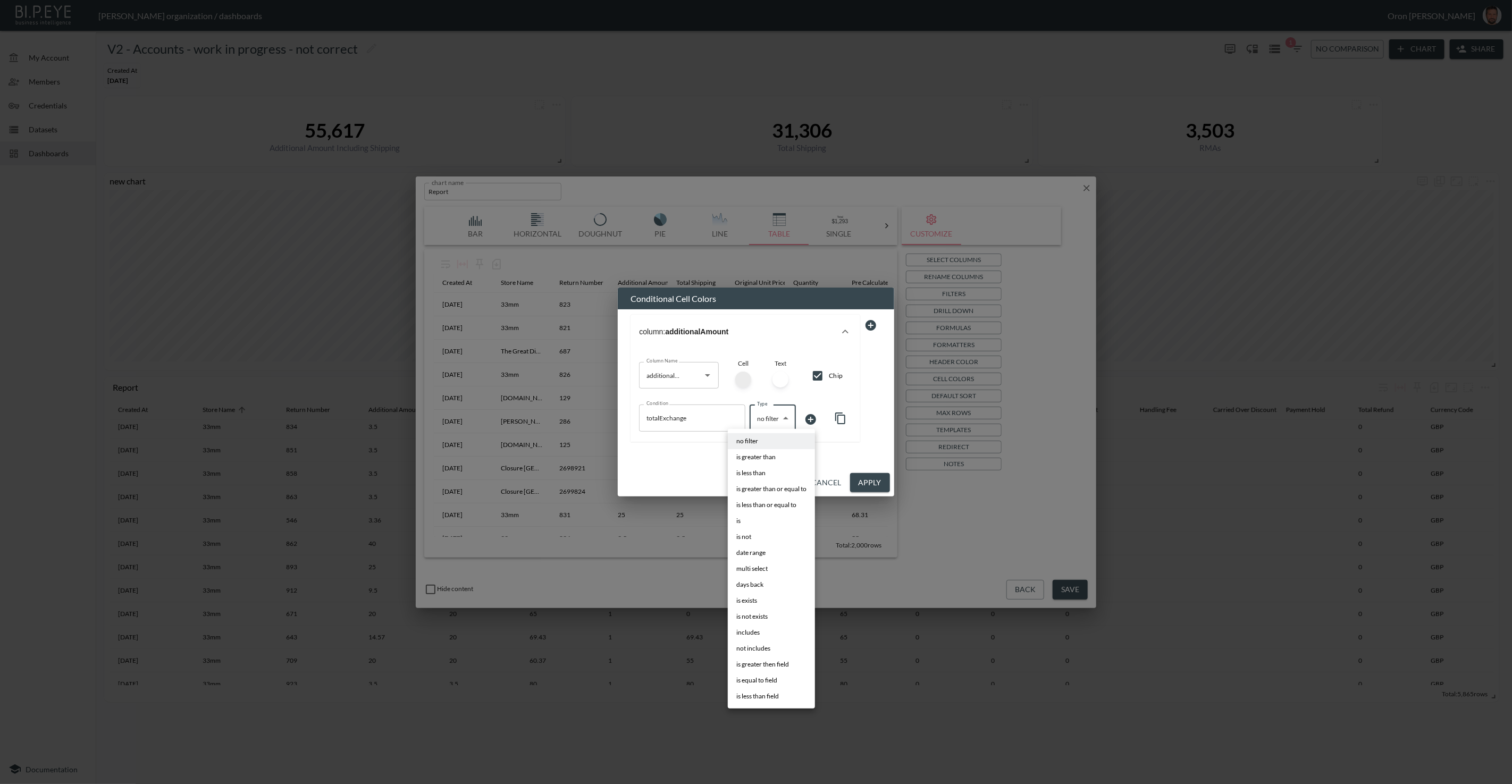
click at [788, 666] on span "is greater then field" at bounding box center [762, 664] width 52 height 9
type input "is greater then field"
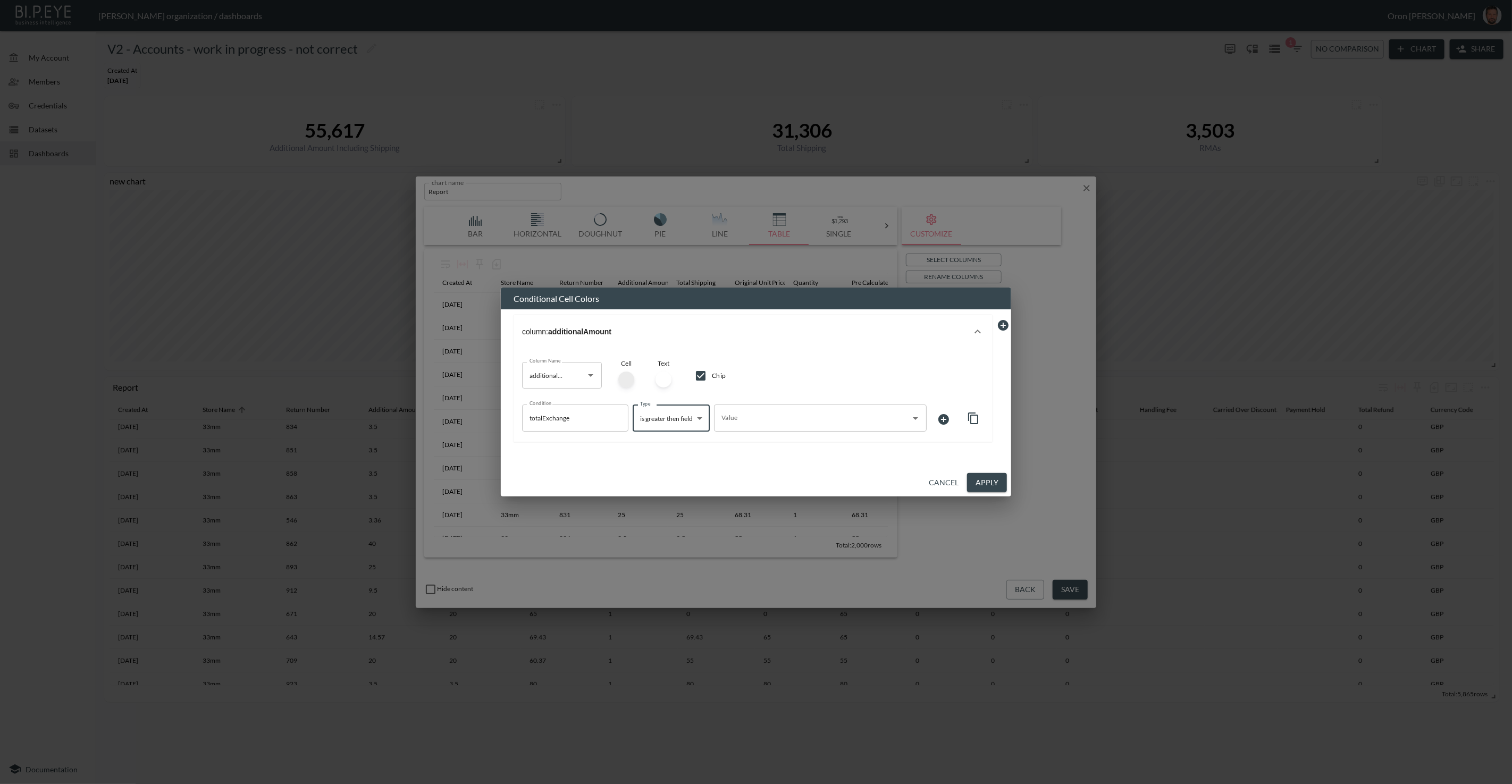
click at [819, 410] on input "Value" at bounding box center [813, 417] width 187 height 17
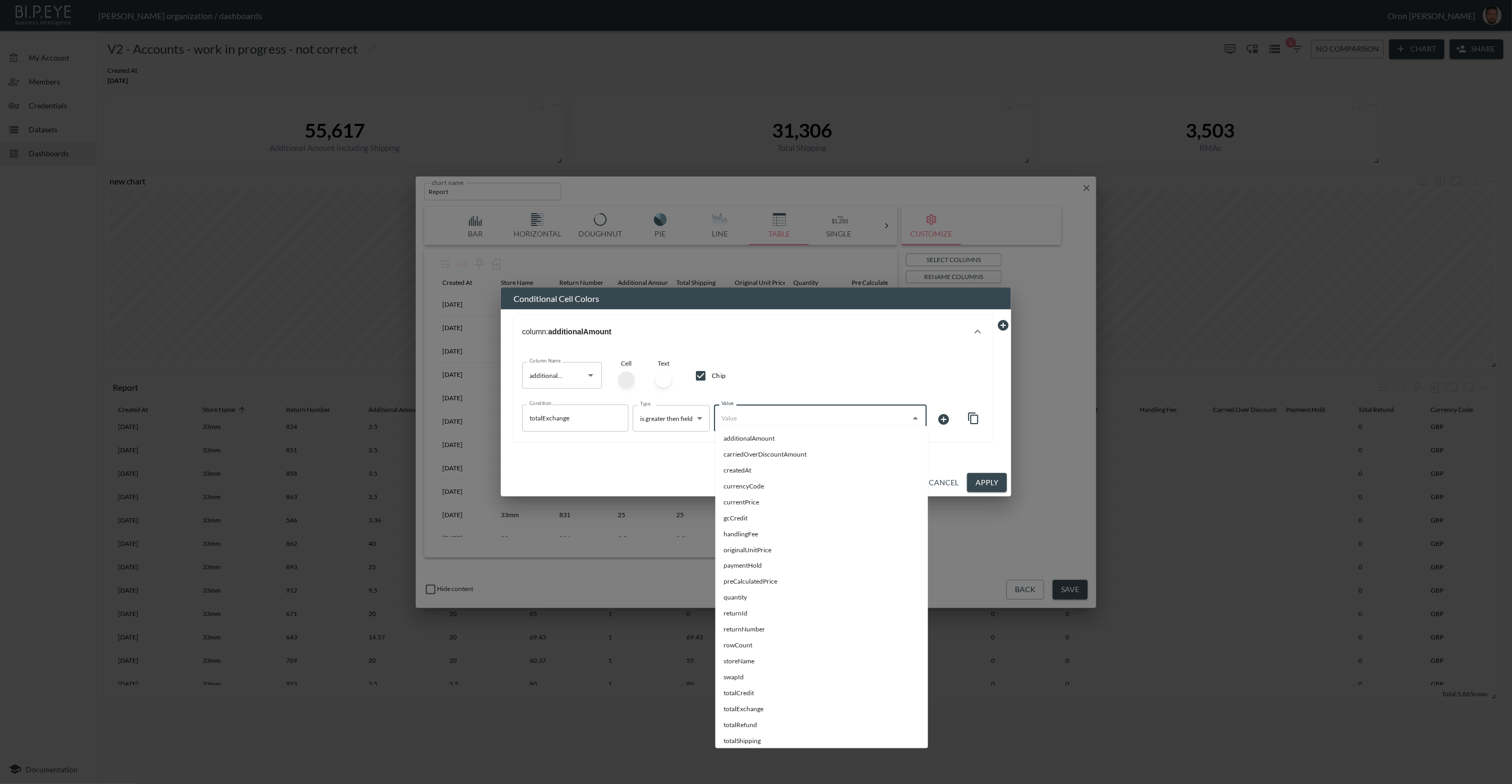
click at [793, 582] on li "preCalculatedPrice" at bounding box center [822, 581] width 213 height 16
type input "preCalculatedPrice"
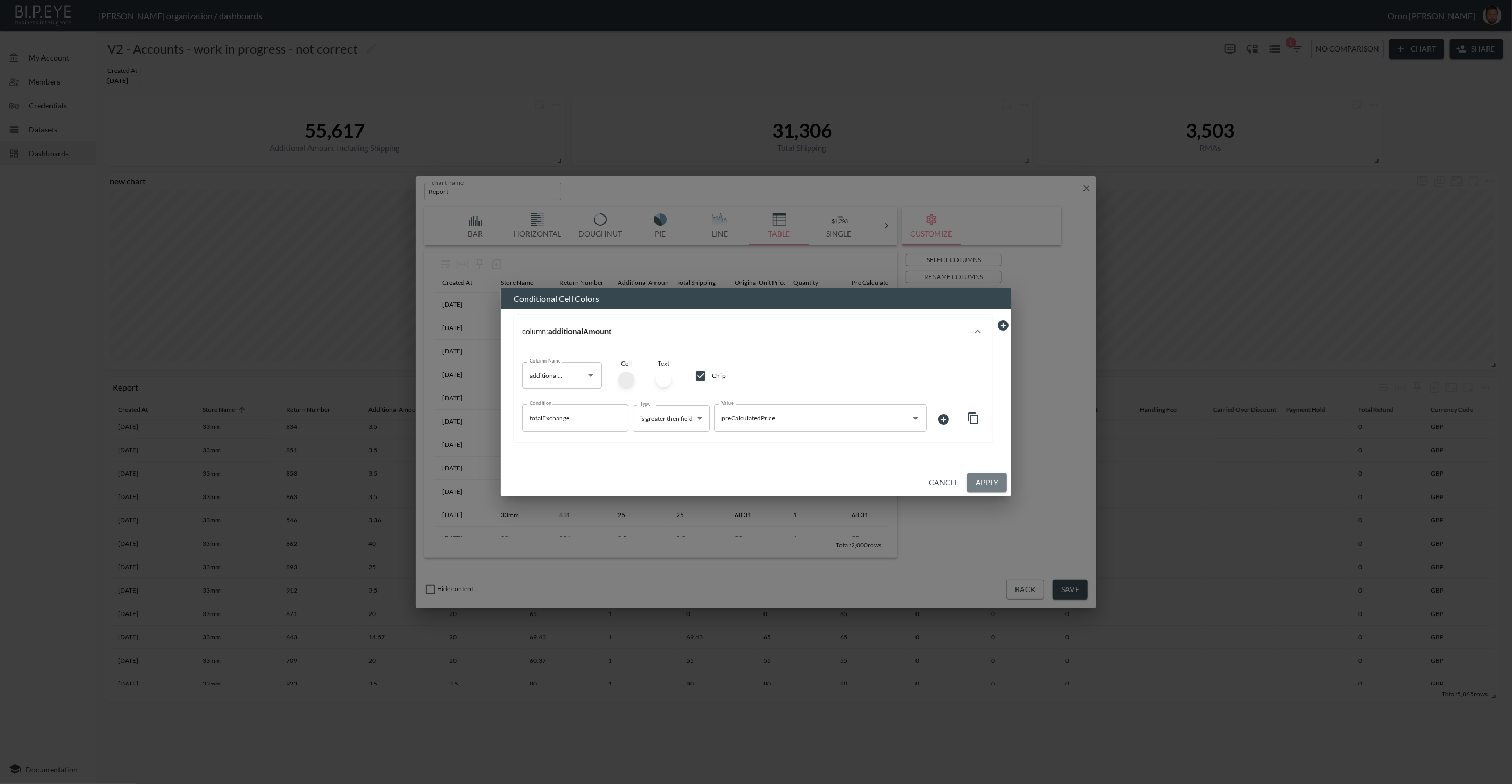
click at [979, 482] on button "Apply" at bounding box center [987, 483] width 40 height 20
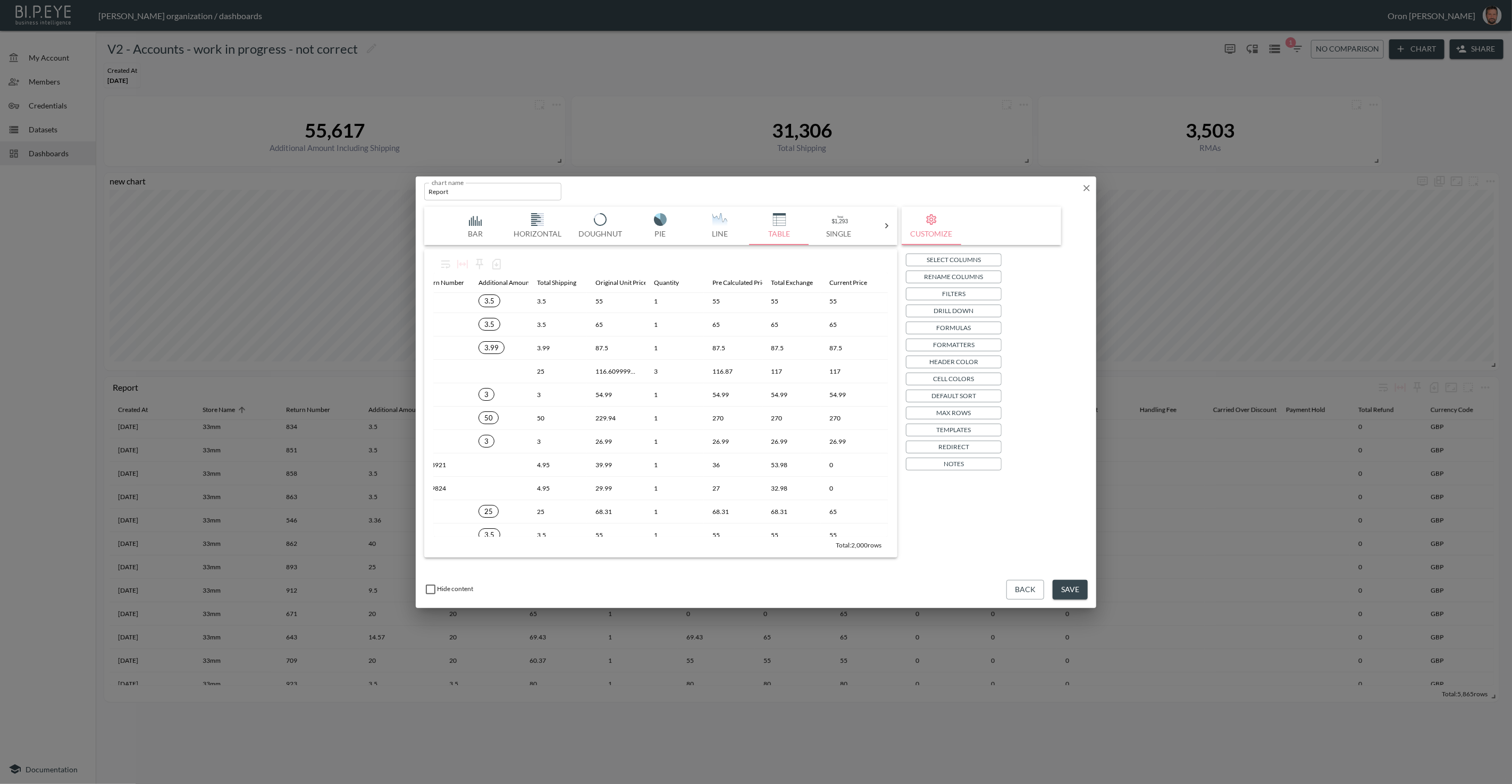
scroll to position [3, 141]
click at [962, 379] on p "Cell Colors" at bounding box center [954, 379] width 41 height 11
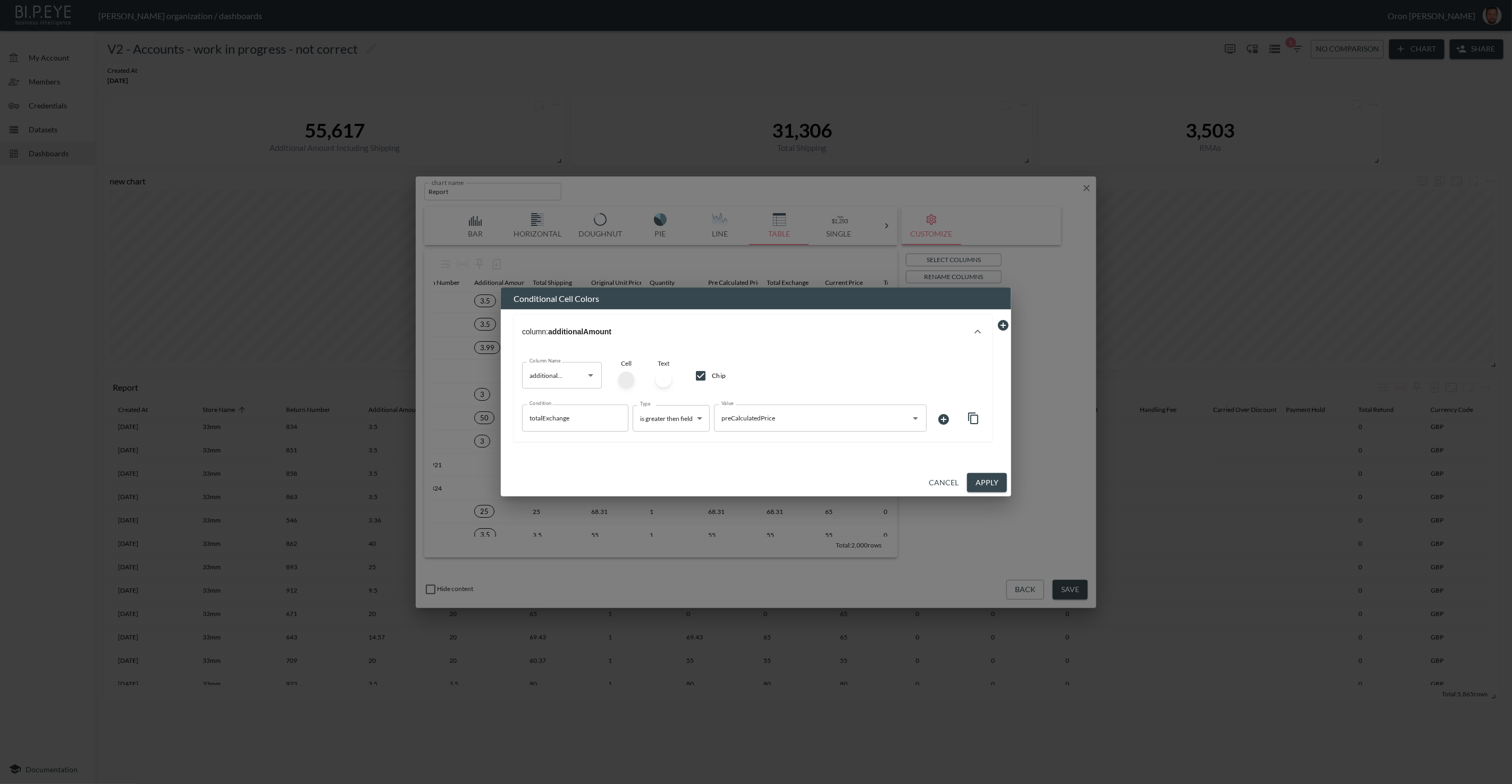
scroll to position [3, 143]
click at [623, 371] on div at bounding box center [626, 379] width 16 height 16
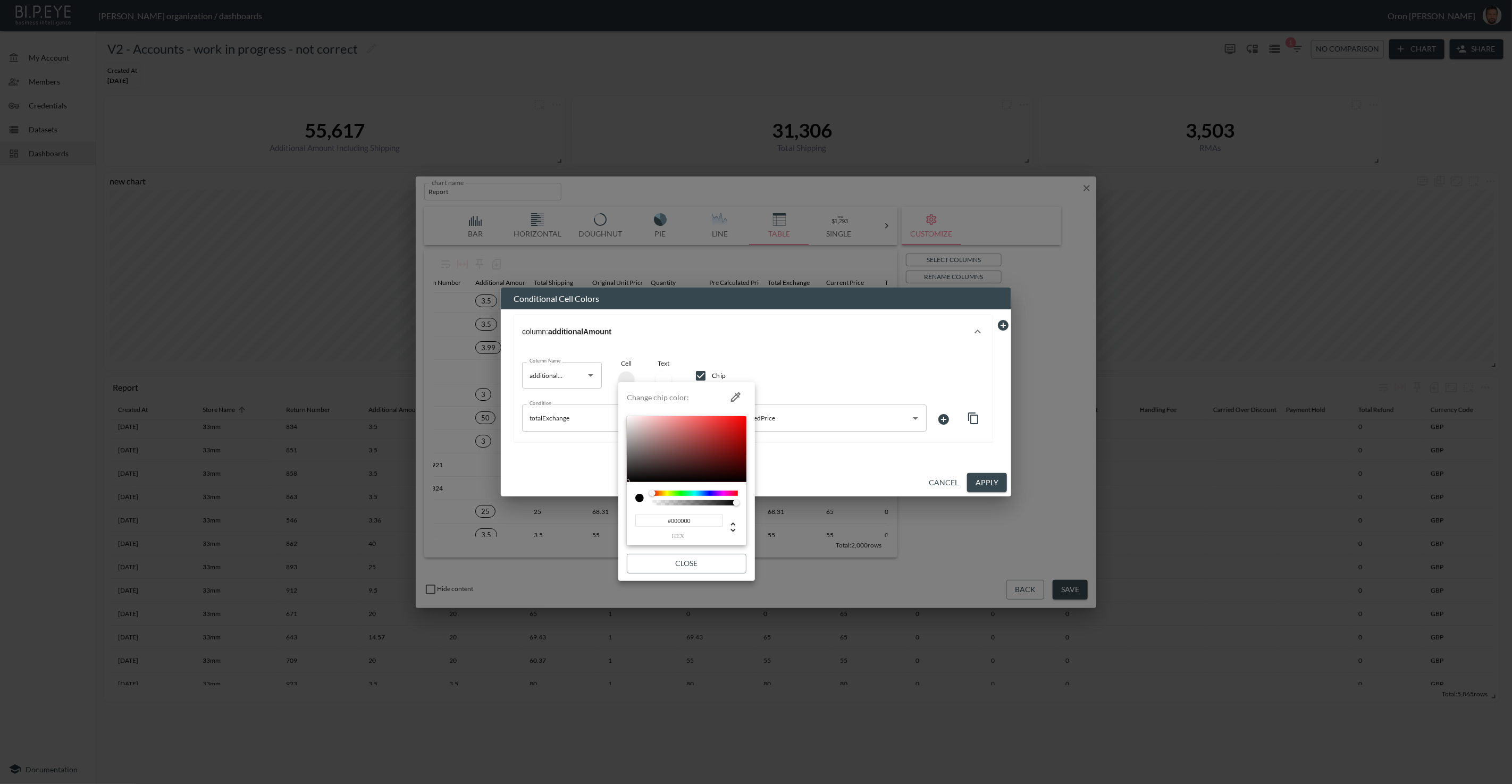
click at [680, 493] on div at bounding box center [696, 493] width 86 height 6
type input "#96E692"
drag, startPoint x: 650, startPoint y: 437, endPoint x: 671, endPoint y: 423, distance: 25.2
click at [671, 423] on div at bounding box center [686, 449] width 120 height 66
drag, startPoint x: 835, startPoint y: 452, endPoint x: 953, endPoint y: 483, distance: 122.0
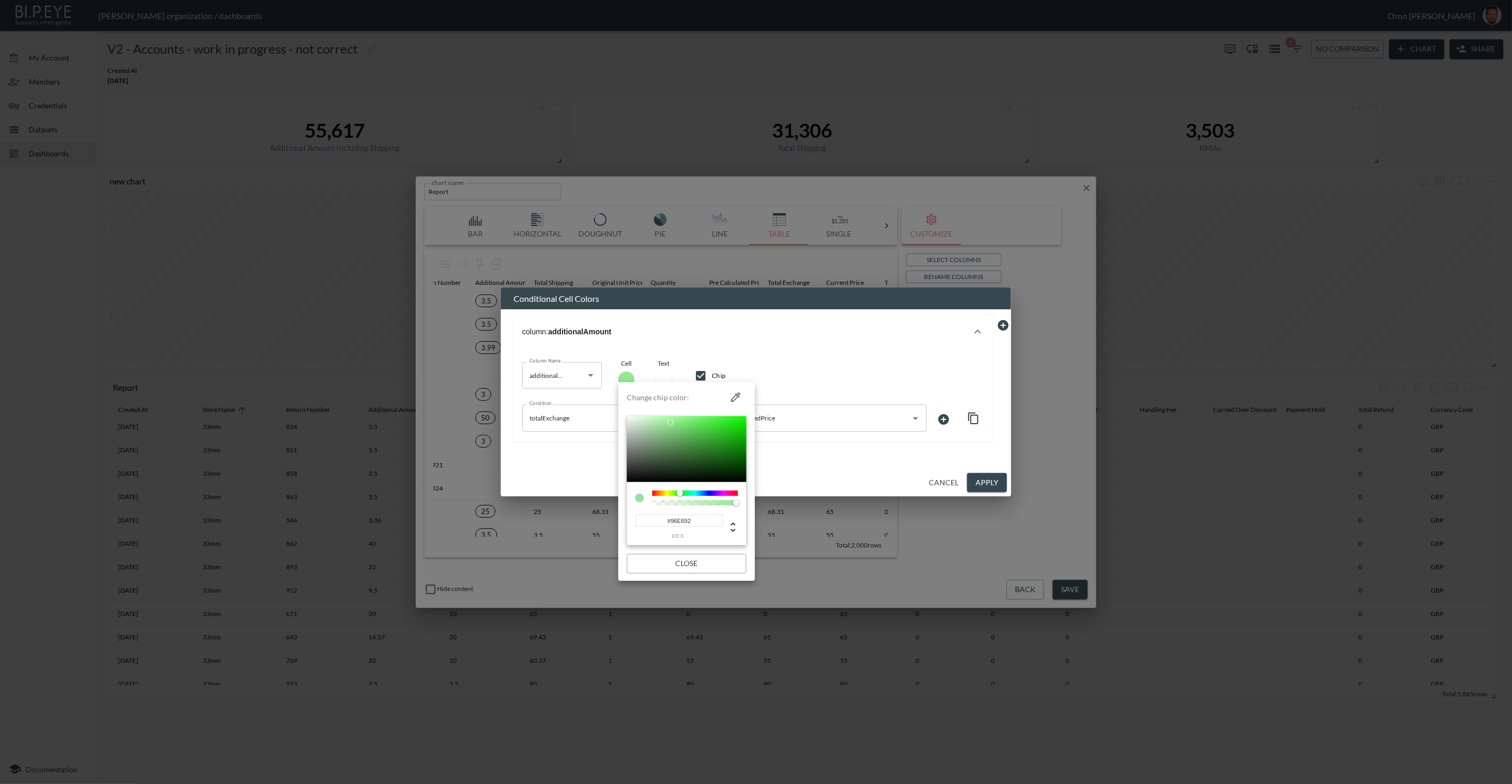
click at [838, 452] on div at bounding box center [756, 392] width 1512 height 784
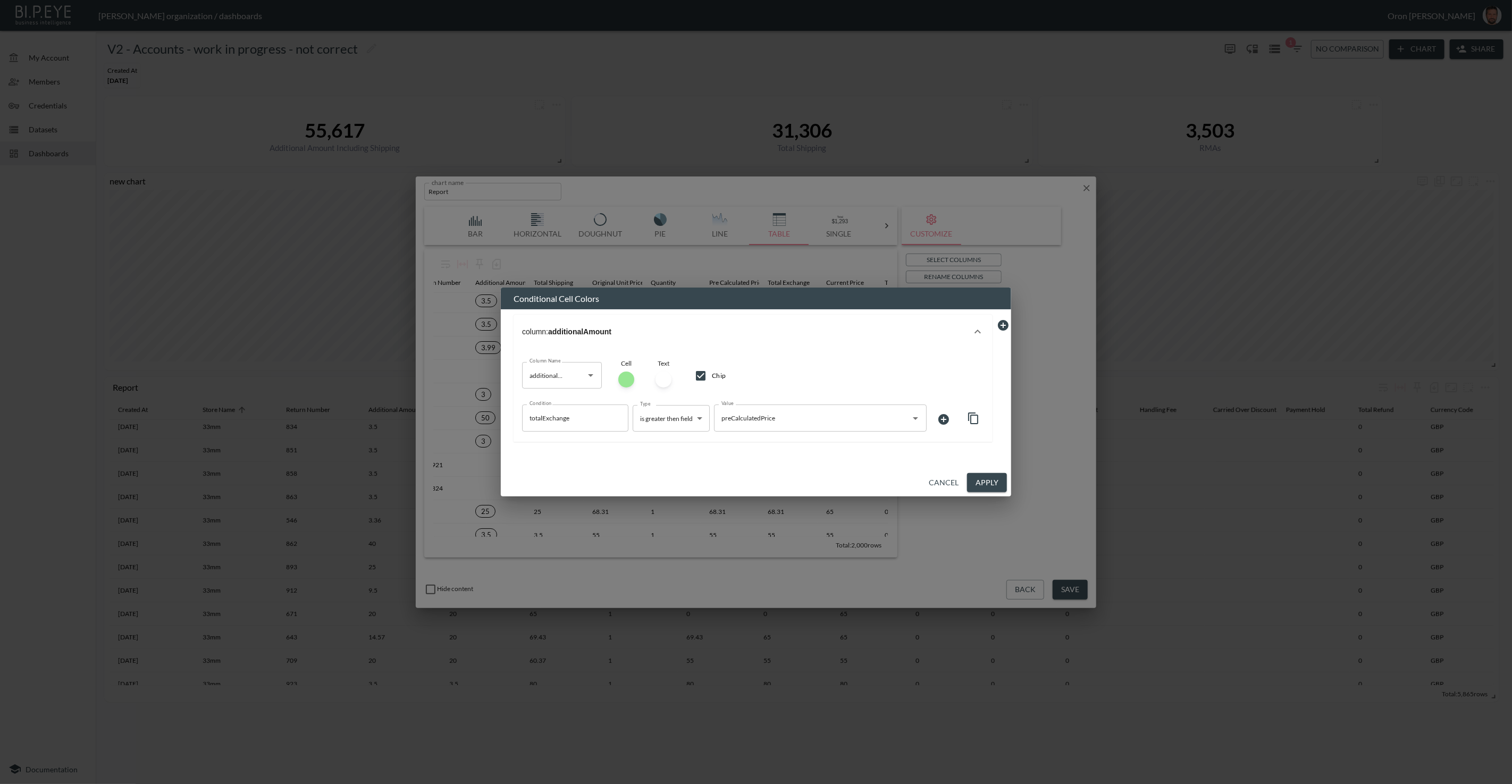
click at [996, 488] on button "Apply" at bounding box center [987, 483] width 40 height 20
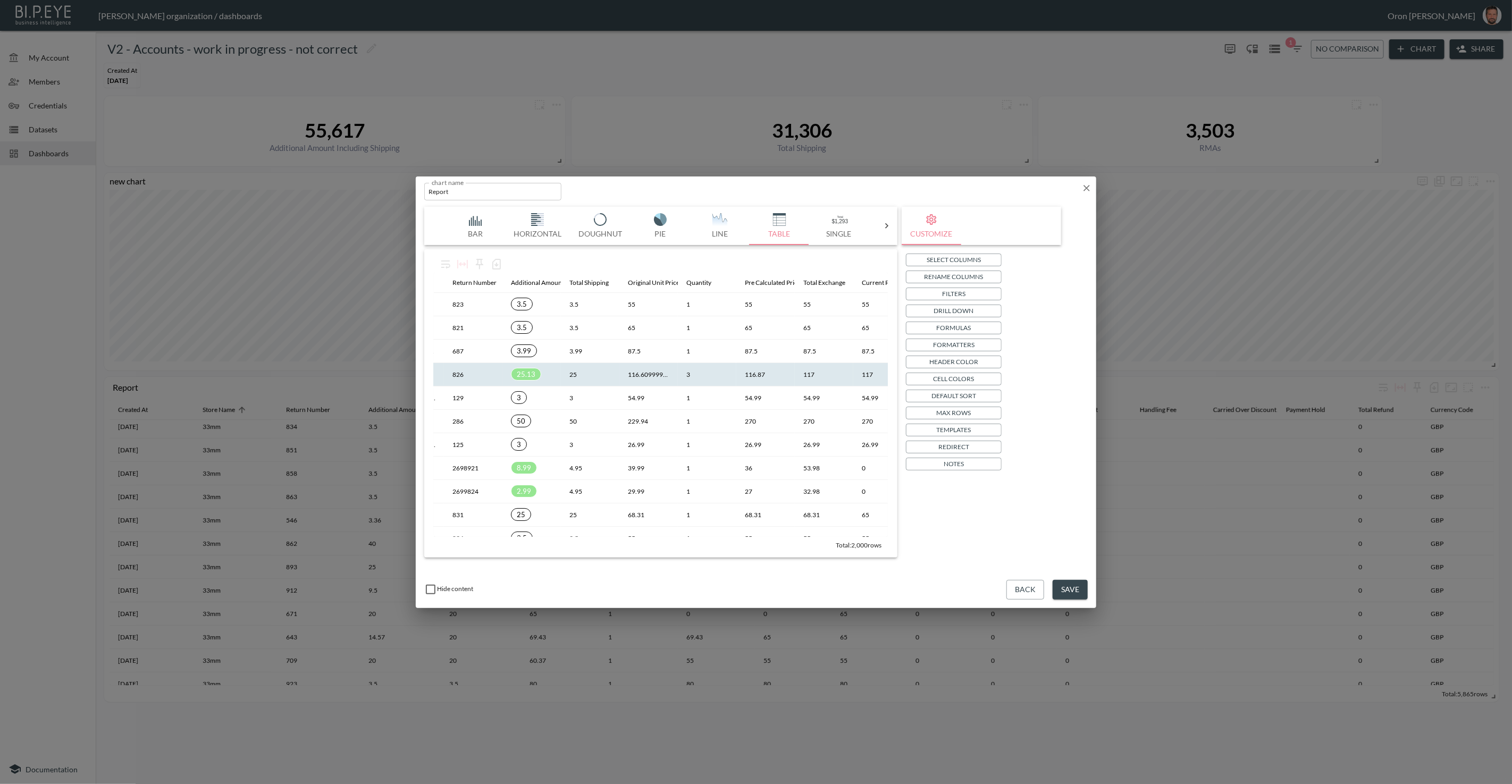
scroll to position [17, 106]
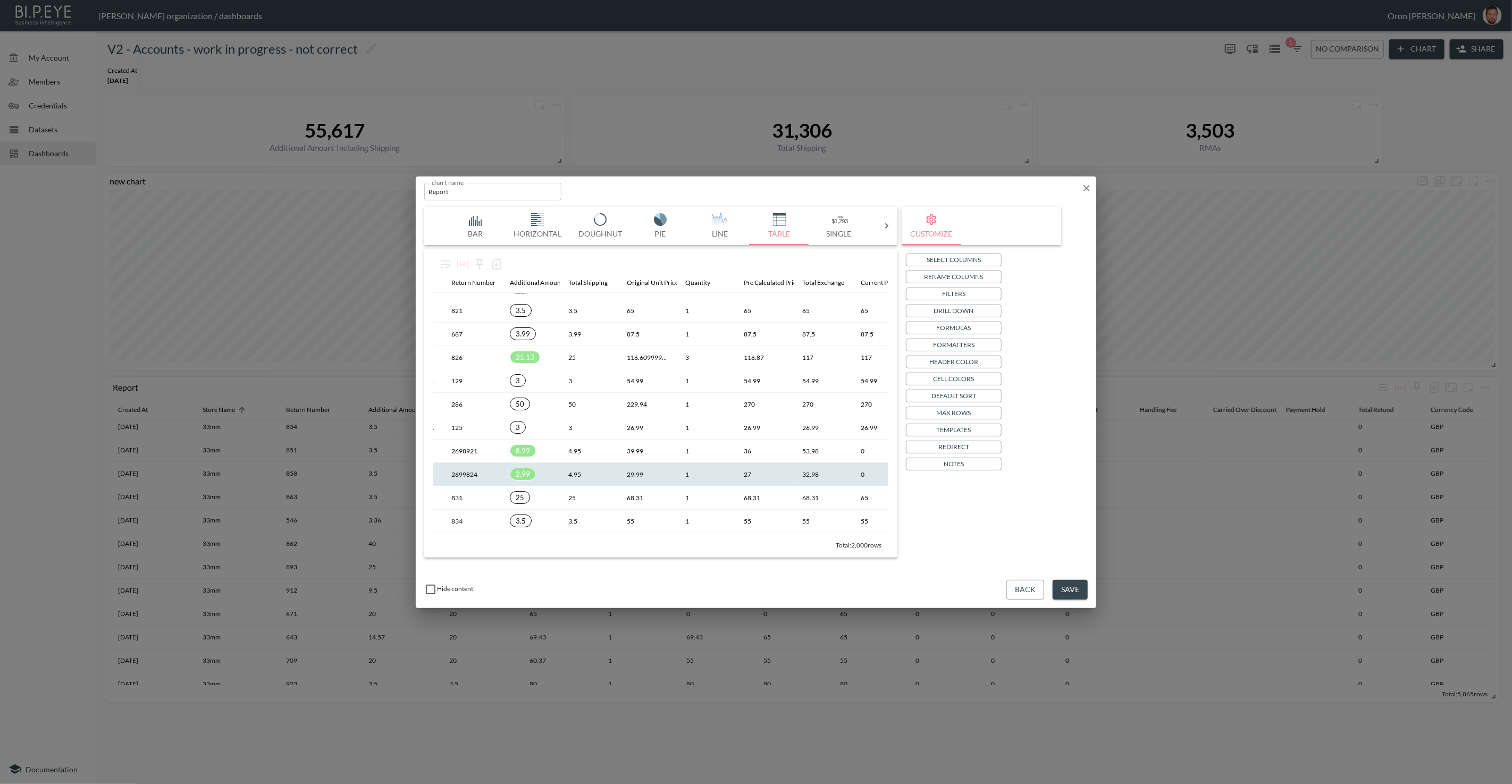
click at [589, 477] on th "4.95" at bounding box center [588, 474] width 59 height 23
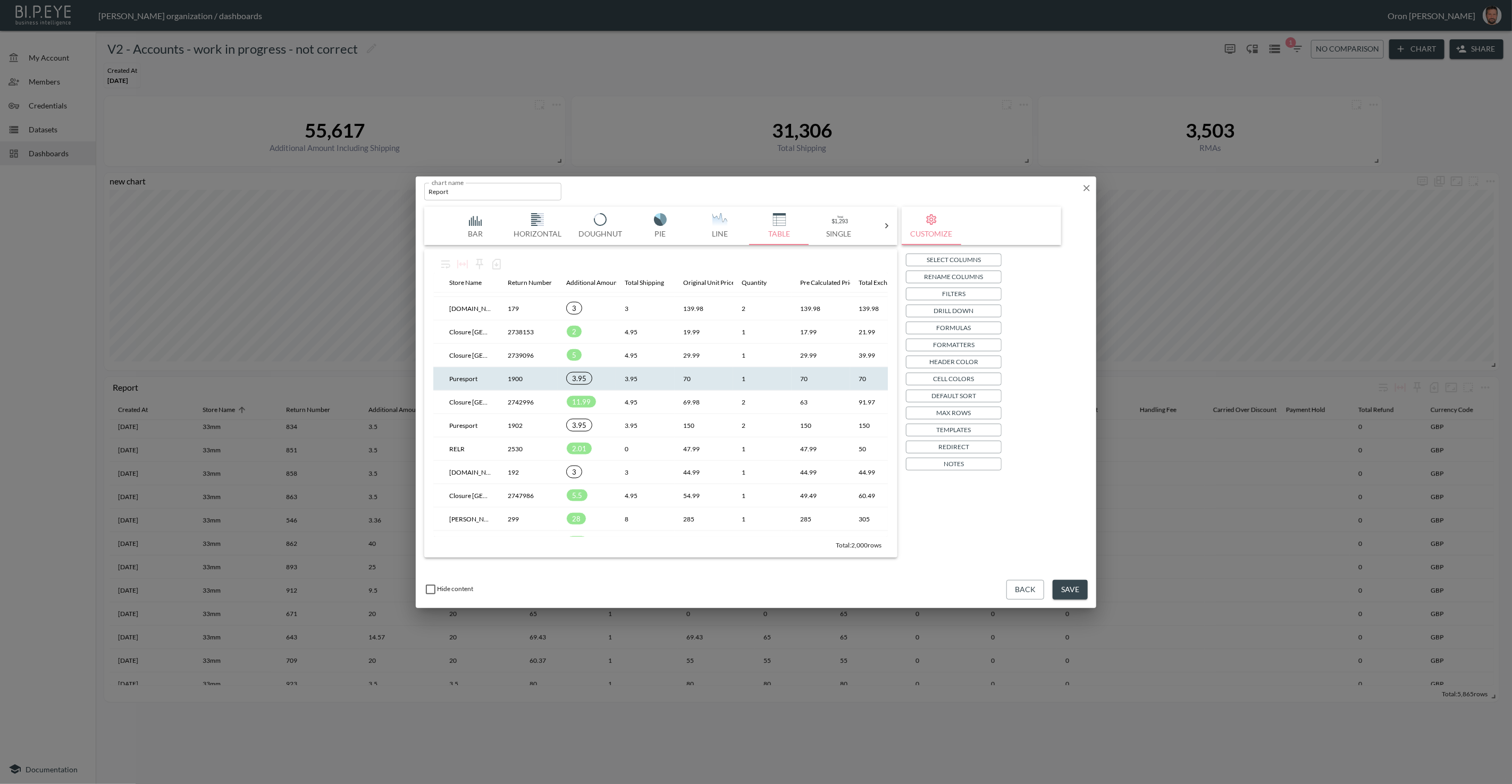
scroll to position [1468, 51]
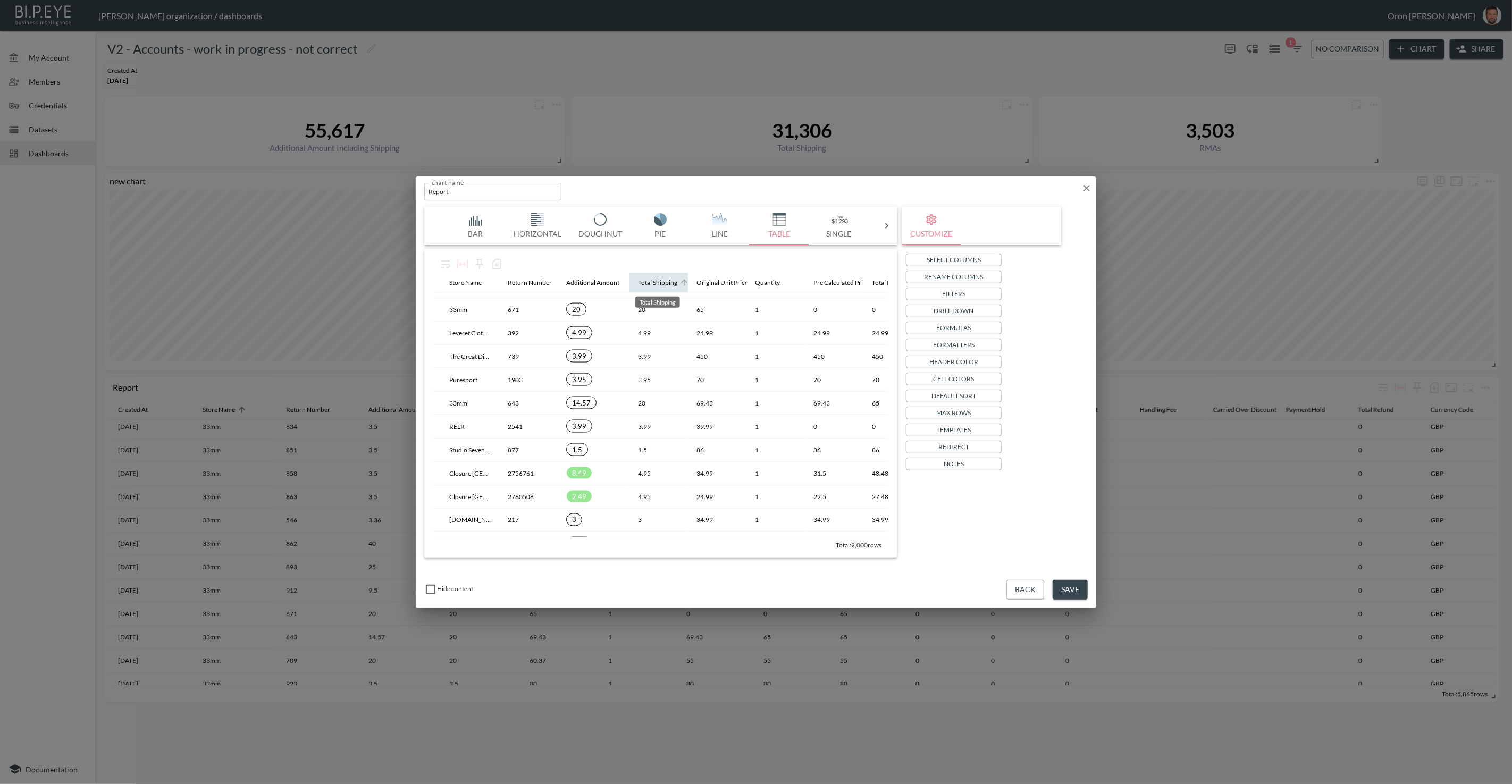
drag, startPoint x: 615, startPoint y: 279, endPoint x: 643, endPoint y: 279, distance: 28.0
click at [968, 278] on p "Rename Columns" at bounding box center [954, 276] width 59 height 11
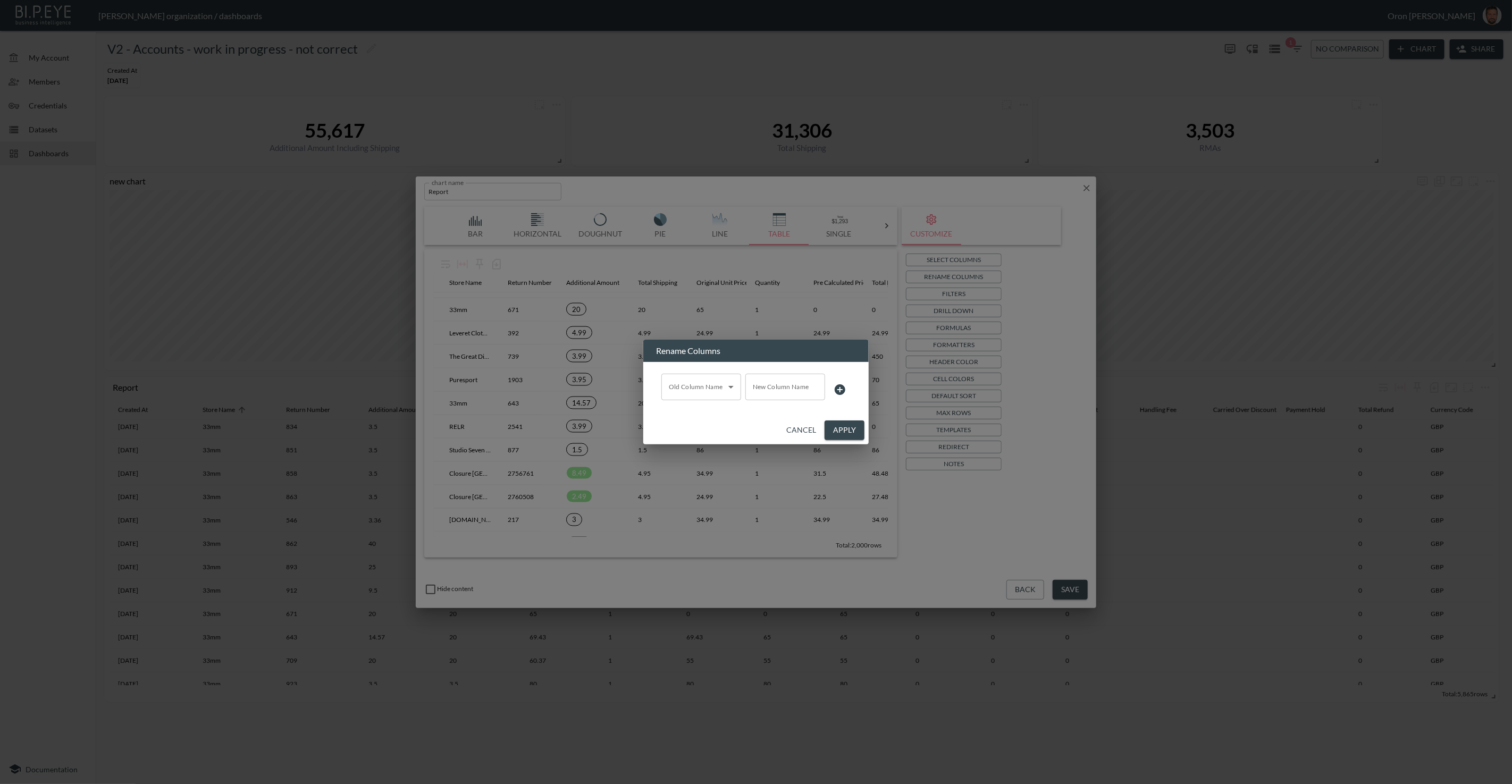
click at [711, 389] on body "BI.P.EYE, Interactive Analytics Dashboards - app [PERSON_NAME] organization / d…" at bounding box center [756, 392] width 1512 height 784
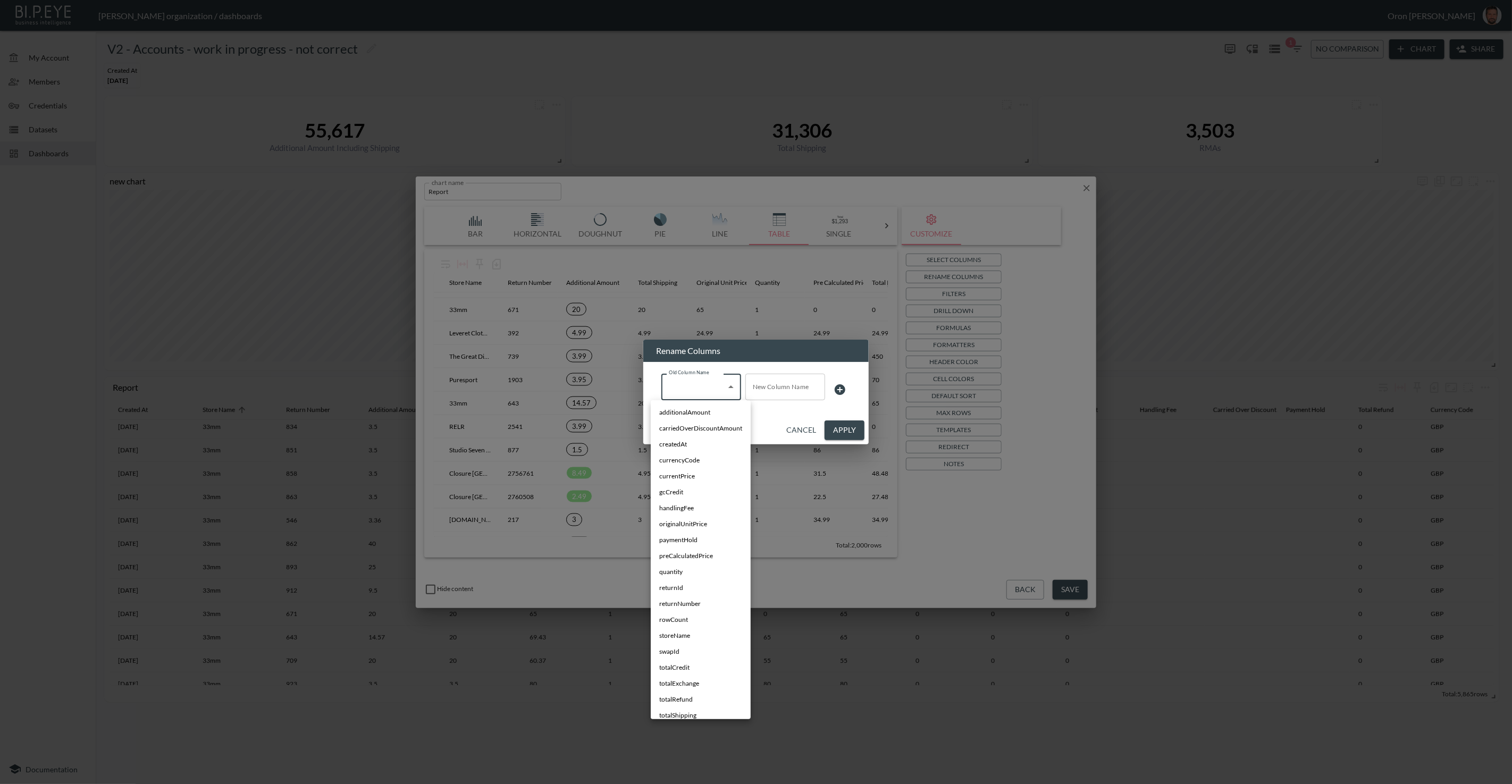
scroll to position [0, 0]
drag, startPoint x: 697, startPoint y: 410, endPoint x: 742, endPoint y: 400, distance: 46.1
click at [698, 410] on span "additionalAmount" at bounding box center [685, 413] width 51 height 9
type input "additionalAmount"
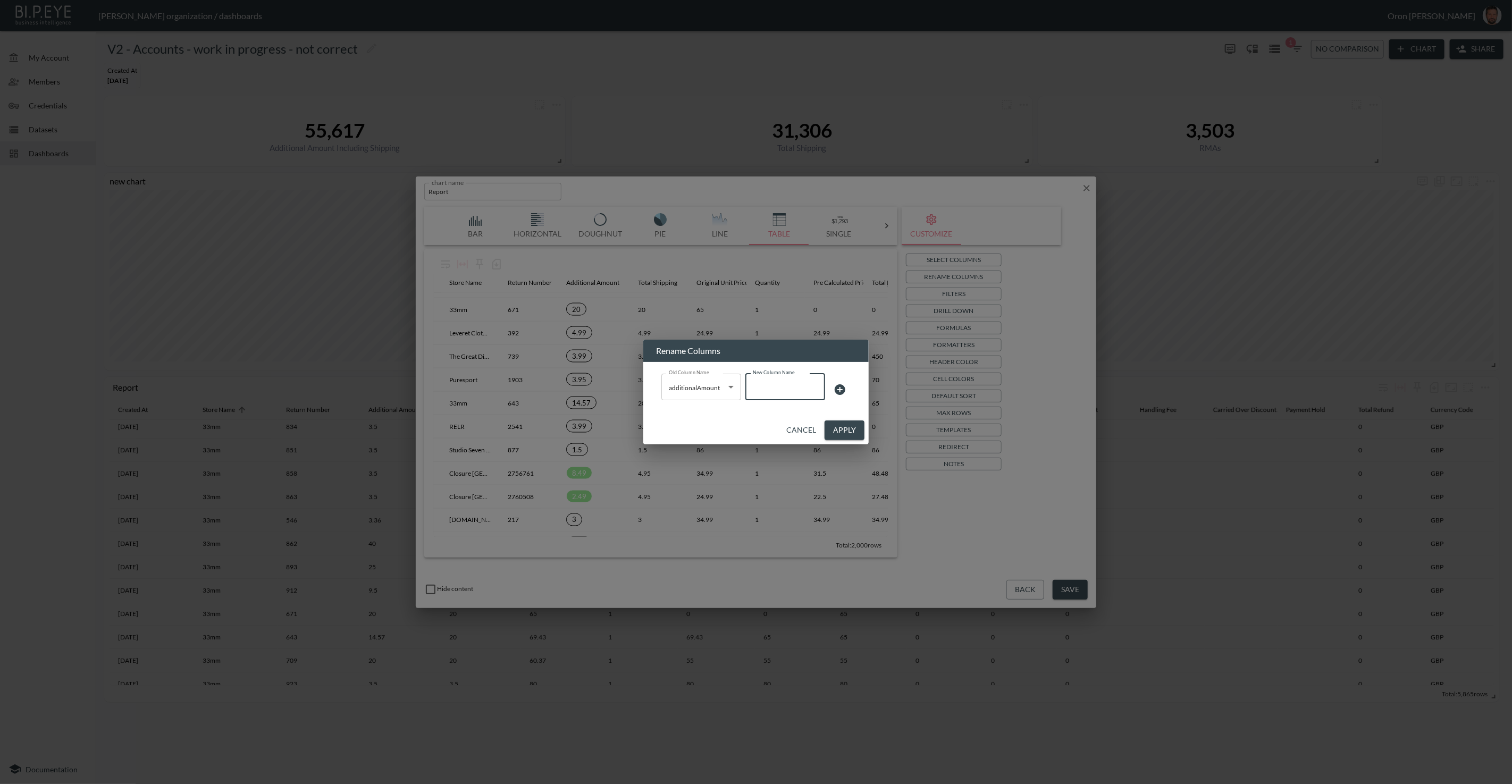
click at [779, 388] on input "New Column Name" at bounding box center [784, 386] width 79 height 26
type input "additional amount with shipping"
click at [853, 430] on button "Apply" at bounding box center [844, 429] width 40 height 20
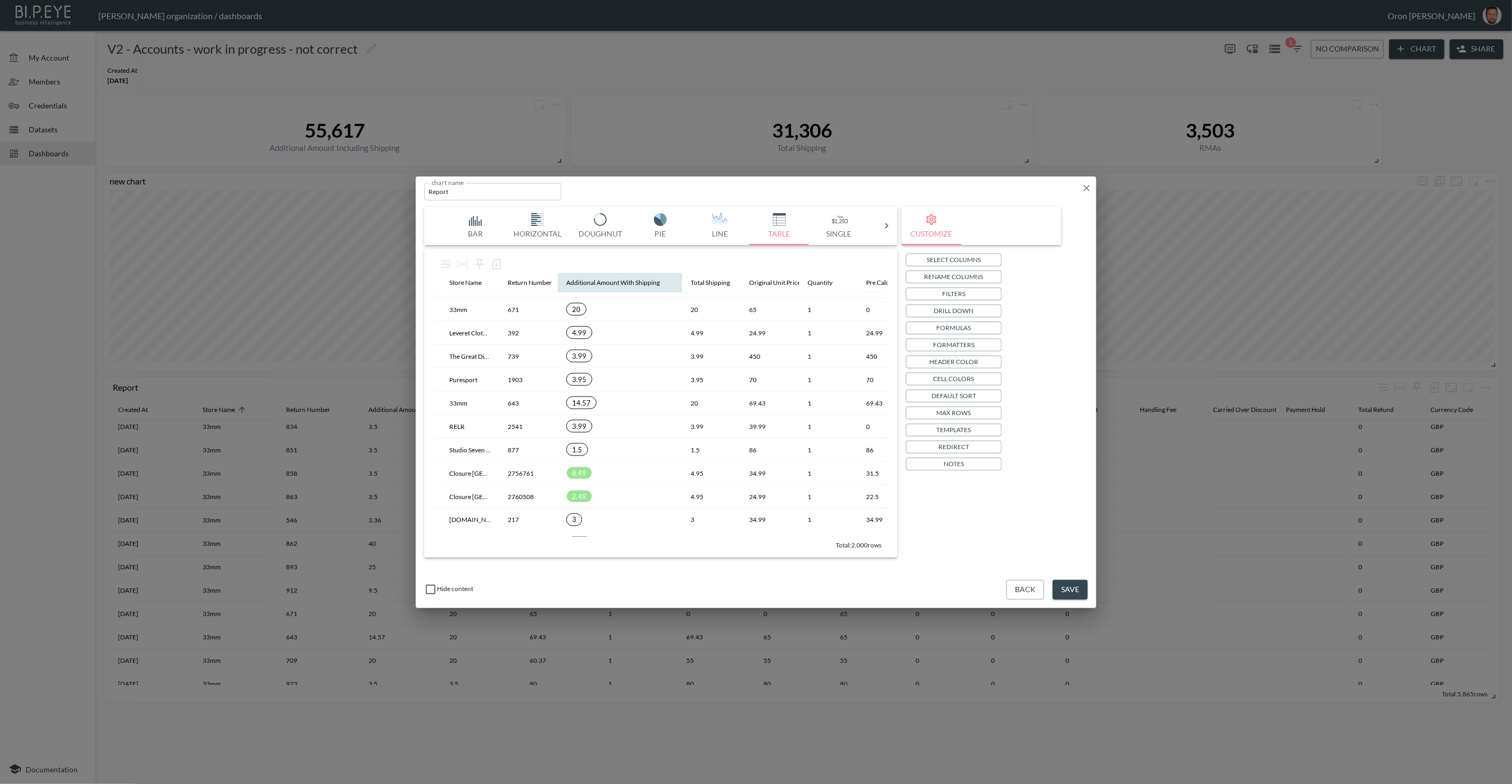
drag, startPoint x: 628, startPoint y: 281, endPoint x: 681, endPoint y: 283, distance: 53.0
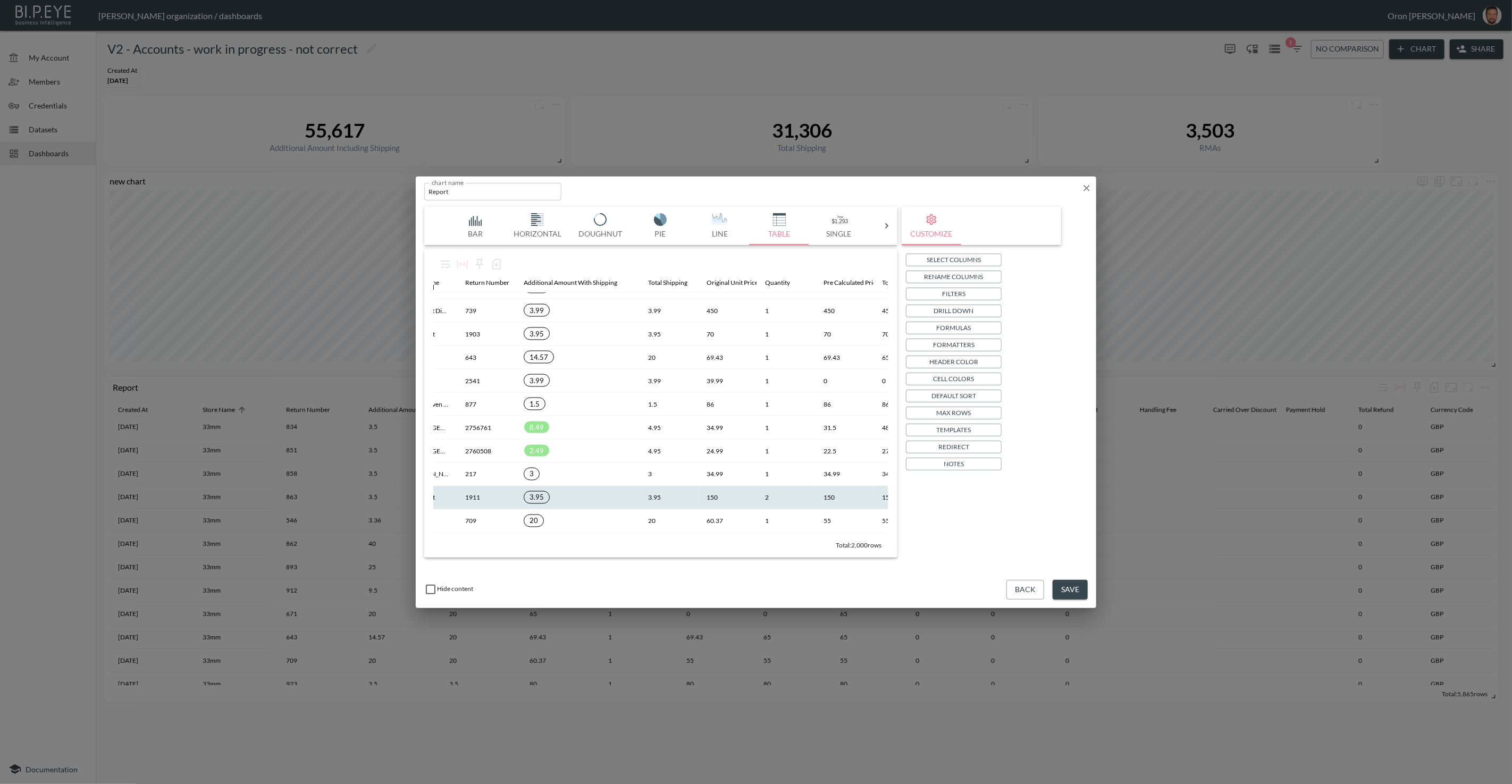
scroll to position [1505, 95]
click at [1067, 586] on button "Save" at bounding box center [1070, 589] width 35 height 20
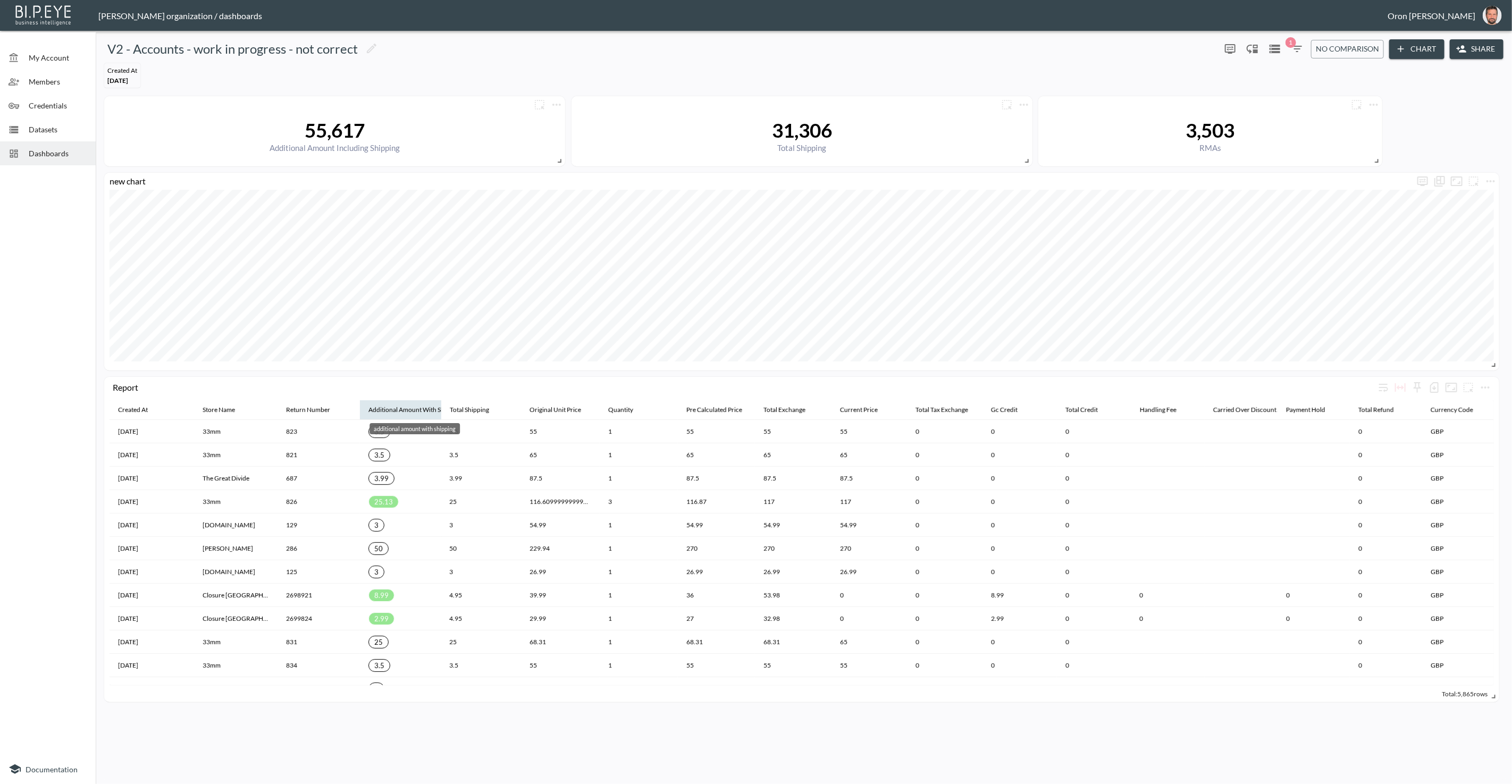
click at [417, 408] on div "Additional Amount With Shipping" at bounding box center [416, 410] width 93 height 13
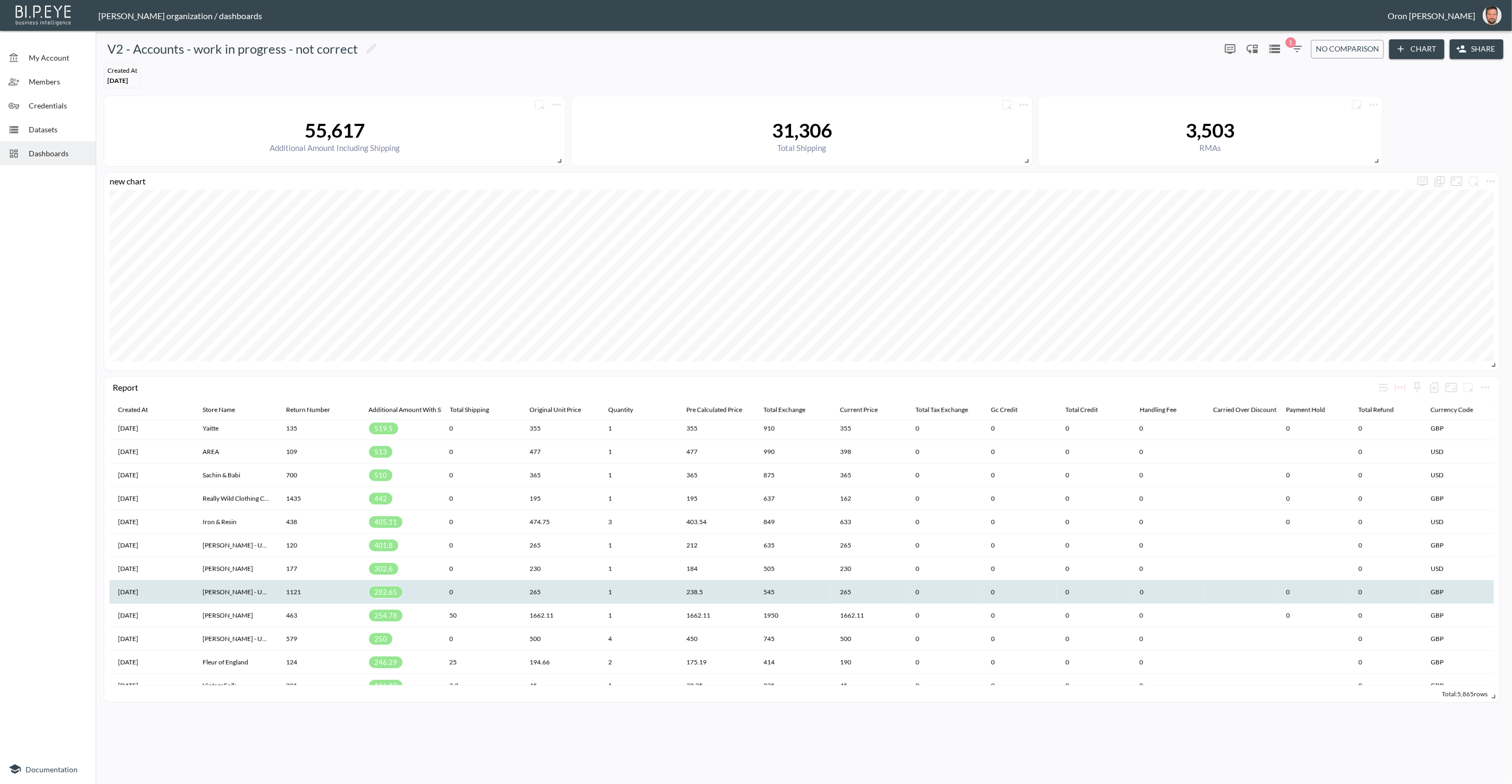
scroll to position [0, 0]
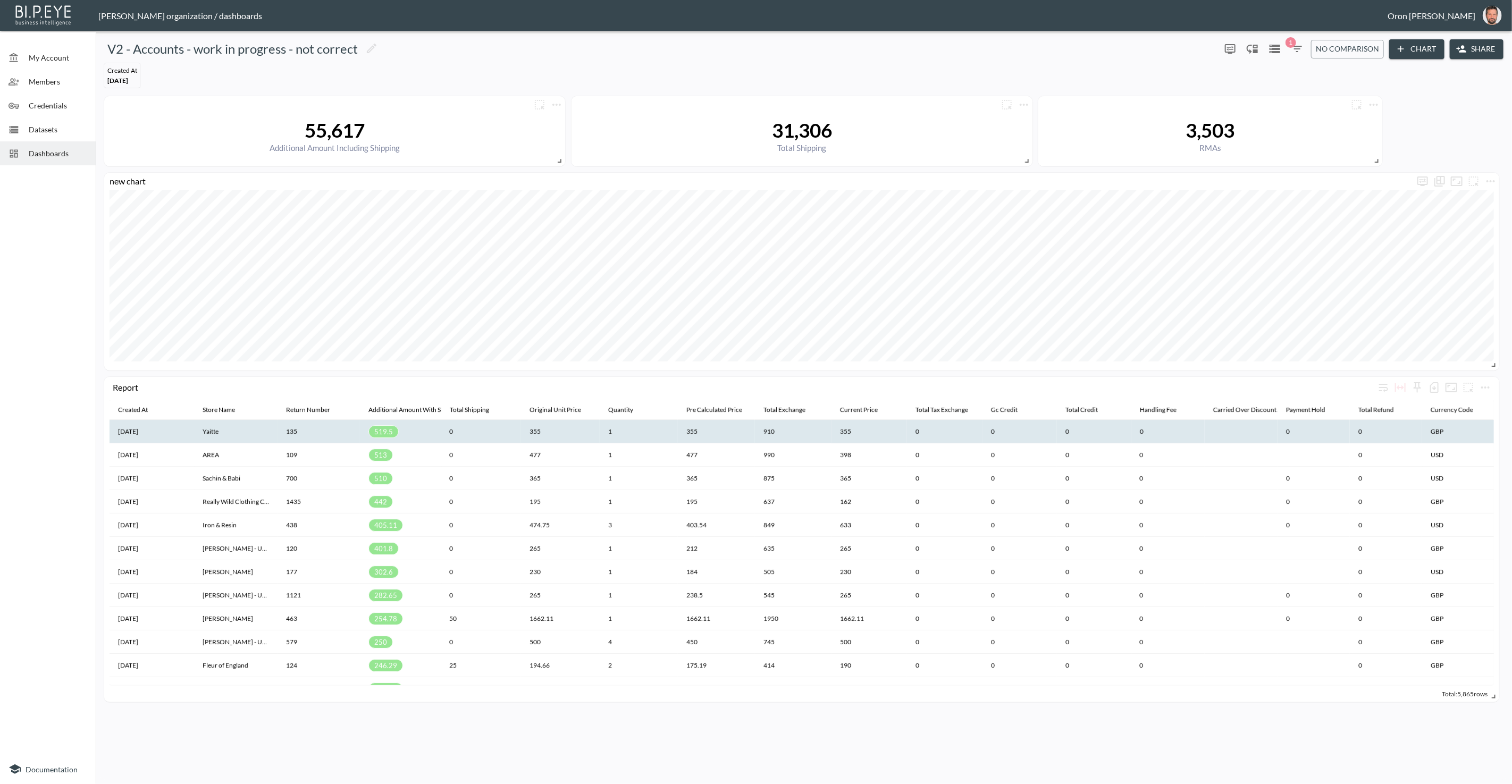
click at [290, 430] on th "135" at bounding box center [318, 431] width 82 height 23
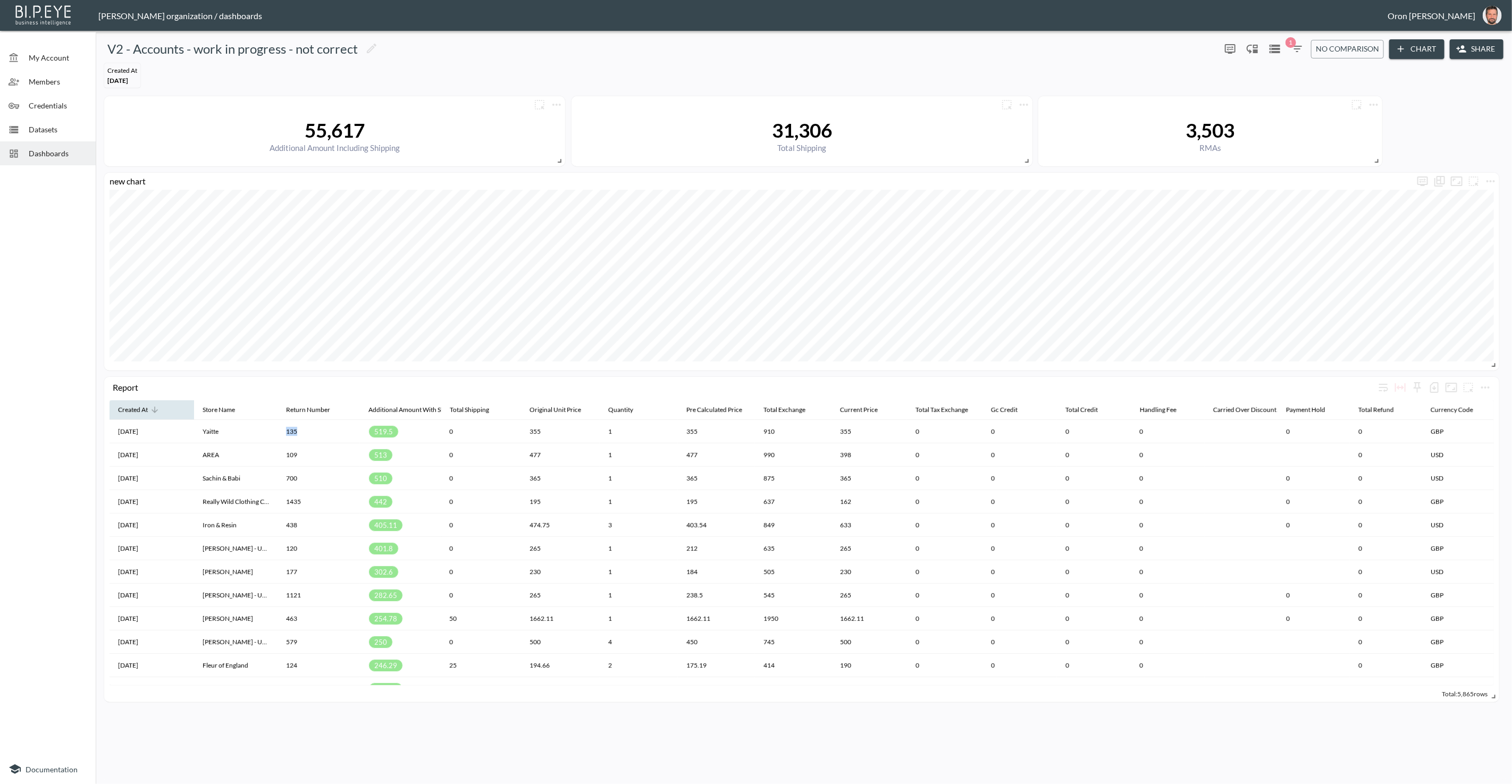
copy th "135"
